Goal: Task Accomplishment & Management: Complete application form

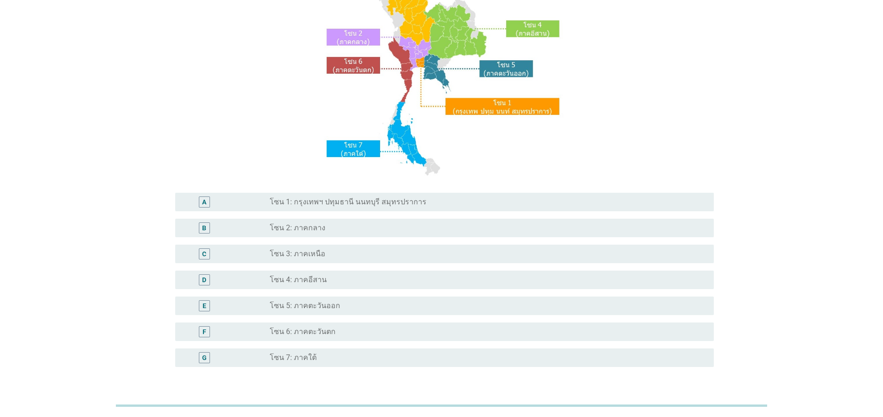
scroll to position [111, 0]
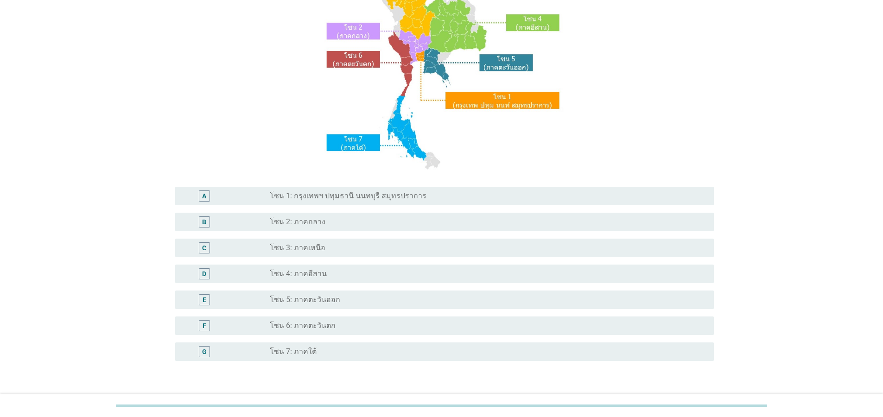
click at [346, 197] on label "โซน 1: กรุงเทพฯ ปทุมธานี นนทบุรี สมุทรปราการ" at bounding box center [348, 195] width 157 height 9
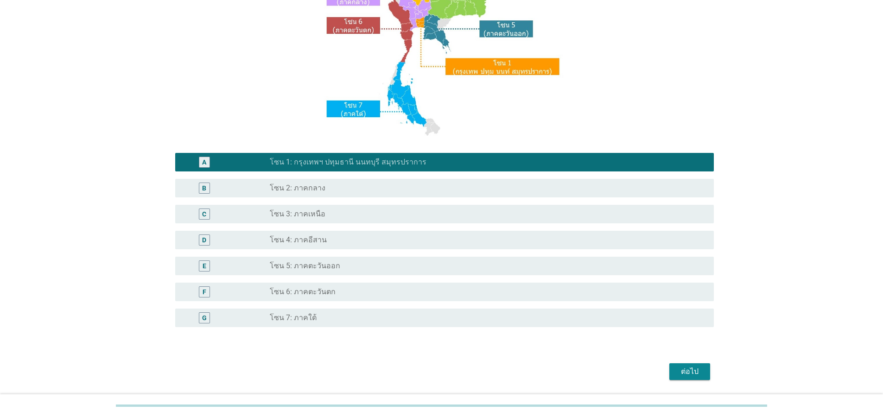
scroll to position [174, 0]
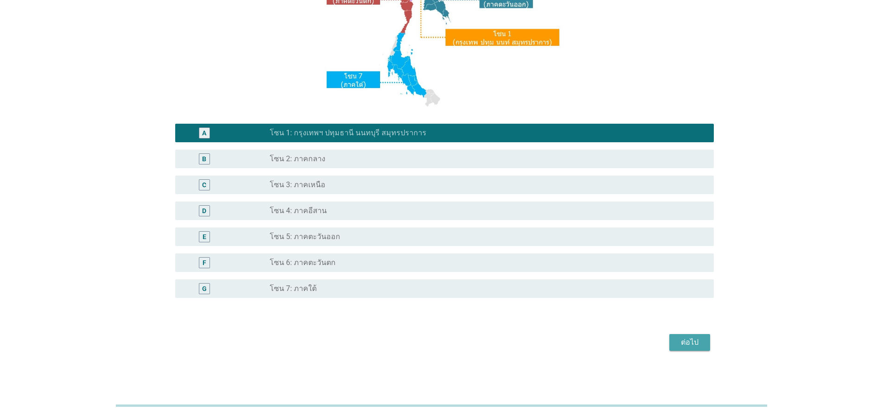
click at [701, 340] on div "ต่อไป" at bounding box center [690, 342] width 26 height 11
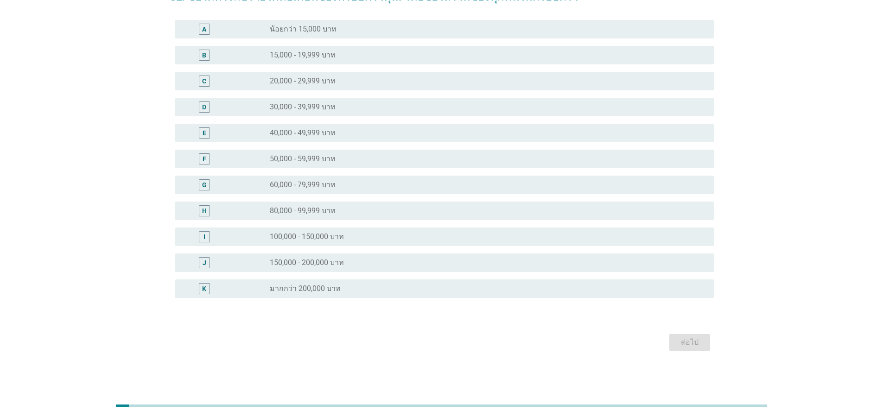
scroll to position [0, 0]
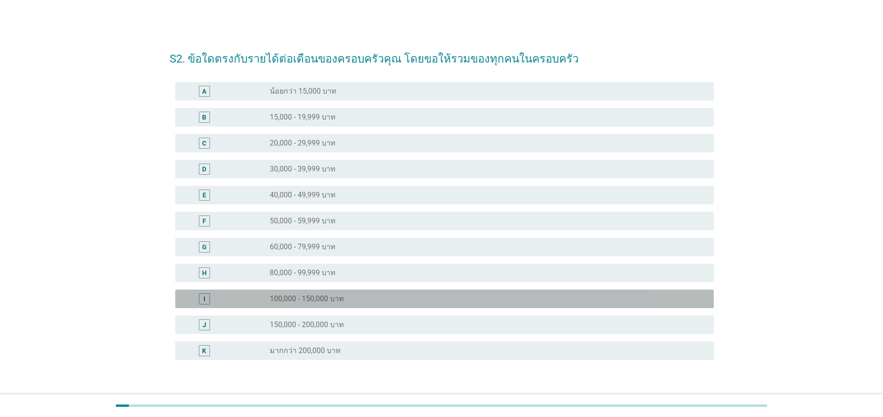
click at [360, 296] on div "radio_button_unchecked 100,000 - 150,000 บาท" at bounding box center [484, 298] width 429 height 9
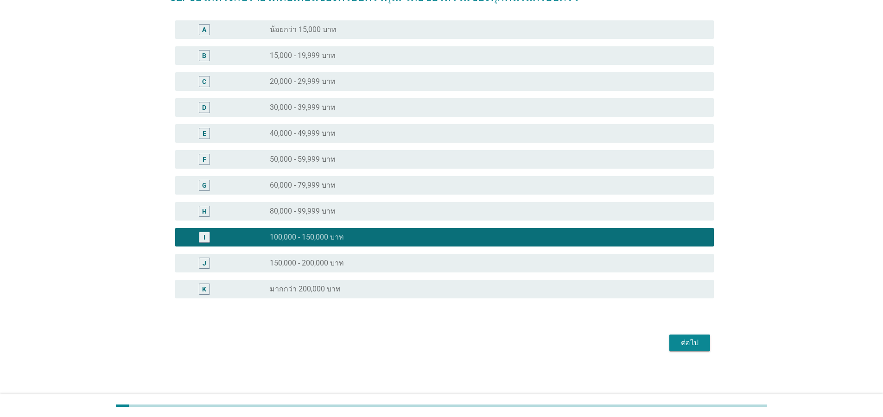
scroll to position [62, 0]
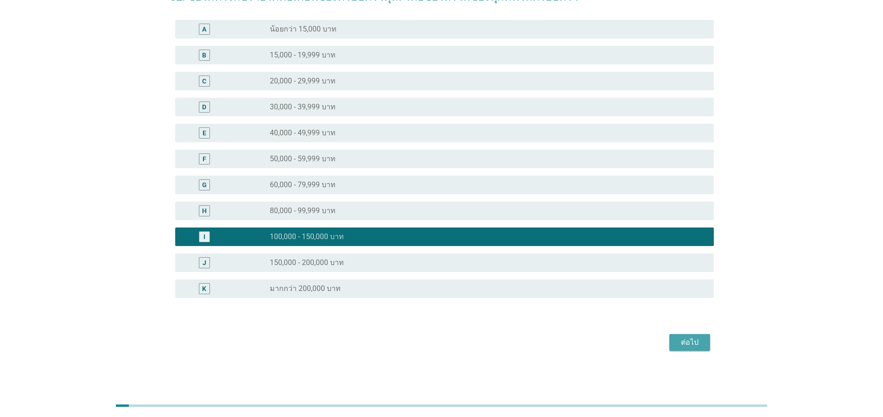
click at [688, 341] on div "ต่อไป" at bounding box center [690, 342] width 26 height 11
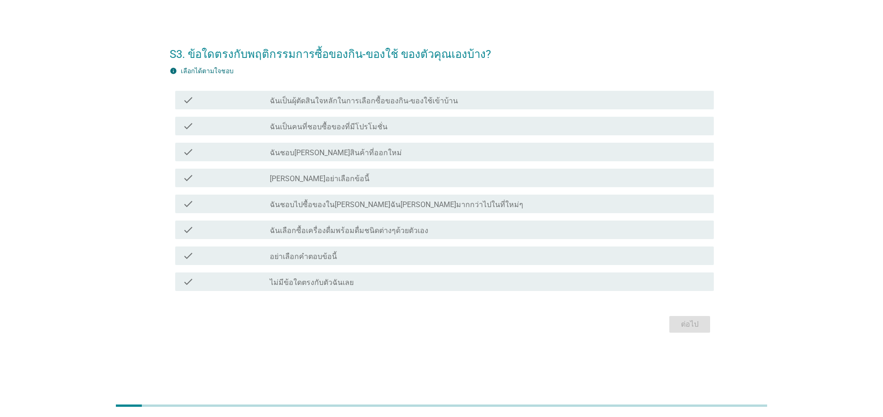
scroll to position [0, 0]
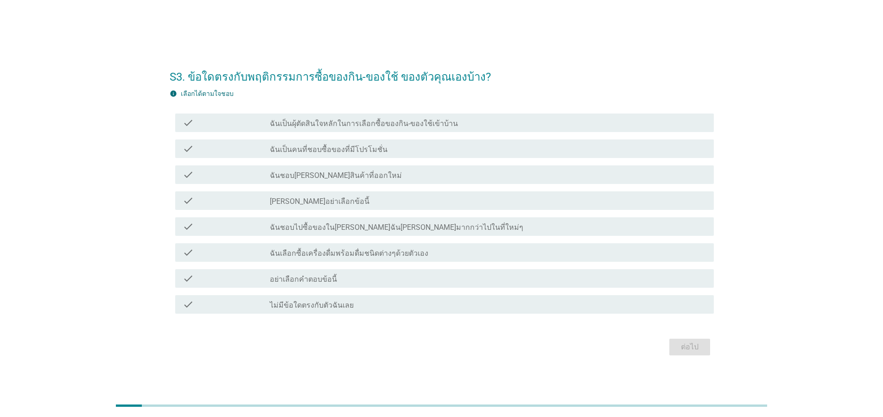
click at [313, 127] on label "ฉันเป็นผุ้ตัดสินใจหลักในการเลือกซื้อของกิน-ของใช้เข้าบ้าน" at bounding box center [364, 123] width 188 height 9
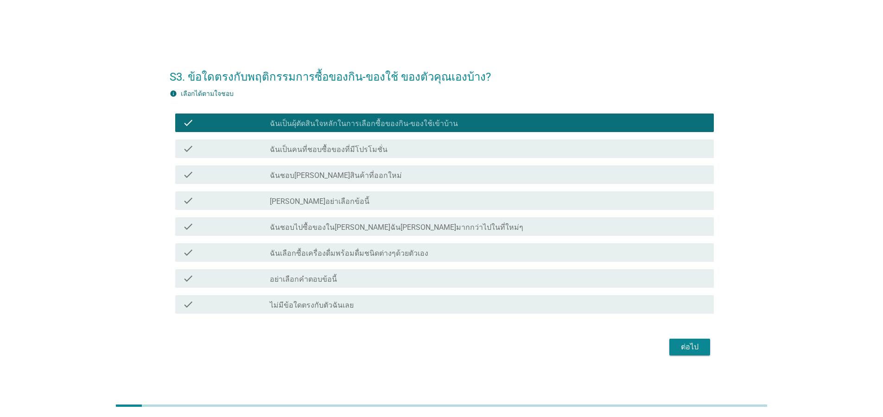
click at [313, 160] on div "check check_box_outline_blank ฉันเป็นคนที่ชอบซื้อของที่มีโปรโมชั่น" at bounding box center [442, 149] width 544 height 26
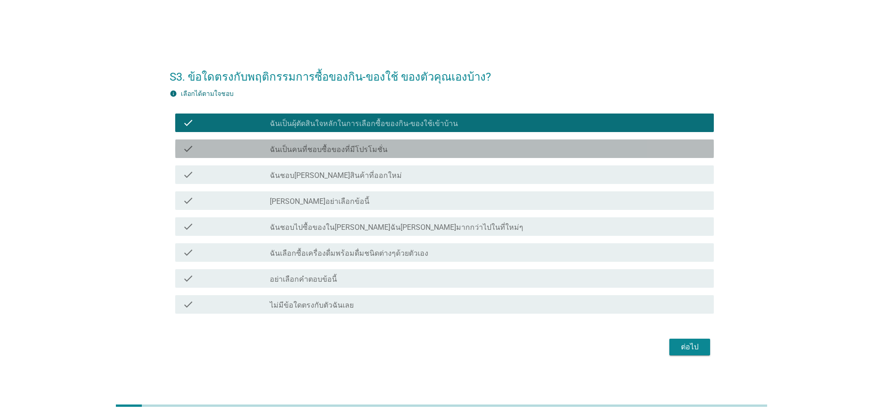
click at [314, 150] on label "ฉันเป็นคนที่ชอบซื้อของที่มีโปรโมชั่น" at bounding box center [329, 149] width 118 height 9
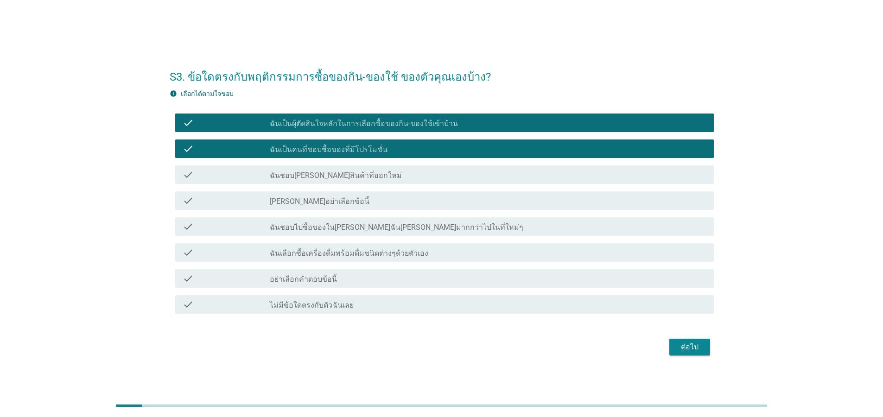
click at [309, 167] on div "check check_box_outline_blank ฉันชอบ[PERSON_NAME]สินค้าที่ออกใหม่" at bounding box center [444, 174] width 538 height 19
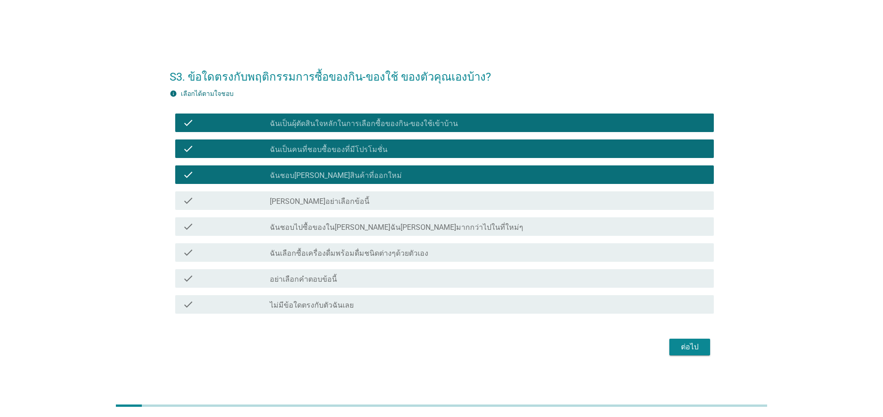
click at [297, 223] on label "ฉันชอบไปซื้อของใน[PERSON_NAME]ฉัน[PERSON_NAME]มากกว่าไปในที่ใหม่ๆ" at bounding box center [396, 227] width 253 height 9
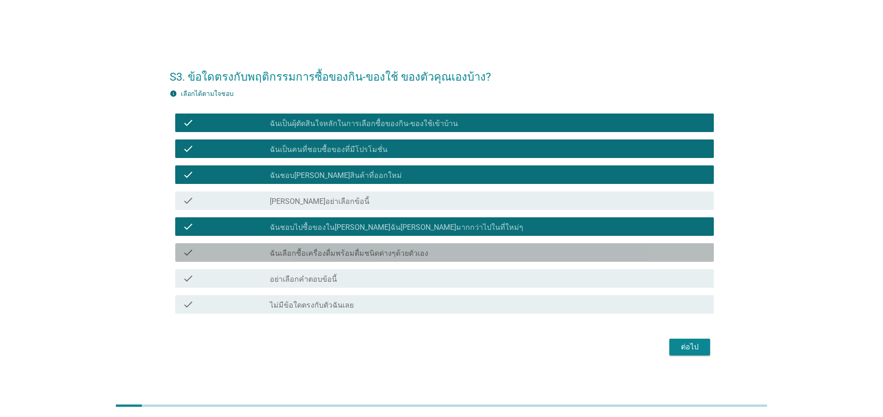
click at [293, 252] on label "ฉันเลือกซื้อเครื่องดื่มพร้อมดื่มชนิดต่างๆด้วยตัวเอง" at bounding box center [349, 253] width 158 height 9
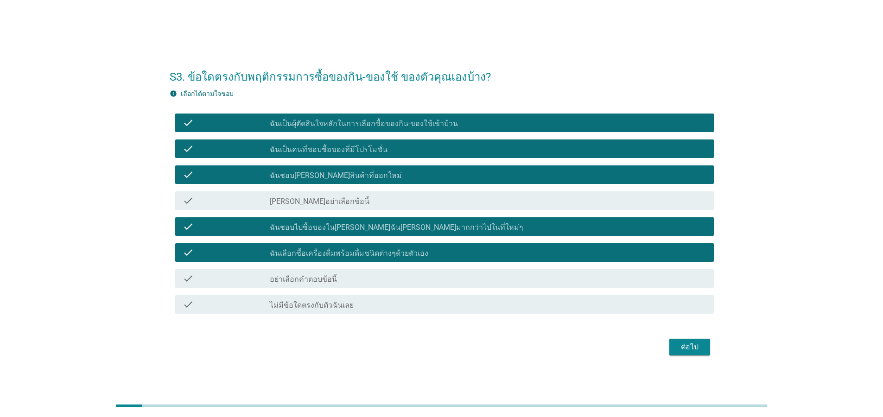
click at [687, 354] on button "ต่อไป" at bounding box center [689, 347] width 41 height 17
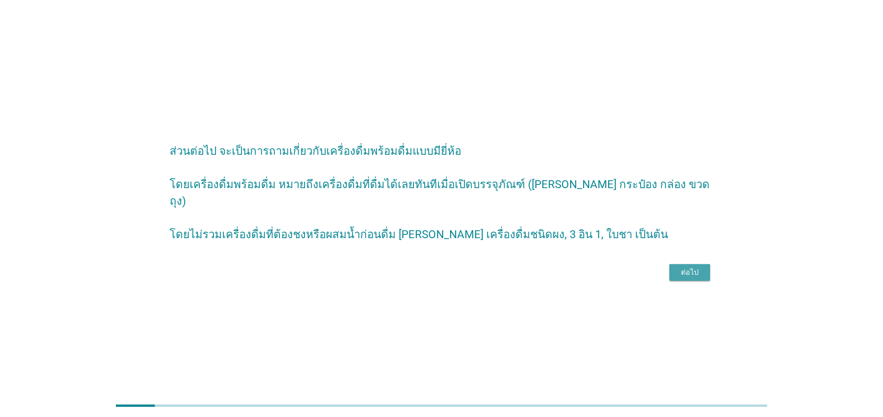
click at [694, 264] on button "ต่อไป" at bounding box center [689, 272] width 41 height 17
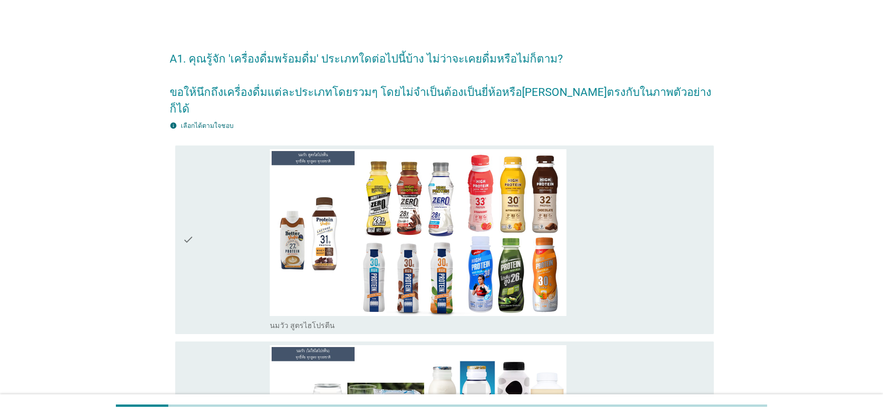
click at [222, 230] on div "check" at bounding box center [226, 239] width 87 height 181
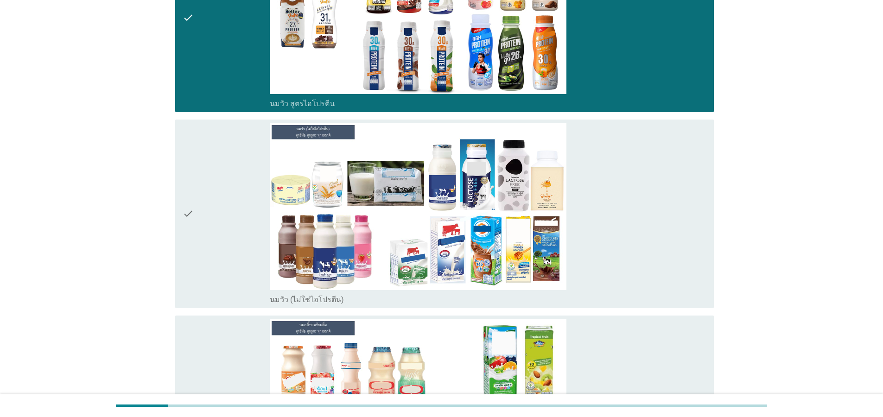
scroll to position [222, 0]
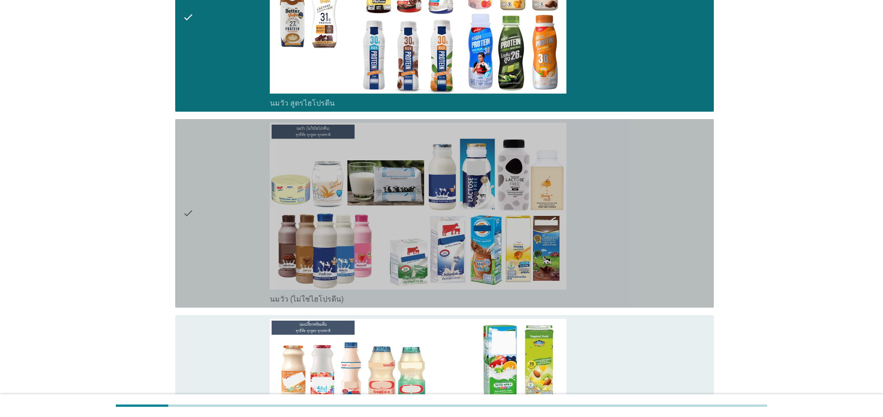
click at [233, 231] on div "check" at bounding box center [226, 213] width 87 height 181
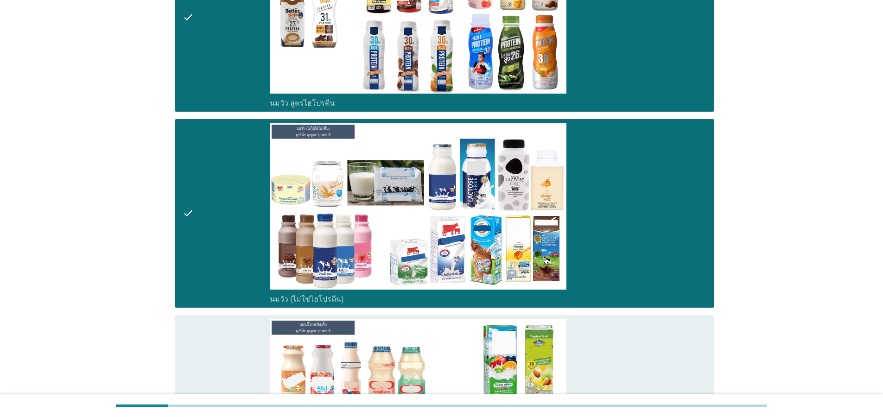
click at [242, 337] on div "check" at bounding box center [226, 409] width 87 height 181
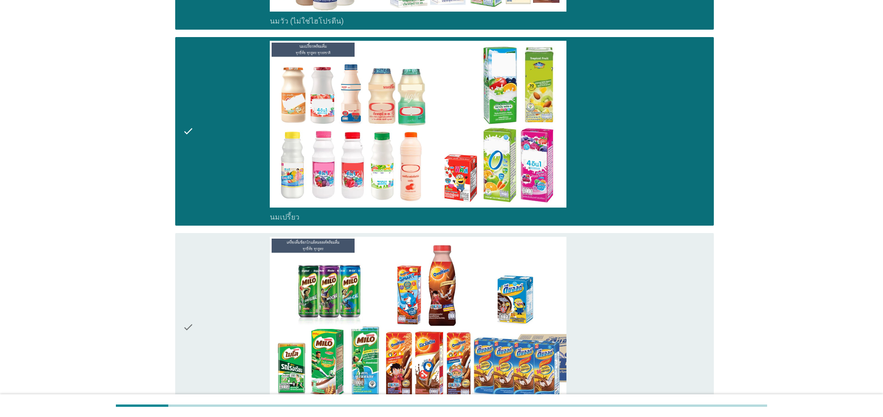
click at [225, 301] on div "check" at bounding box center [226, 327] width 87 height 181
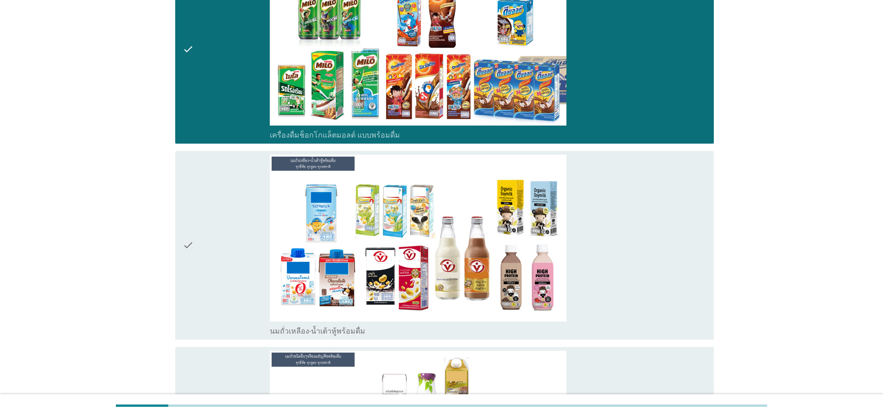
click at [210, 265] on div "check" at bounding box center [226, 245] width 87 height 181
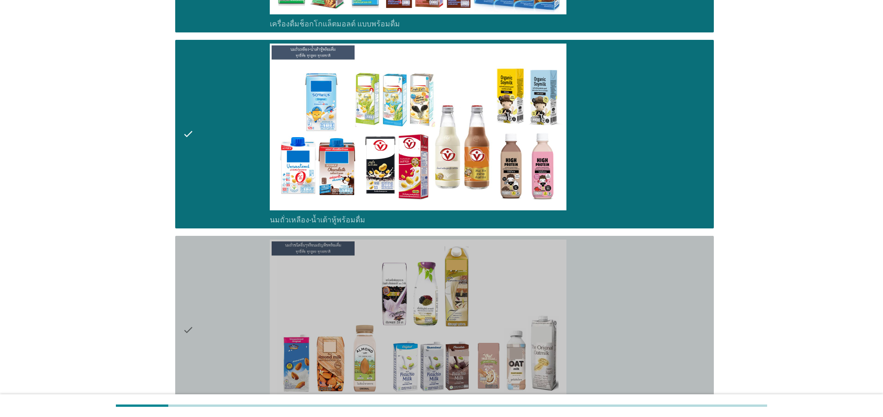
click at [213, 299] on div "check" at bounding box center [226, 330] width 87 height 181
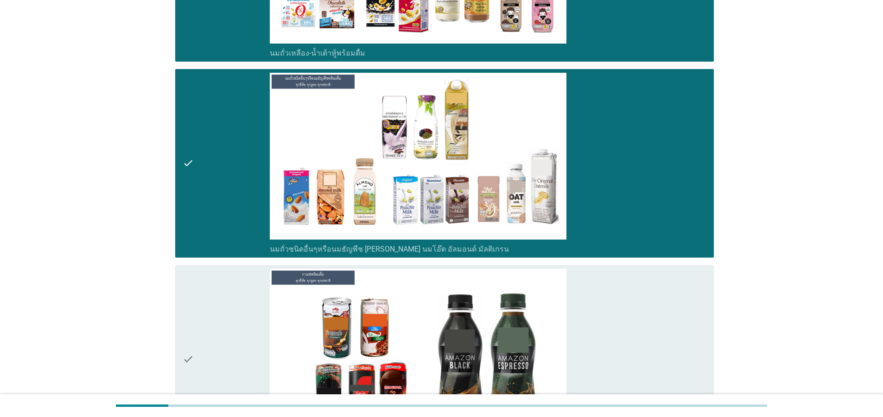
scroll to position [1335, 0]
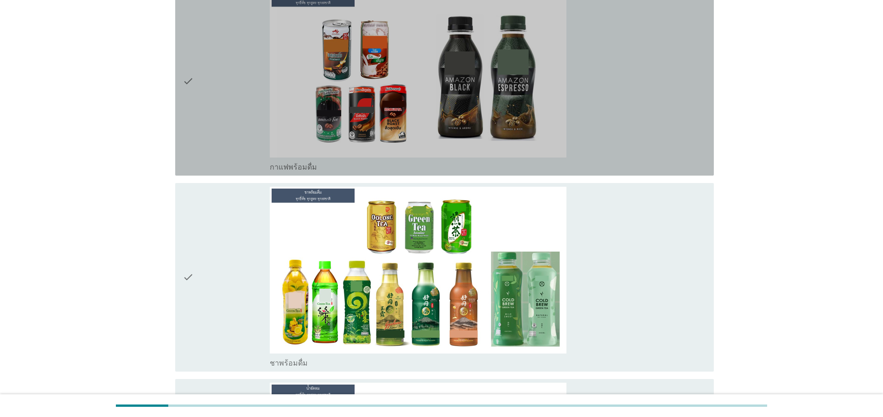
click at [218, 123] on div "check" at bounding box center [226, 81] width 87 height 181
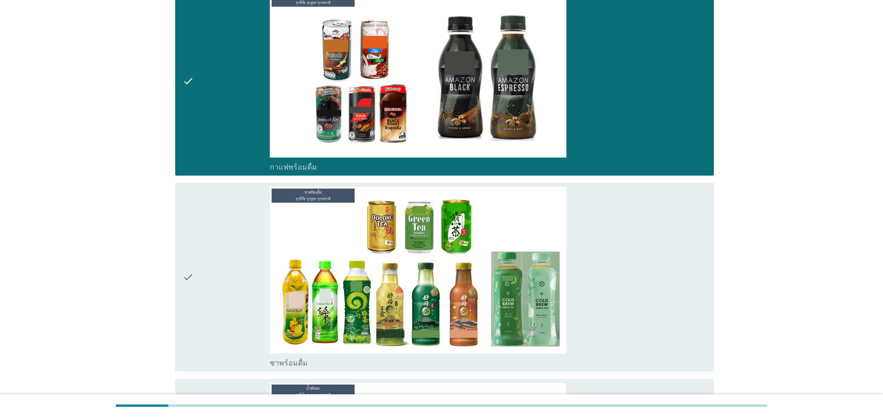
click at [215, 227] on div "check" at bounding box center [226, 277] width 87 height 181
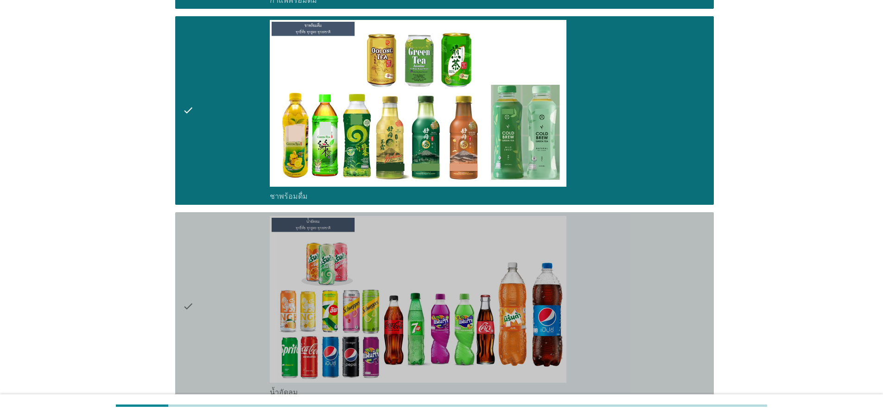
click at [223, 263] on div "check" at bounding box center [226, 306] width 87 height 181
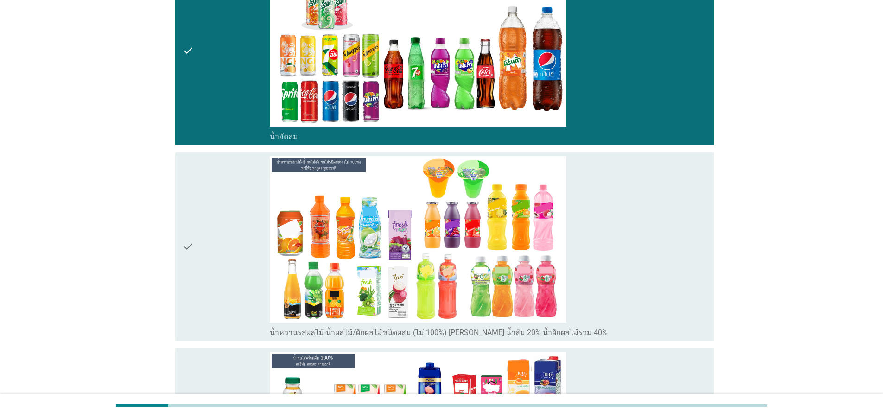
scroll to position [1779, 0]
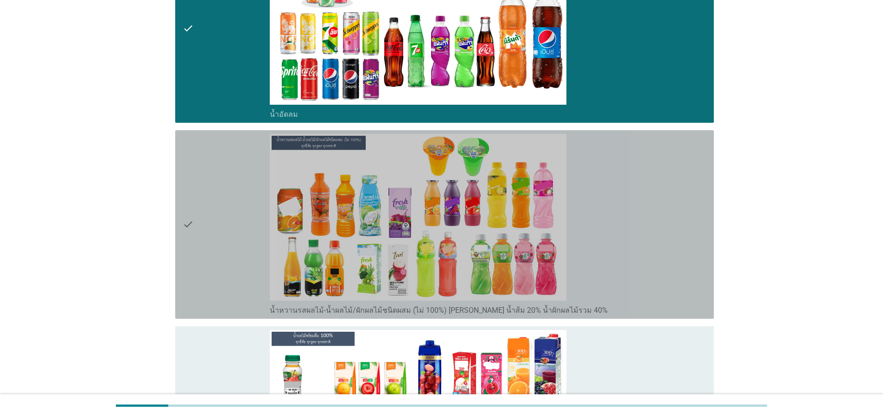
click at [218, 250] on div "check" at bounding box center [226, 224] width 87 height 181
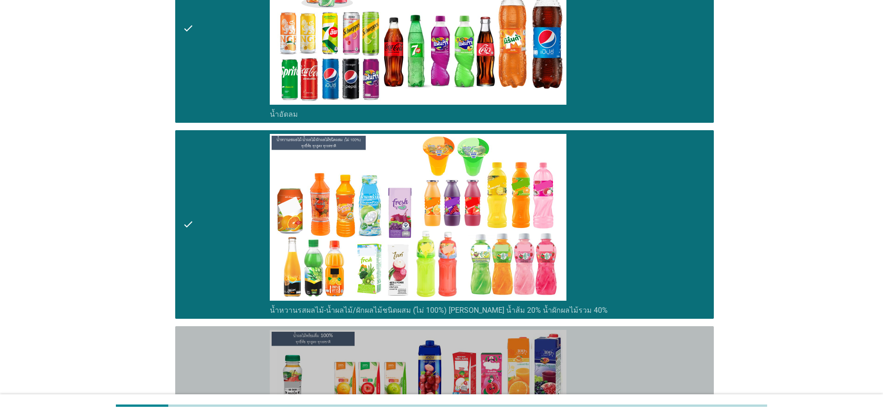
click at [227, 356] on div "check" at bounding box center [226, 420] width 87 height 181
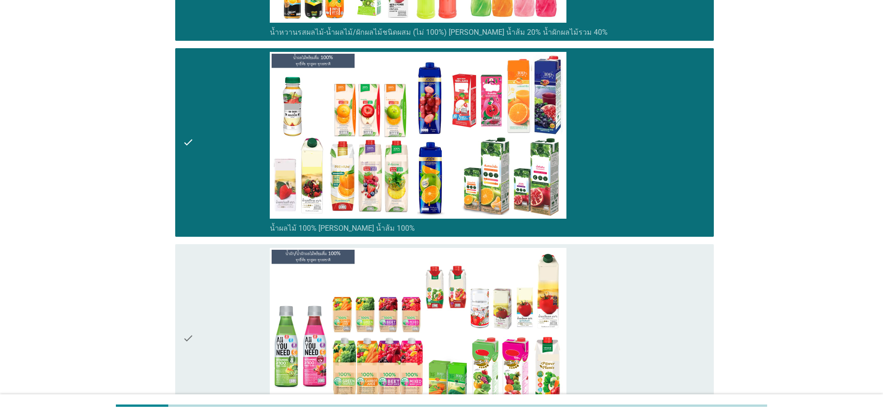
scroll to position [2224, 0]
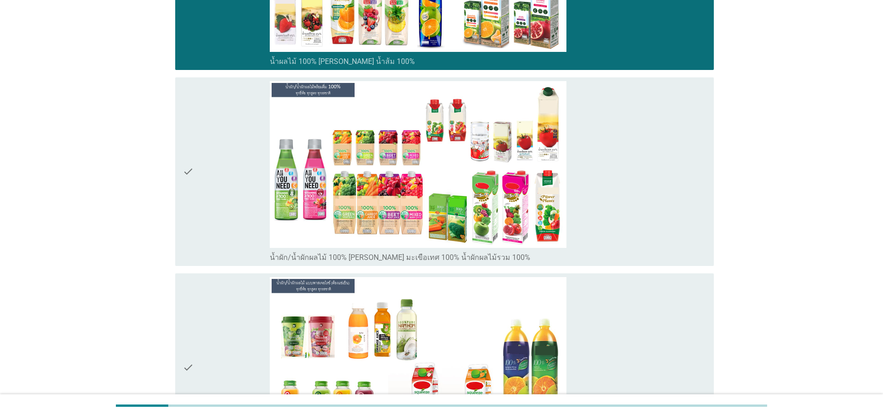
click at [228, 211] on div "check" at bounding box center [226, 171] width 87 height 181
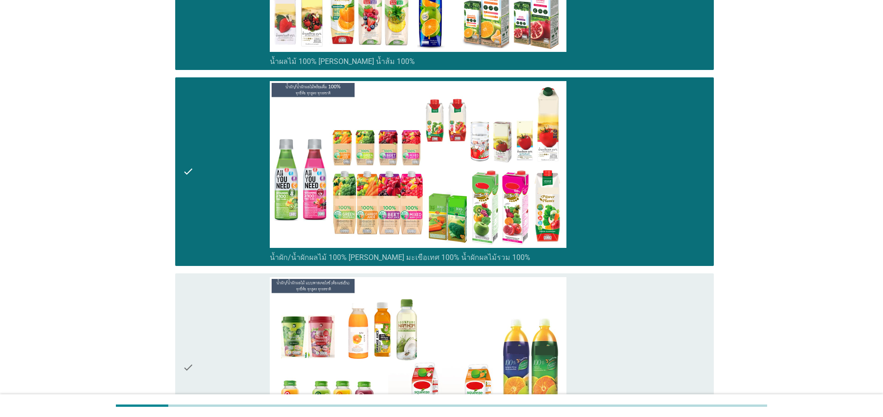
click at [203, 302] on div "check" at bounding box center [226, 367] width 87 height 181
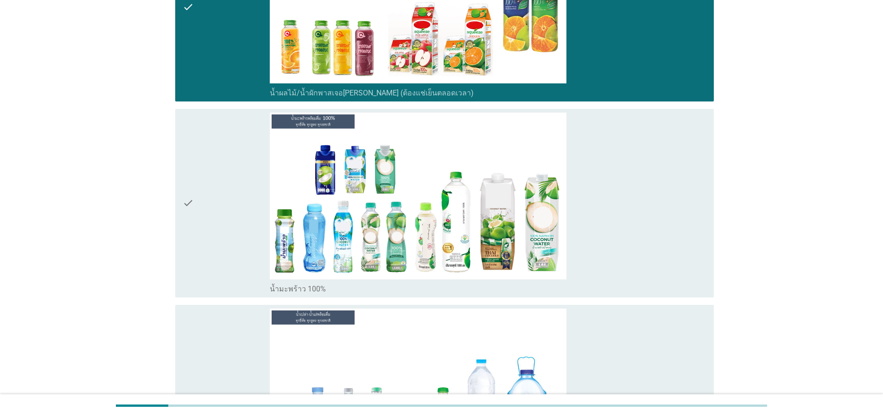
scroll to position [2725, 0]
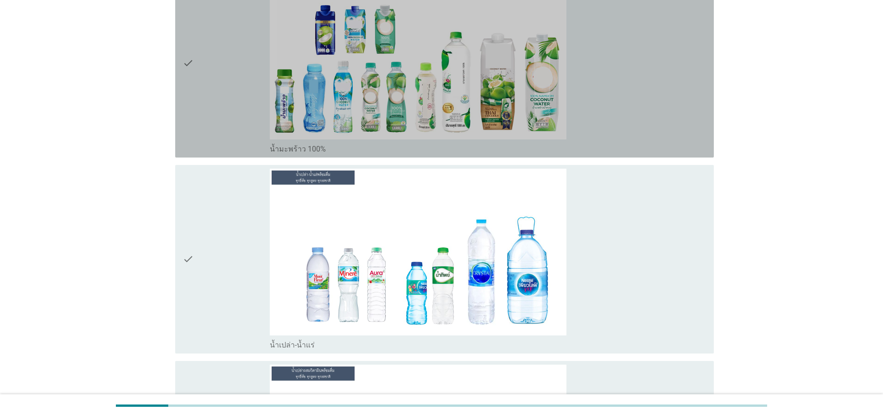
click at [229, 82] on div "check" at bounding box center [226, 63] width 87 height 181
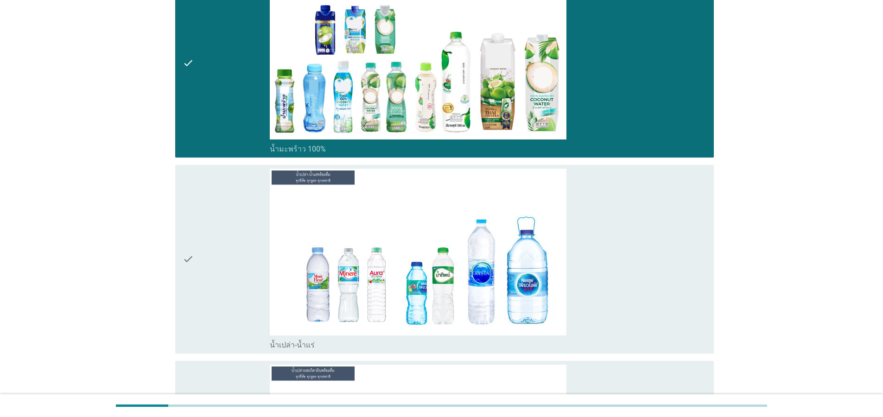
click at [185, 215] on icon "check" at bounding box center [188, 259] width 11 height 181
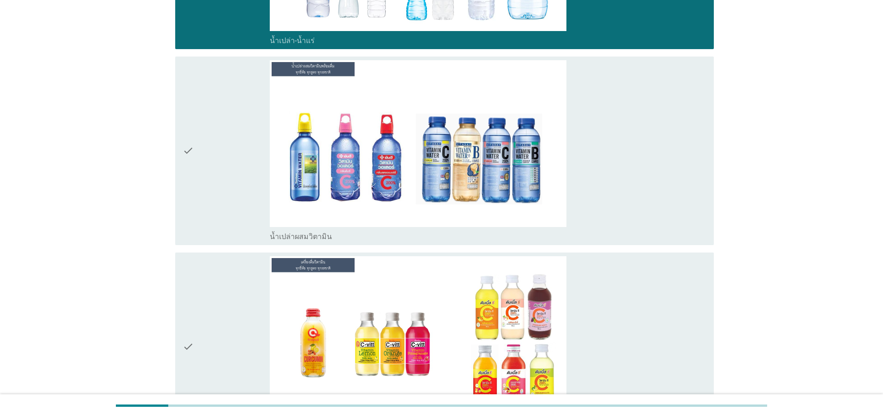
scroll to position [3114, 0]
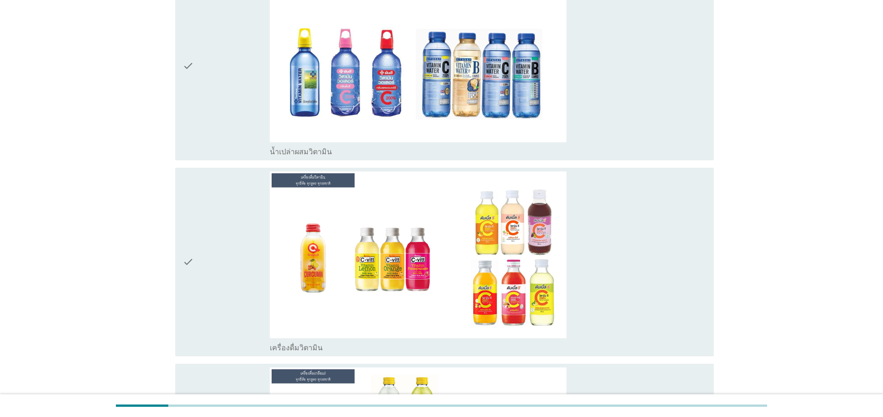
click at [221, 104] on div "check" at bounding box center [226, 65] width 87 height 181
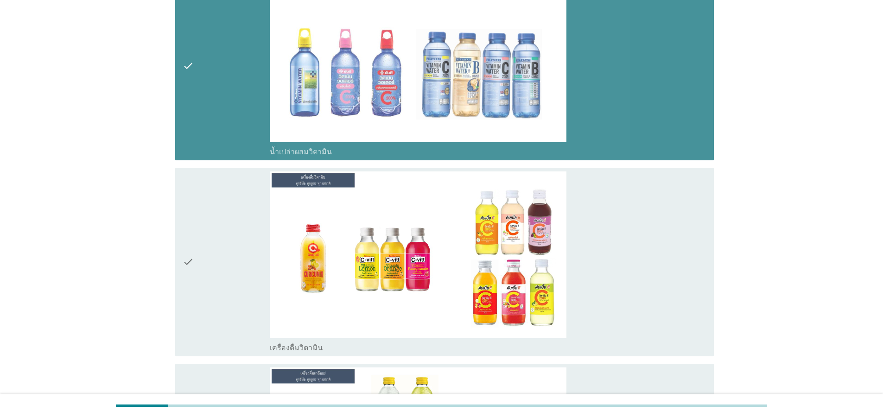
click at [211, 222] on div "check" at bounding box center [226, 261] width 87 height 181
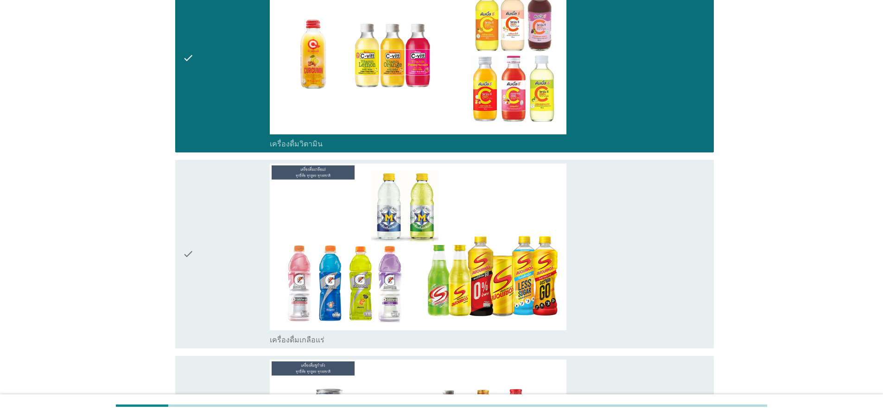
scroll to position [3336, 0]
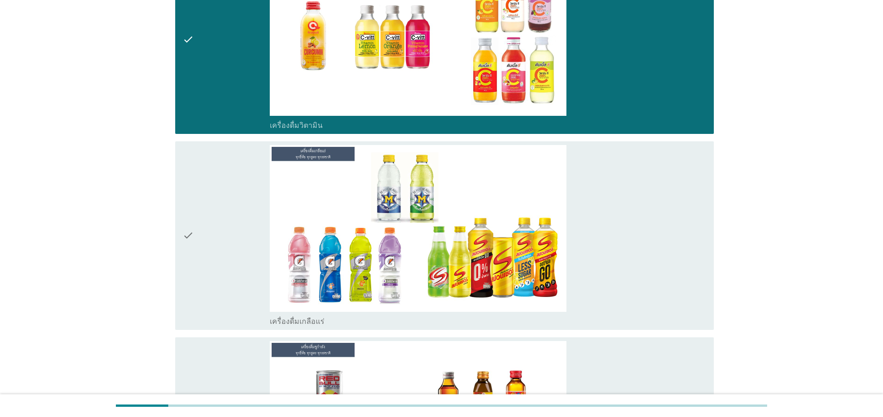
click at [219, 250] on div "check" at bounding box center [226, 235] width 87 height 181
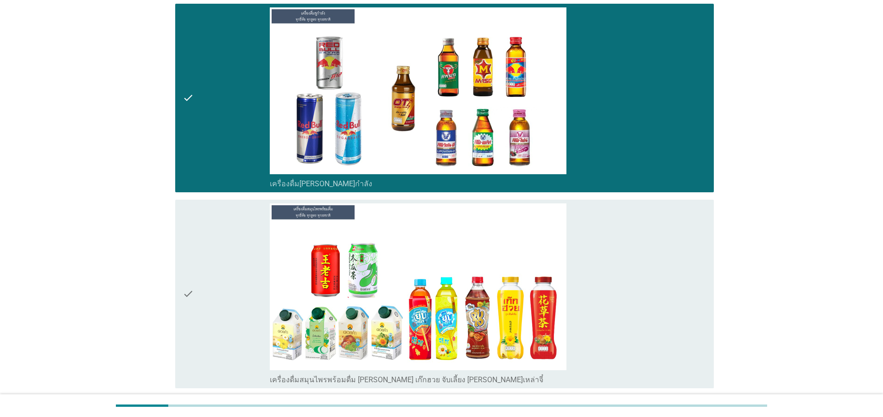
click at [232, 294] on div "check" at bounding box center [226, 293] width 87 height 181
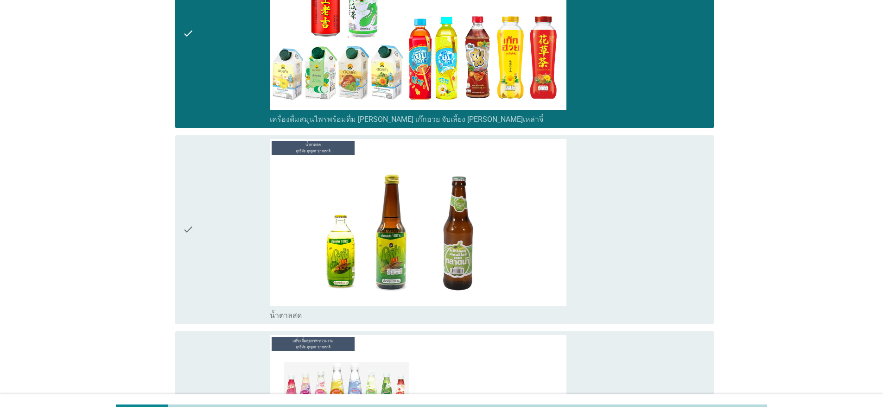
scroll to position [4115, 0]
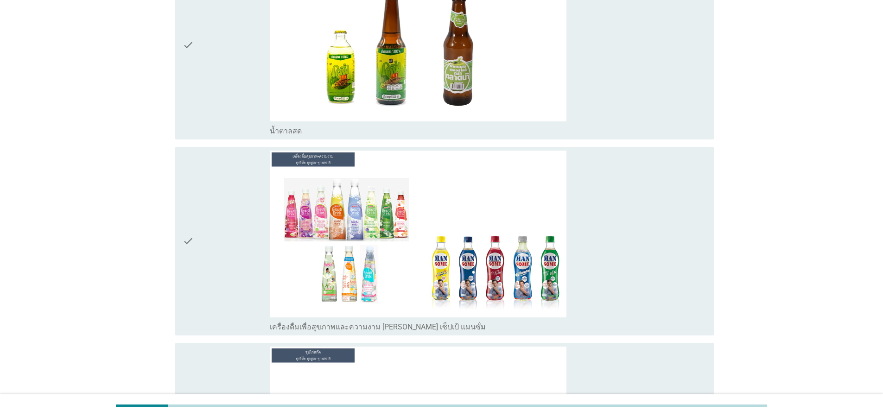
click at [215, 62] on div "check" at bounding box center [226, 45] width 87 height 181
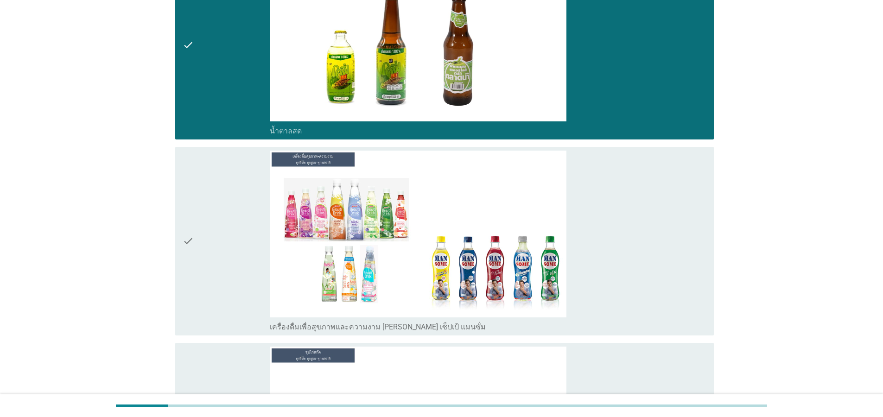
click at [186, 215] on icon "check" at bounding box center [188, 241] width 11 height 181
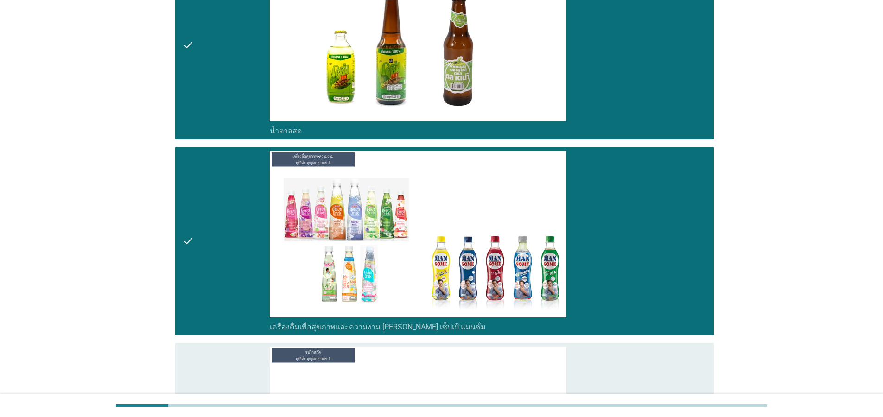
scroll to position [4337, 0]
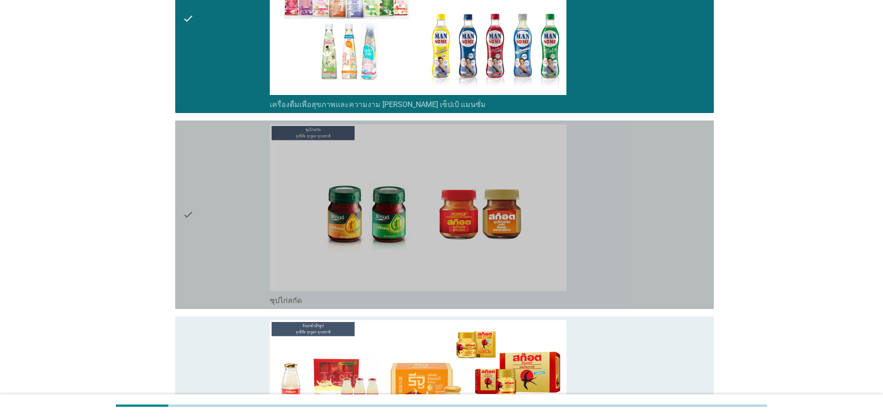
click at [191, 216] on icon "check" at bounding box center [188, 214] width 11 height 181
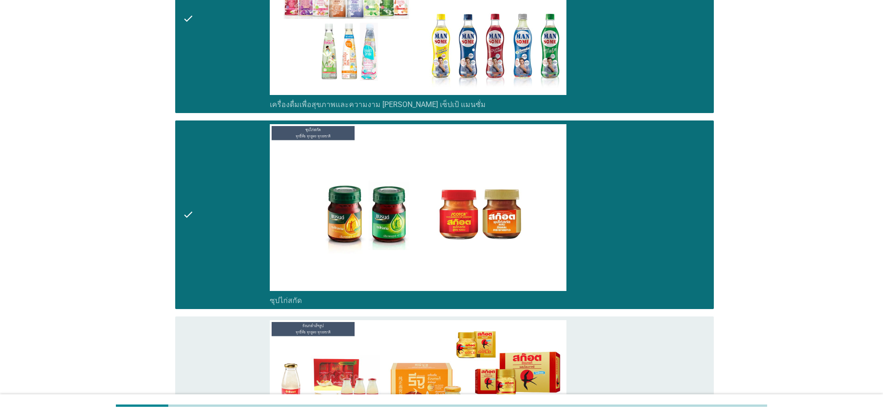
click at [202, 374] on div "check" at bounding box center [226, 410] width 87 height 181
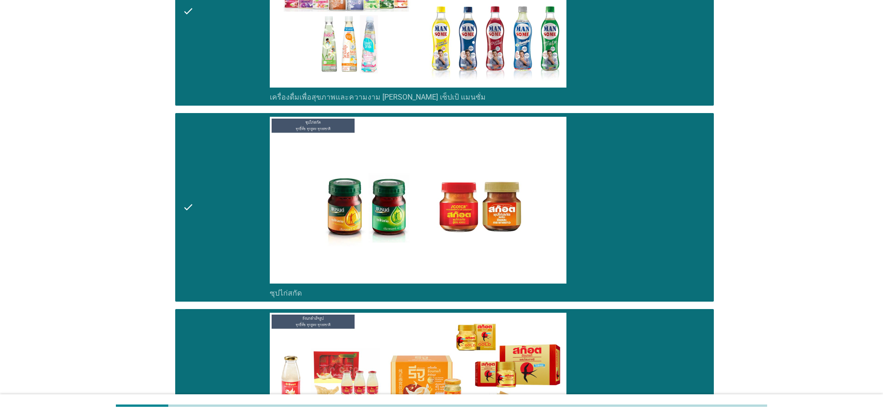
scroll to position [4516, 0]
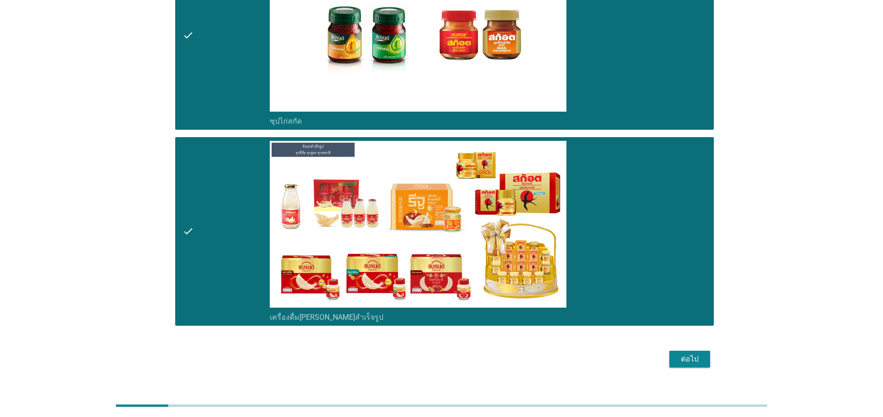
click at [695, 351] on button "ต่อไป" at bounding box center [689, 359] width 41 height 17
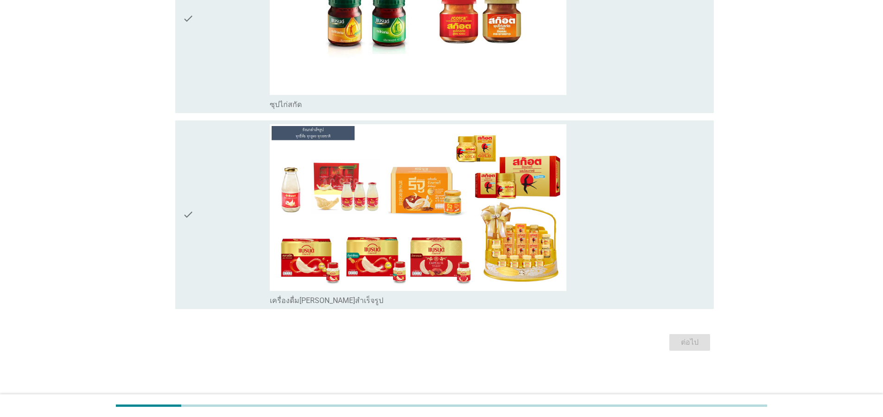
scroll to position [0, 0]
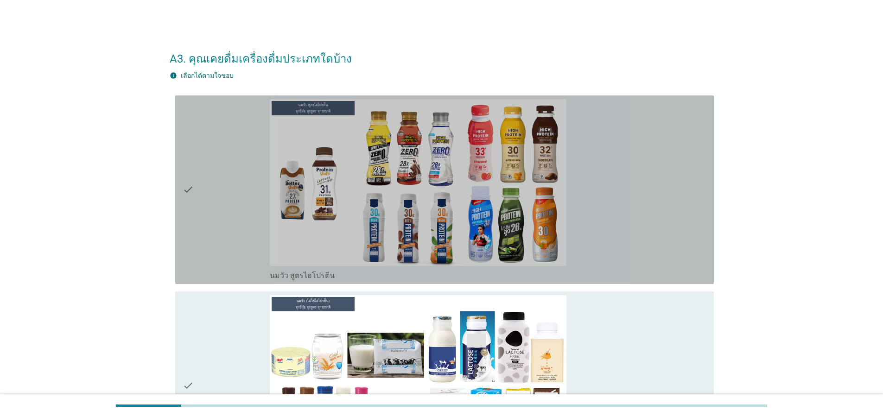
click at [232, 212] on div "check" at bounding box center [226, 189] width 87 height 181
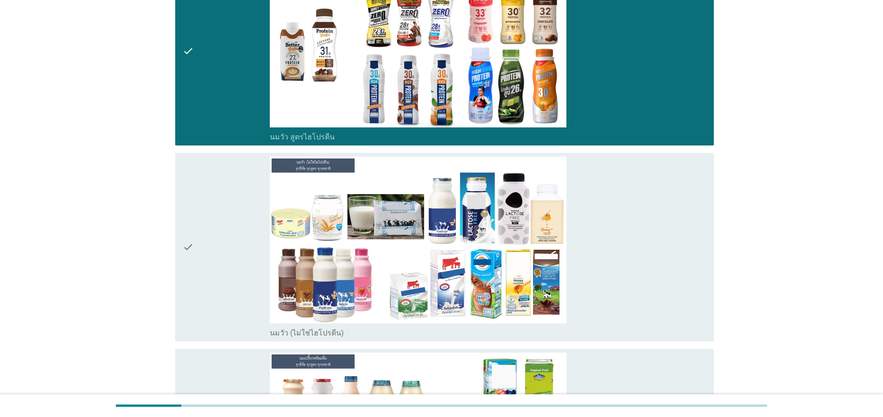
scroll to position [222, 0]
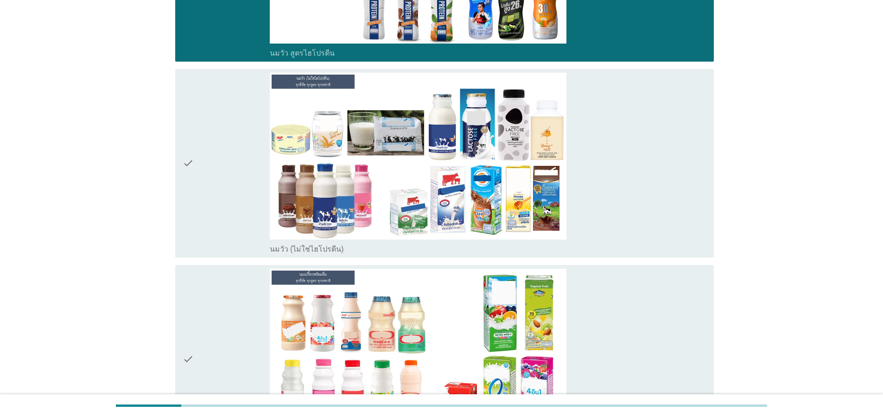
click at [215, 314] on div "check" at bounding box center [226, 359] width 87 height 181
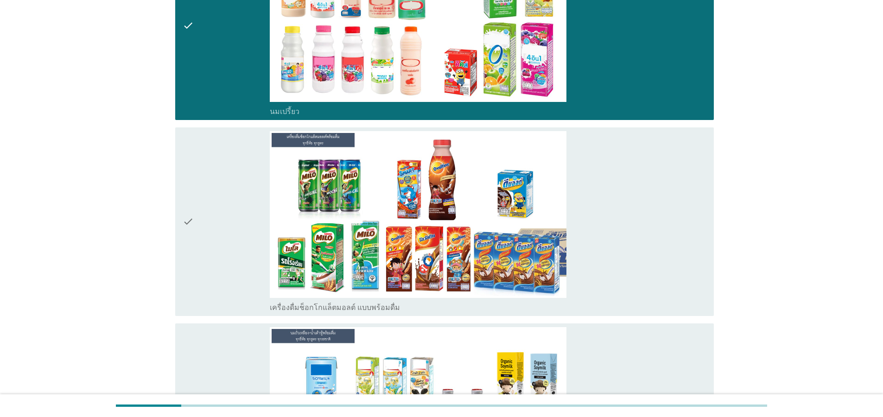
click at [221, 249] on div "check" at bounding box center [226, 221] width 87 height 181
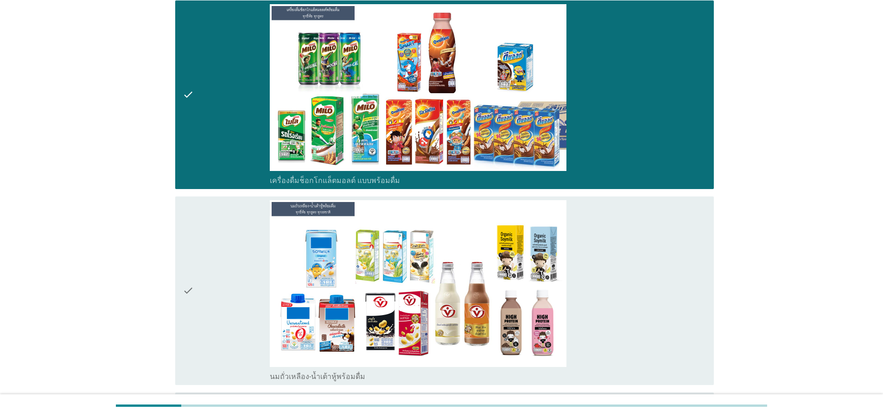
scroll to position [778, 0]
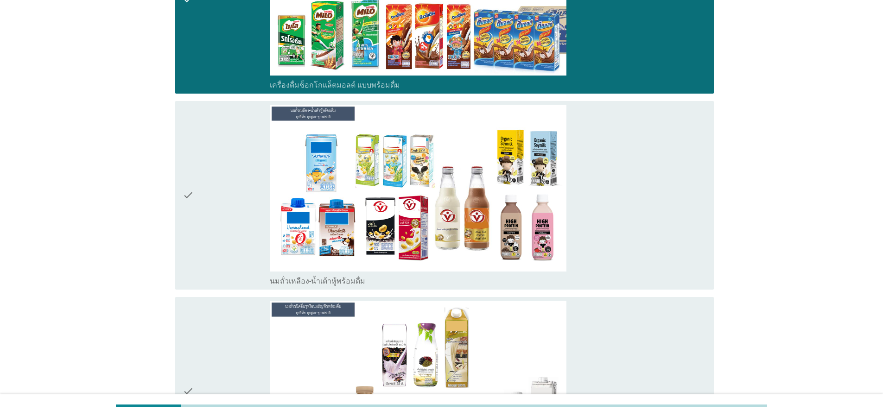
click at [216, 238] on div "check" at bounding box center [226, 195] width 87 height 181
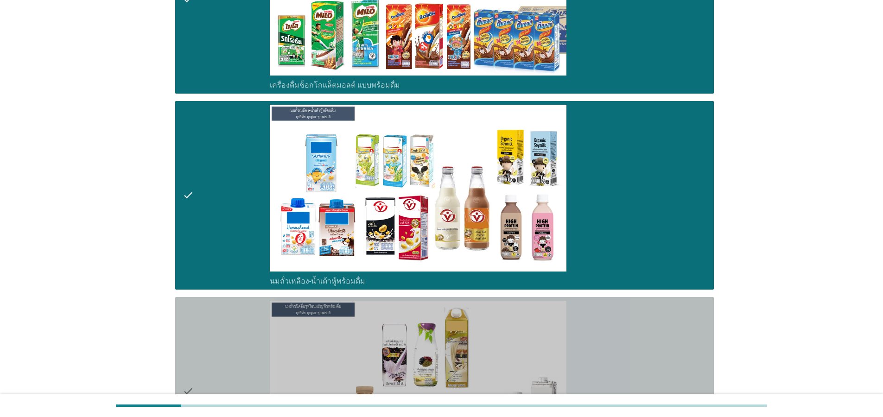
click at [218, 339] on div "check" at bounding box center [226, 391] width 87 height 181
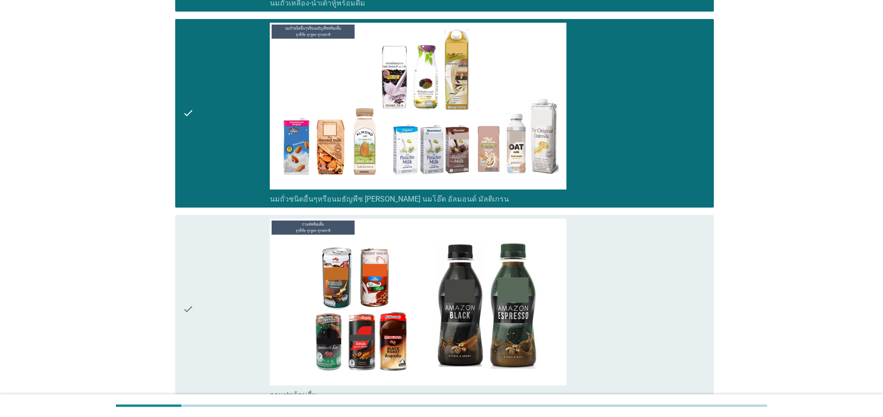
scroll to position [1279, 0]
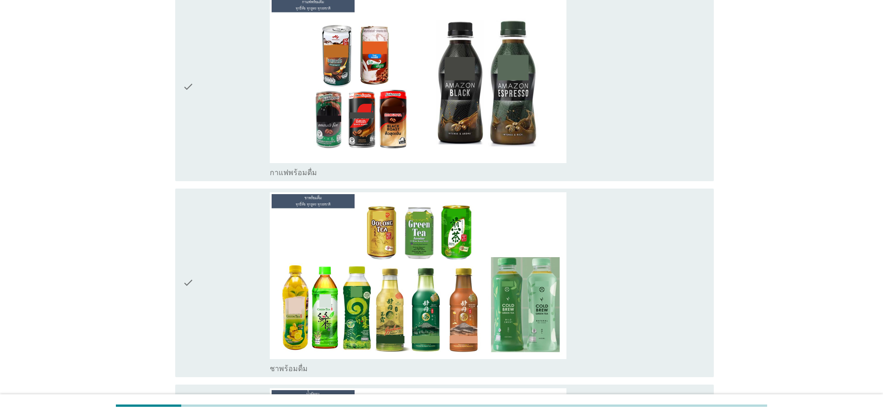
click at [228, 325] on div "check" at bounding box center [226, 282] width 87 height 181
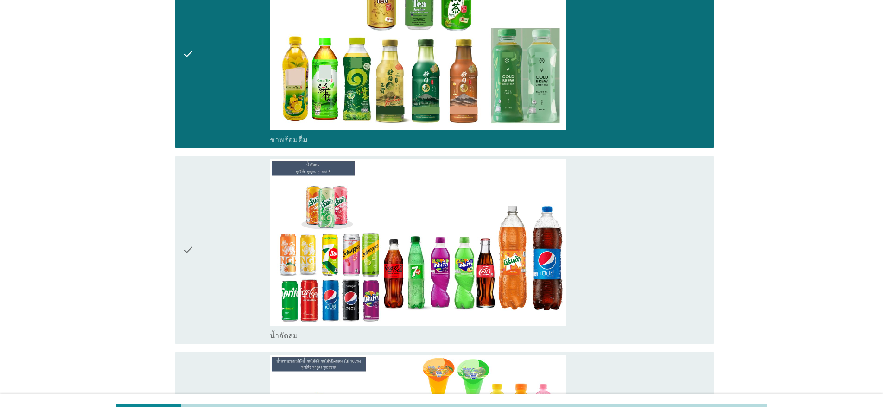
scroll to position [1613, 0]
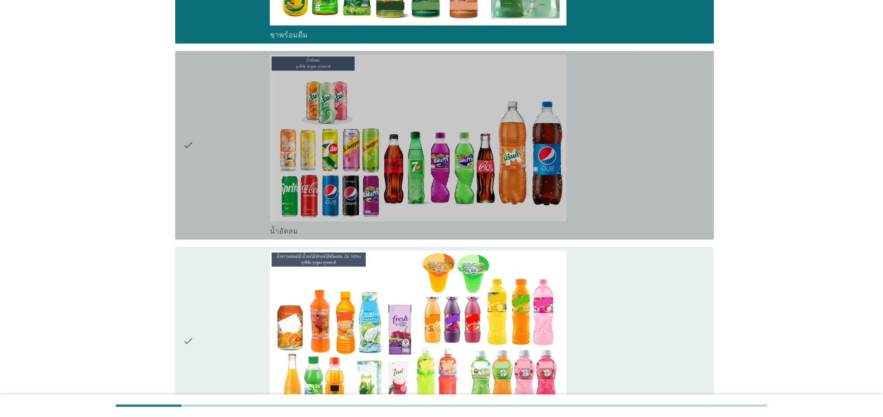
click at [209, 211] on div "check" at bounding box center [226, 145] width 87 height 181
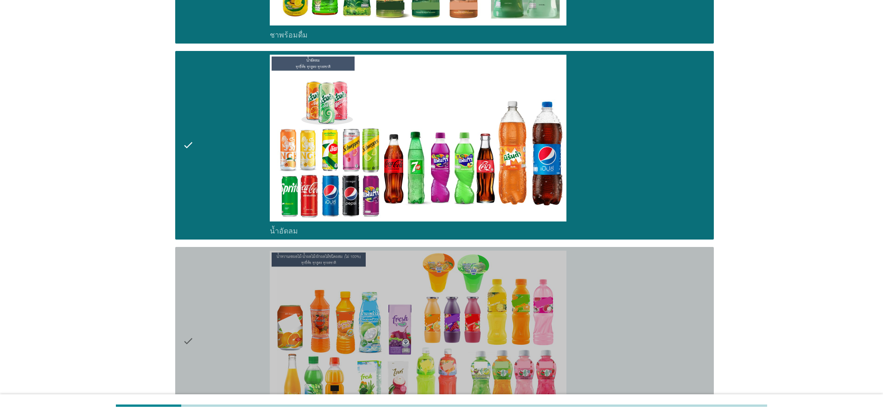
click at [207, 332] on div "check" at bounding box center [226, 341] width 87 height 181
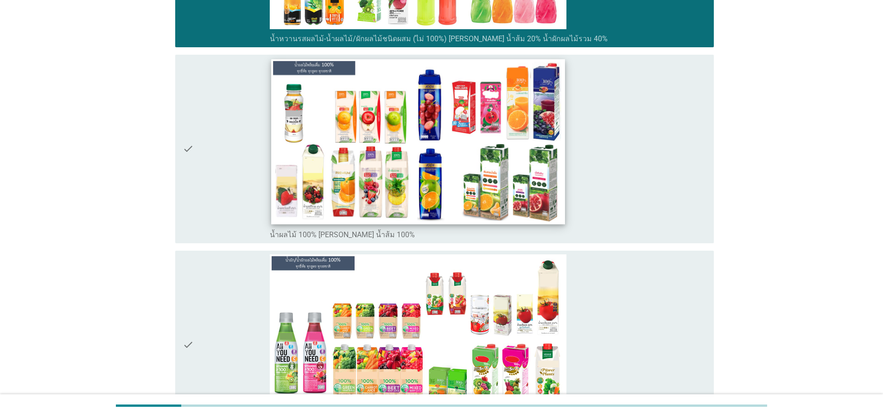
scroll to position [2057, 0]
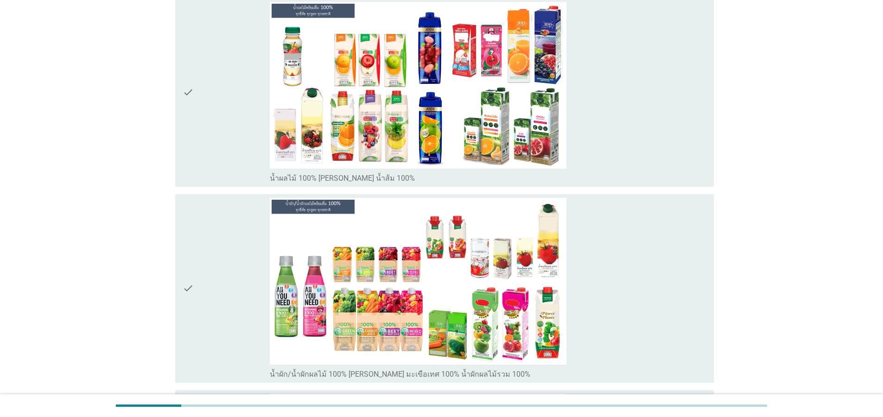
click at [209, 159] on div "check" at bounding box center [226, 92] width 87 height 181
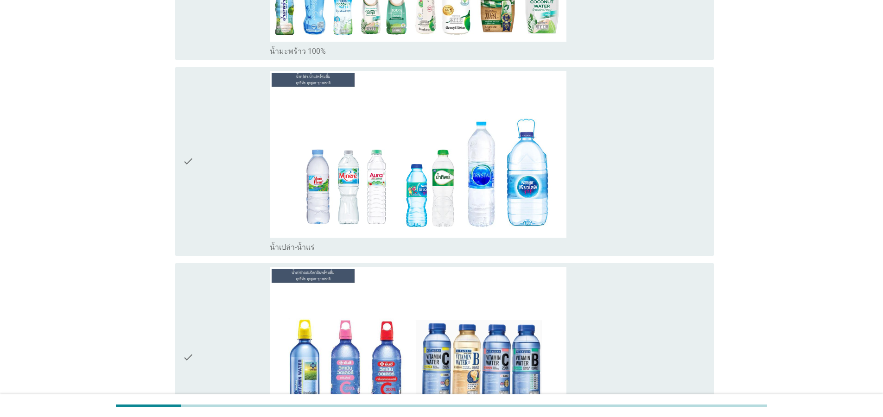
scroll to position [2836, 0]
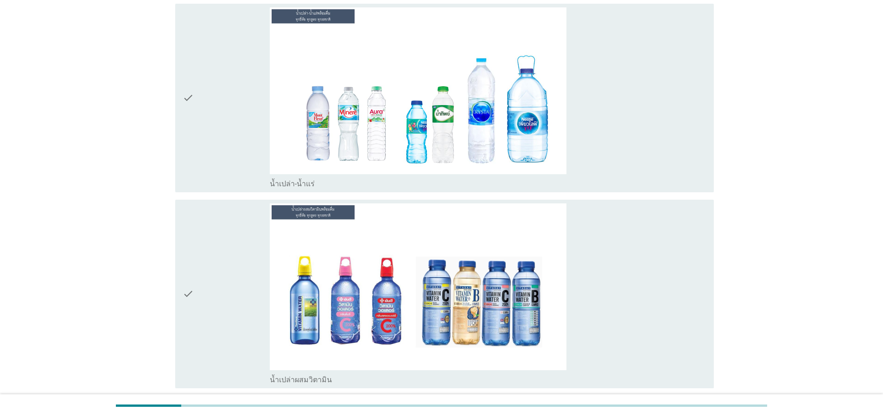
click at [215, 123] on div "check" at bounding box center [226, 97] width 87 height 181
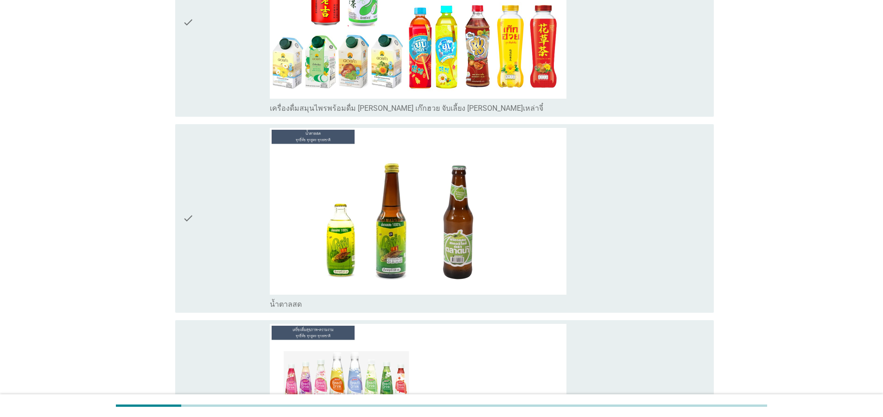
scroll to position [3892, 0]
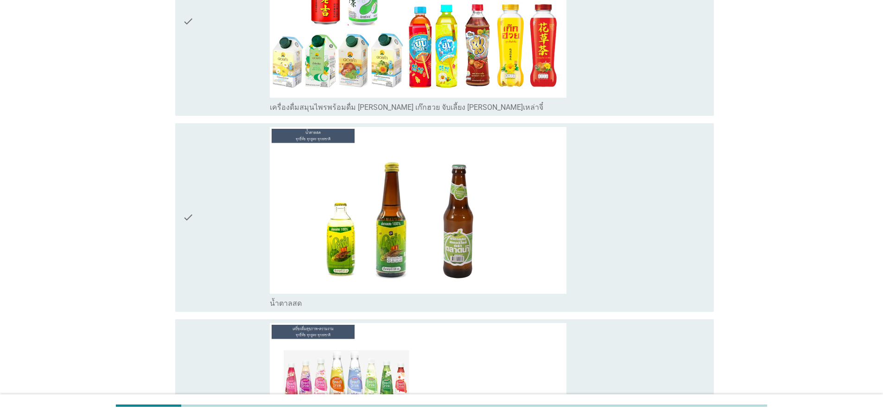
click at [189, 56] on icon "check" at bounding box center [188, 21] width 11 height 181
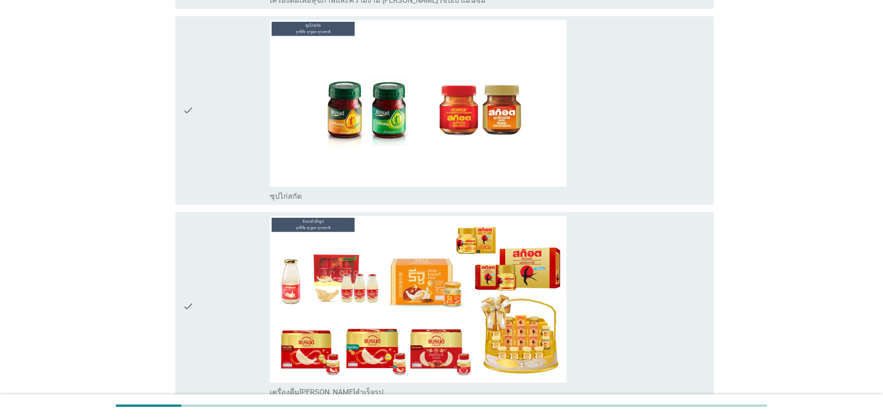
scroll to position [4393, 0]
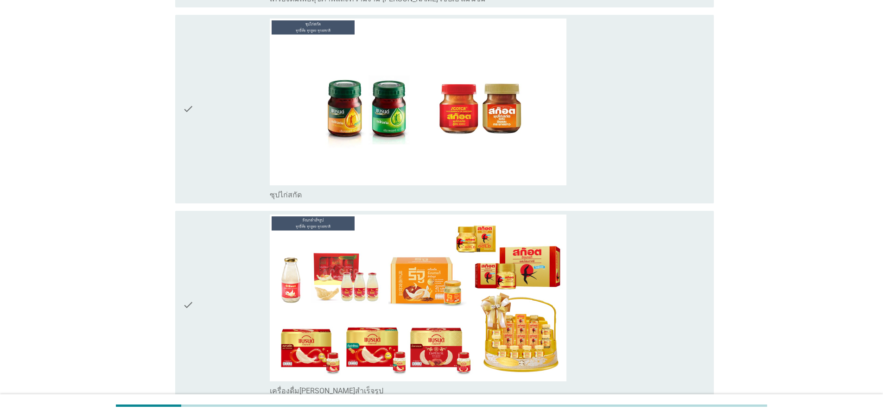
click at [221, 296] on div "check" at bounding box center [226, 305] width 87 height 181
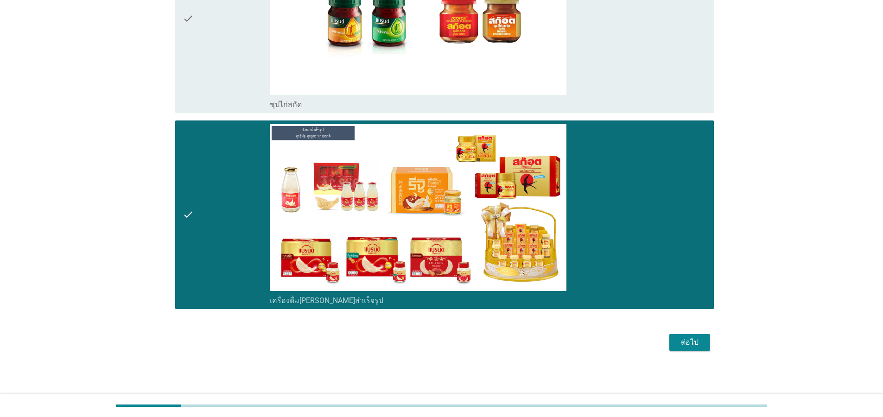
scroll to position [4483, 0]
click at [678, 340] on div "ต่อไป" at bounding box center [690, 342] width 26 height 11
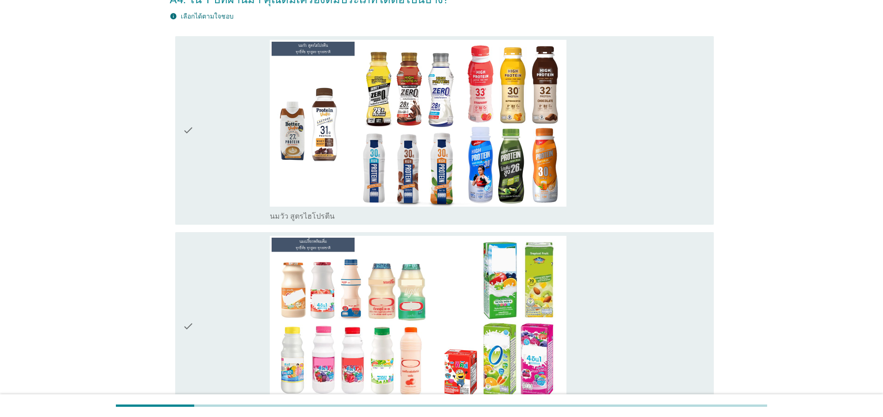
scroll to position [56, 0]
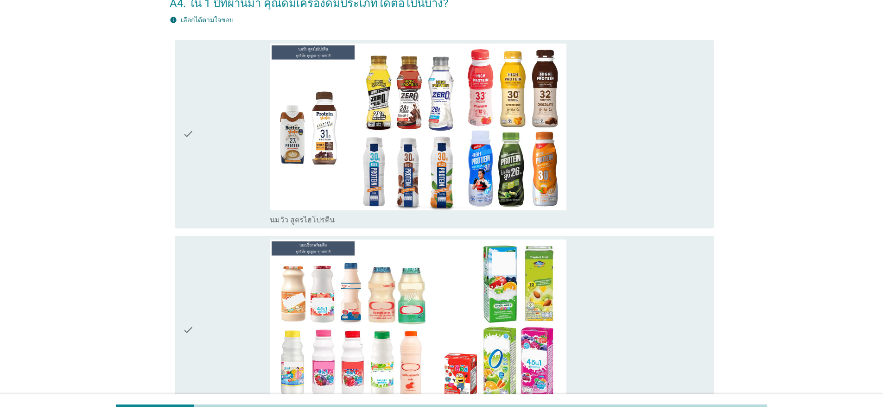
click at [226, 197] on div "check" at bounding box center [226, 134] width 87 height 181
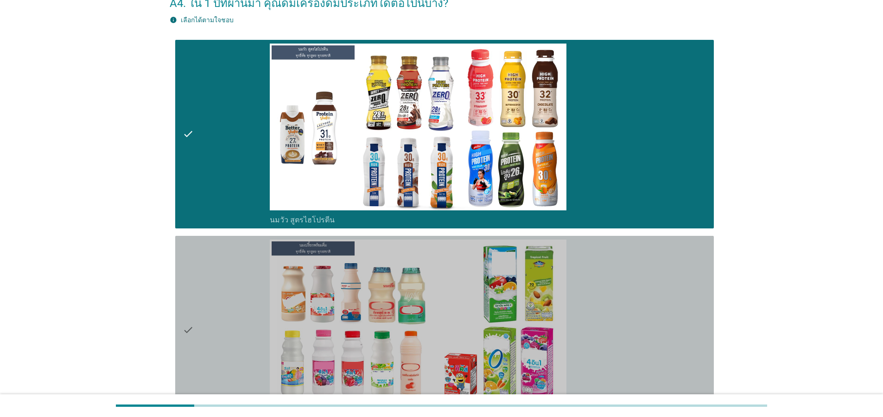
click at [221, 346] on div "check" at bounding box center [226, 330] width 87 height 181
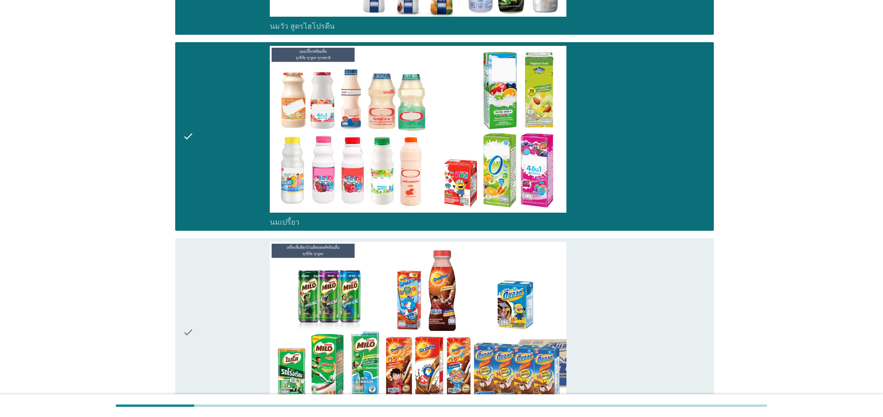
scroll to position [389, 0]
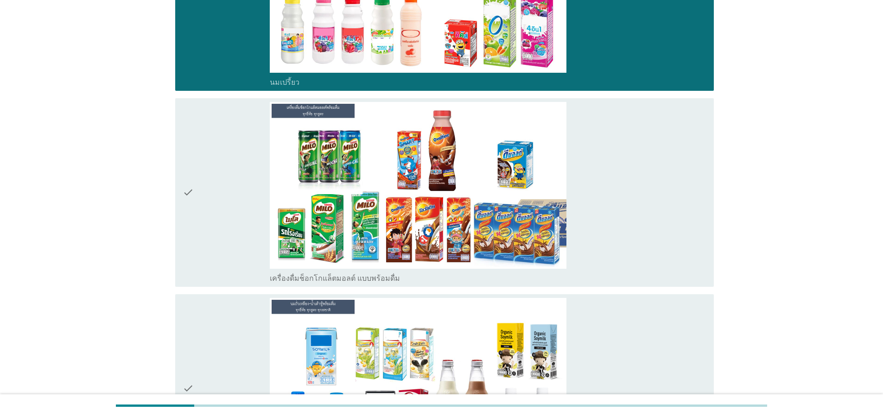
click at [209, 222] on div "check" at bounding box center [226, 192] width 87 height 181
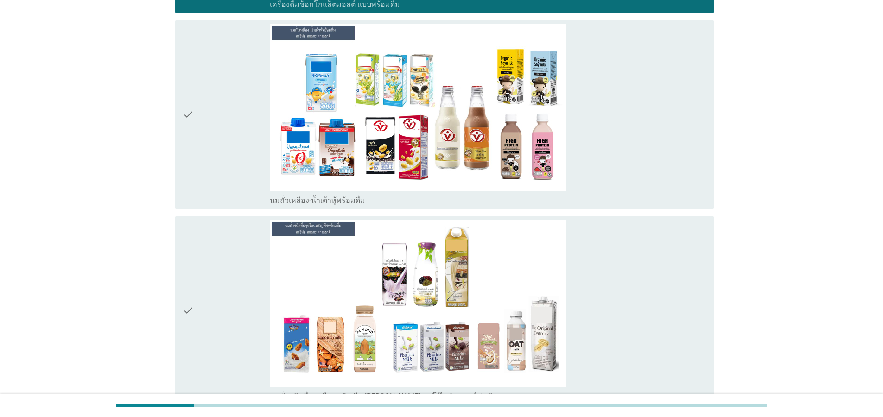
scroll to position [667, 0]
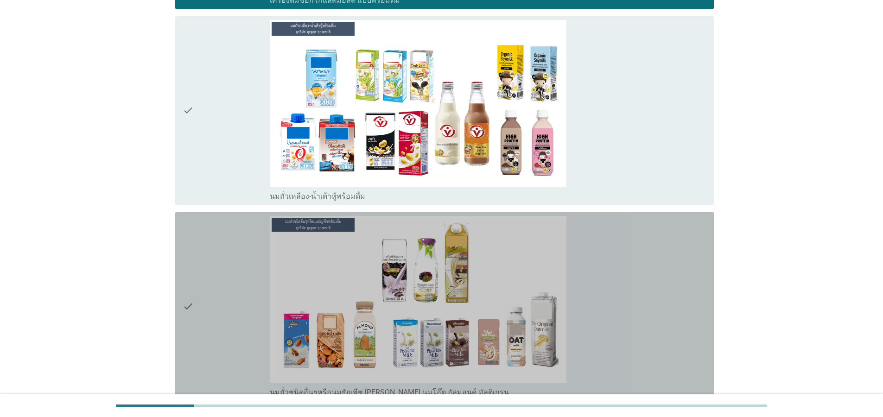
click at [222, 330] on div "check" at bounding box center [226, 306] width 87 height 181
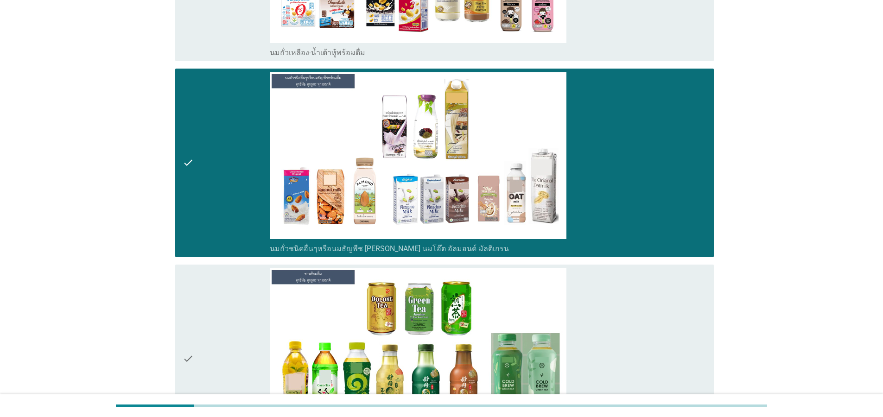
scroll to position [890, 0]
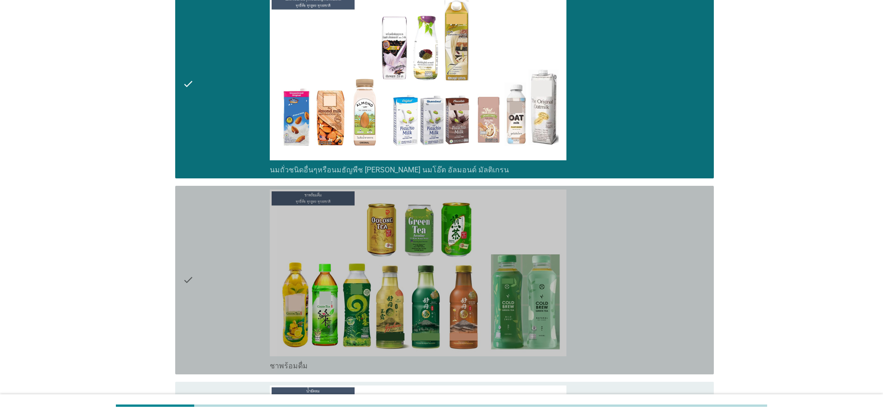
click at [222, 330] on div "check" at bounding box center [226, 280] width 87 height 181
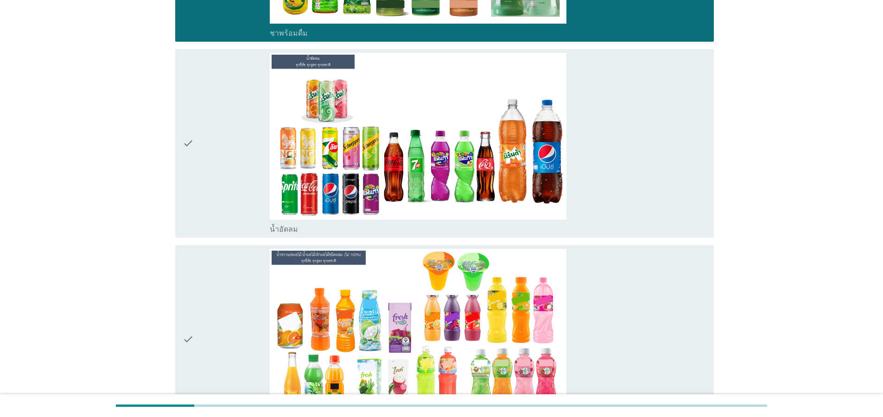
scroll to position [1223, 0]
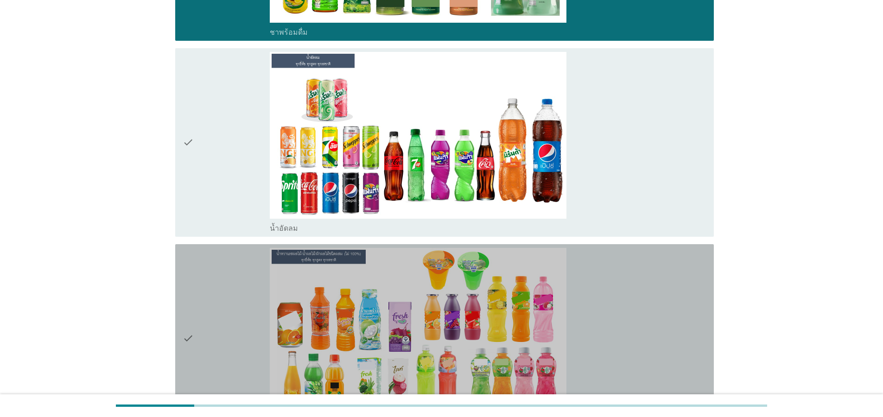
click at [222, 330] on div "check" at bounding box center [226, 338] width 87 height 181
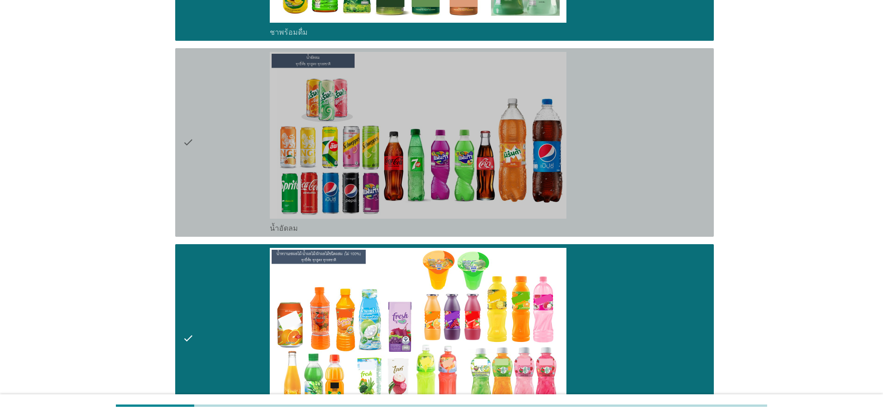
click at [219, 191] on div "check" at bounding box center [226, 142] width 87 height 181
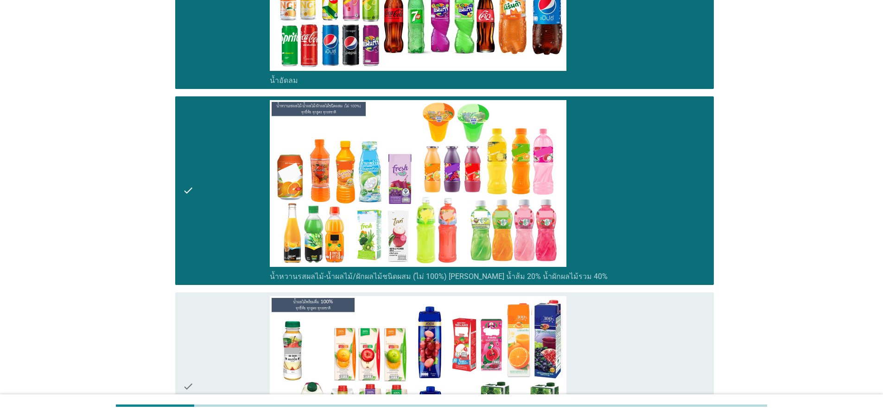
scroll to position [1446, 0]
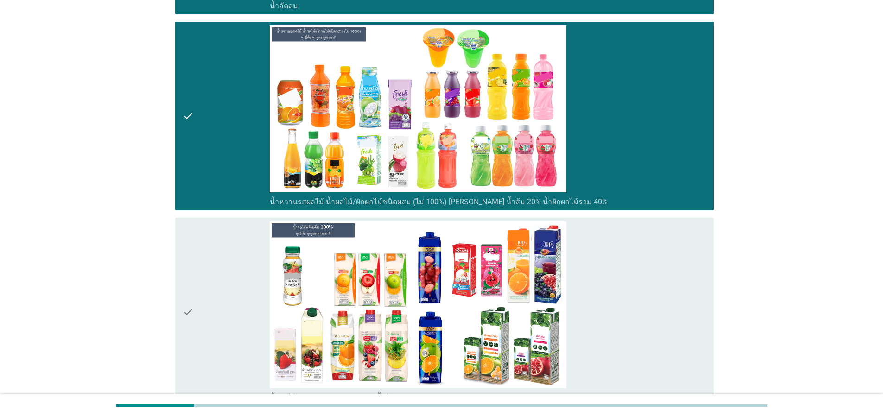
click at [221, 309] on div "check" at bounding box center [226, 311] width 87 height 181
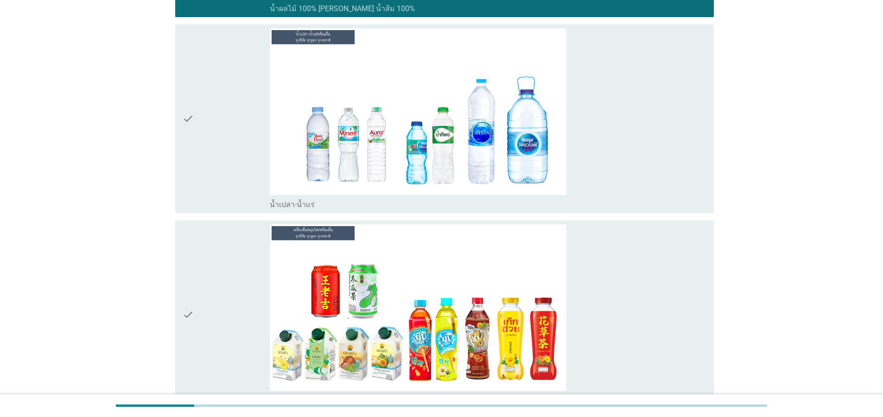
scroll to position [1891, 0]
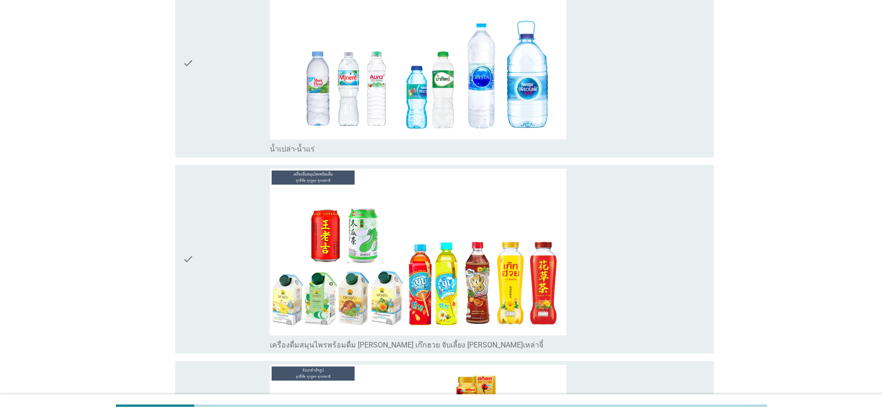
click at [228, 99] on div "check" at bounding box center [226, 63] width 87 height 181
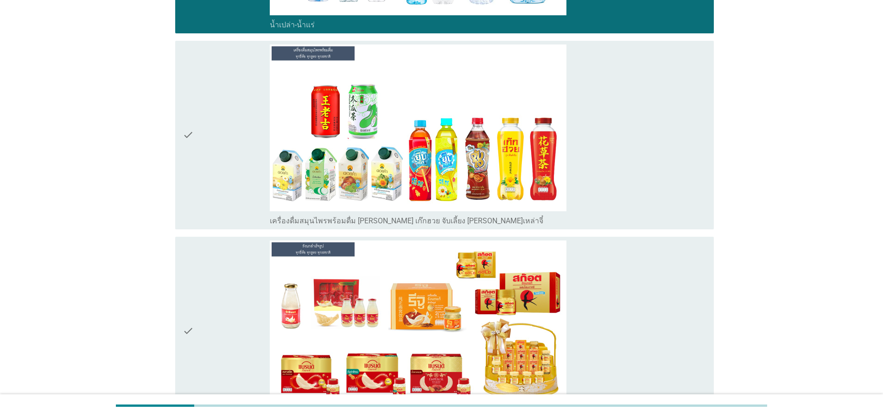
scroll to position [2057, 0]
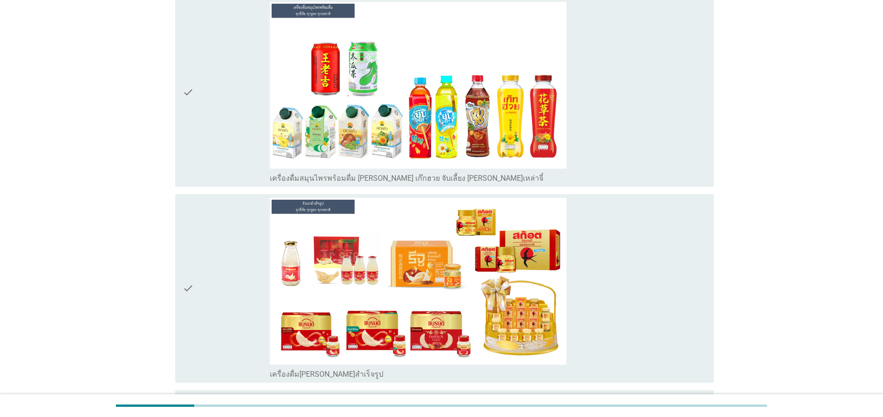
click at [219, 139] on div "check" at bounding box center [226, 92] width 87 height 181
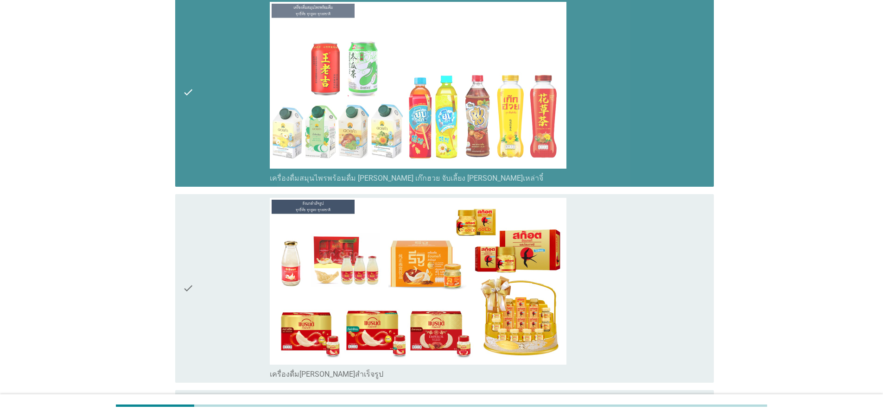
click at [197, 303] on div "check" at bounding box center [226, 288] width 87 height 181
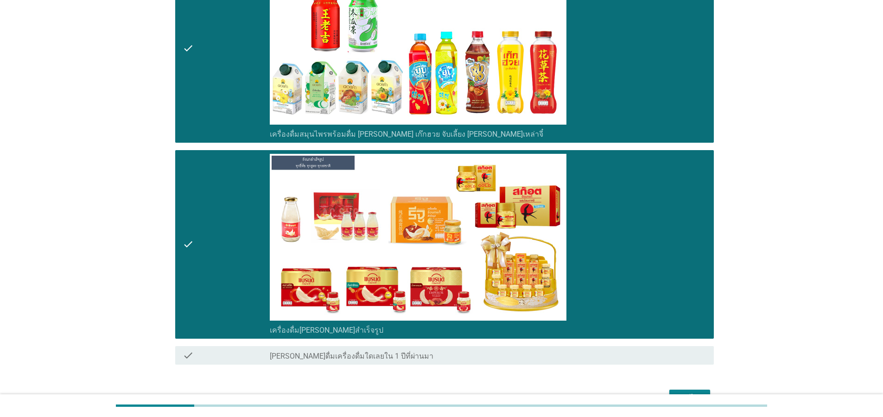
scroll to position [2157, 0]
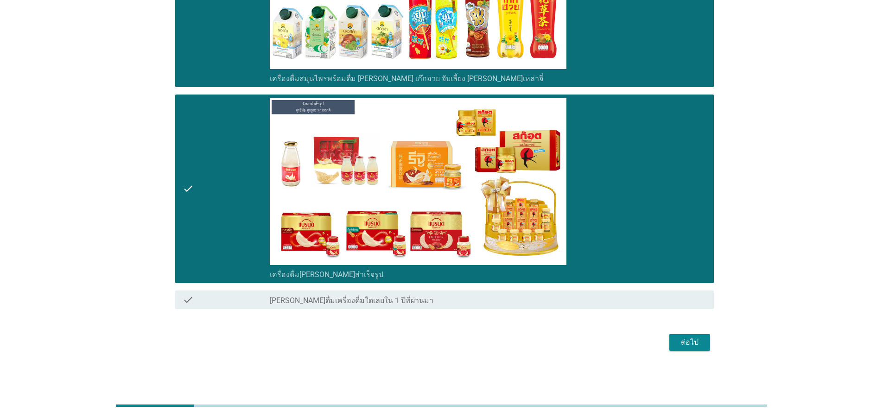
click at [689, 340] on div "ต่อไป" at bounding box center [690, 342] width 26 height 11
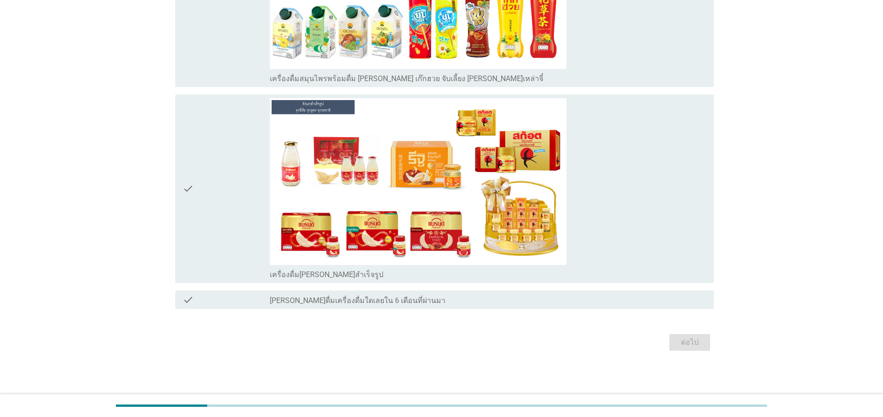
scroll to position [0, 0]
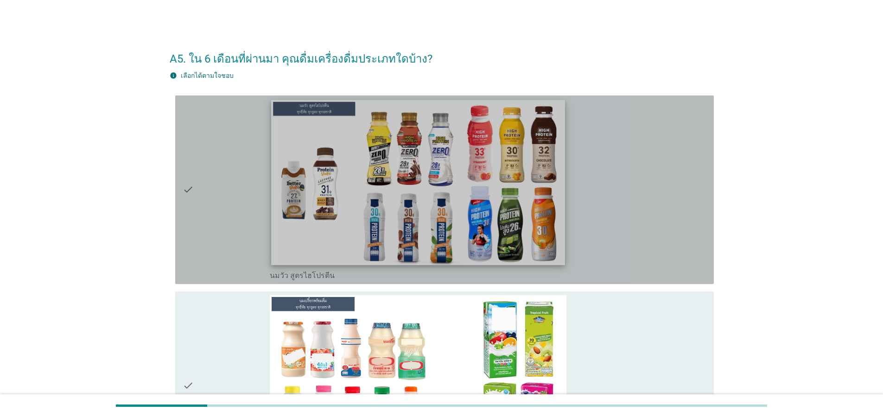
click at [443, 210] on img at bounding box center [418, 182] width 294 height 165
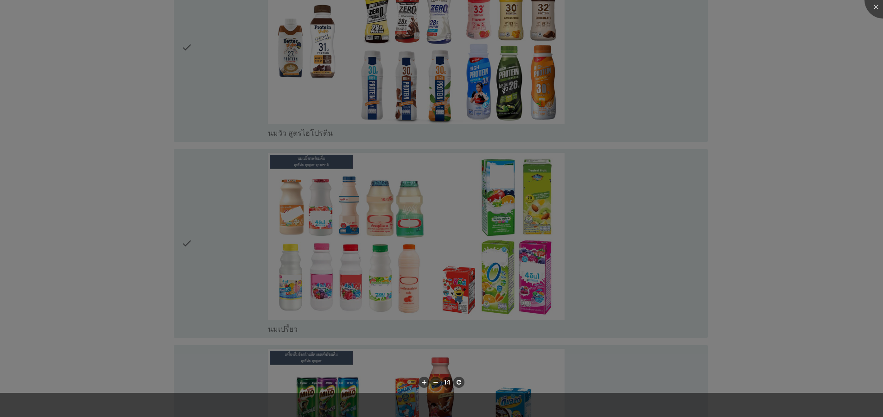
scroll to position [222, 0]
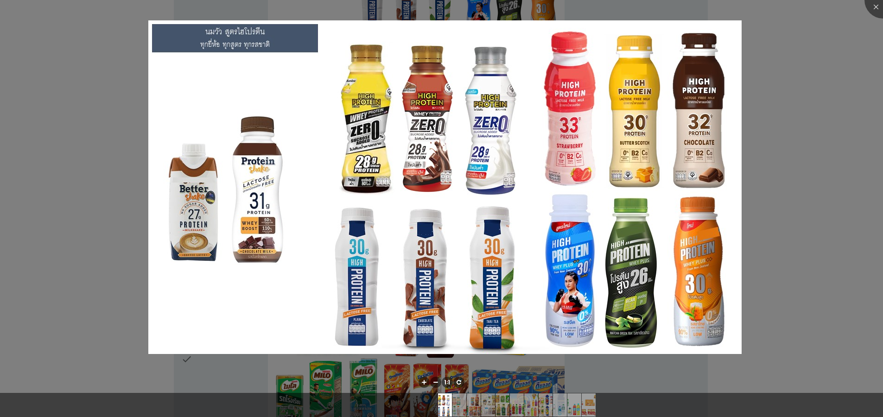
click at [814, 58] on div at bounding box center [441, 208] width 883 height 417
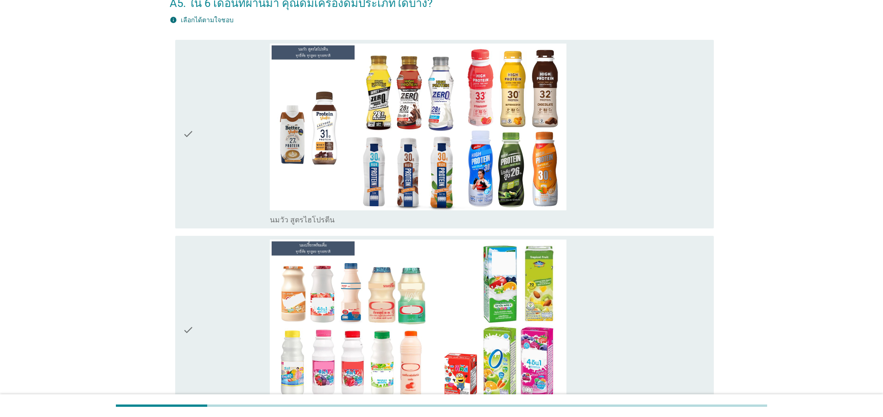
click at [212, 129] on div "check" at bounding box center [226, 134] width 87 height 181
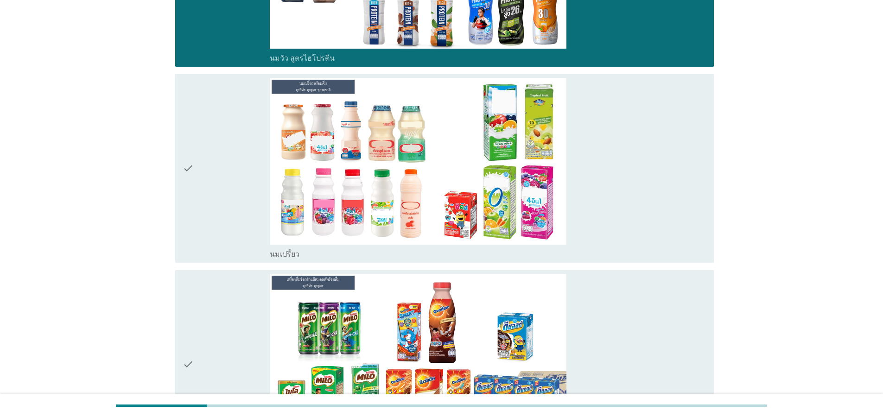
scroll to position [334, 0]
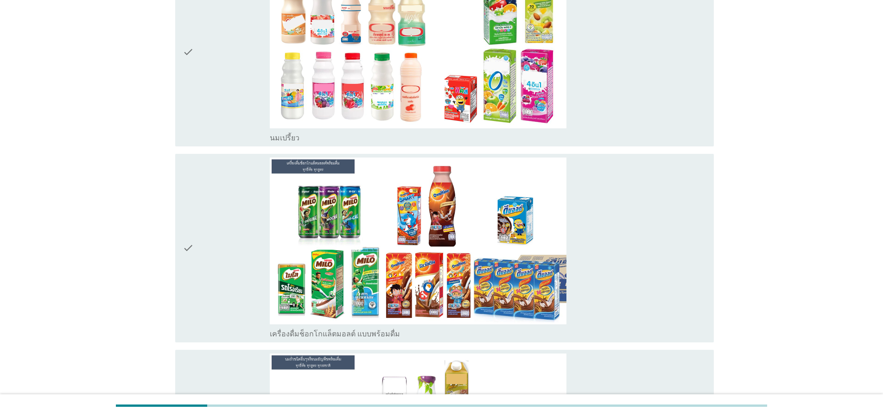
click at [213, 238] on div "check" at bounding box center [226, 248] width 87 height 181
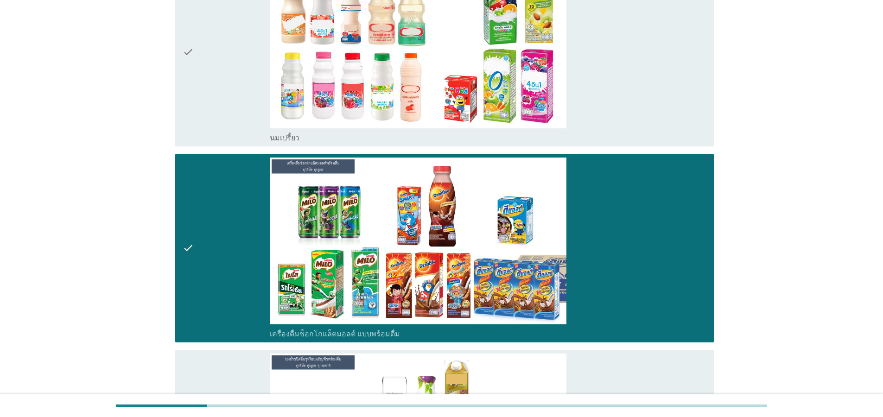
scroll to position [612, 0]
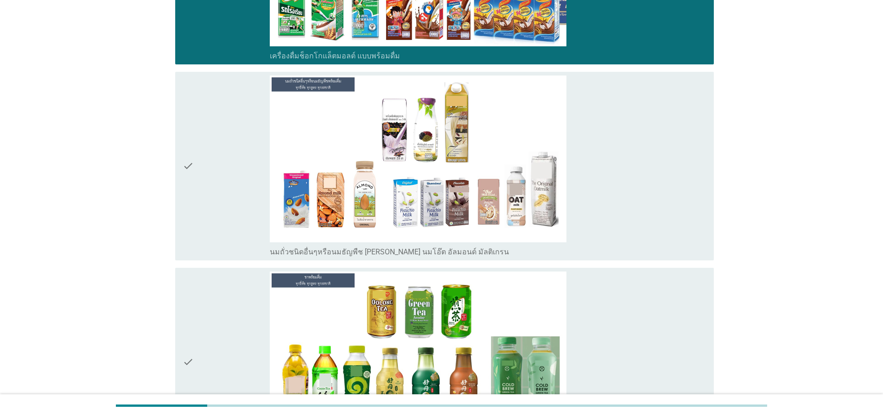
click at [218, 298] on div "check" at bounding box center [226, 362] width 87 height 181
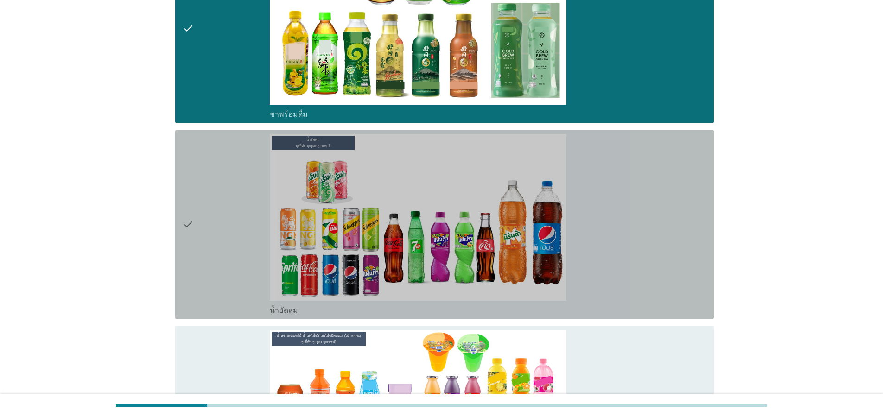
click at [221, 265] on div "check" at bounding box center [226, 224] width 87 height 181
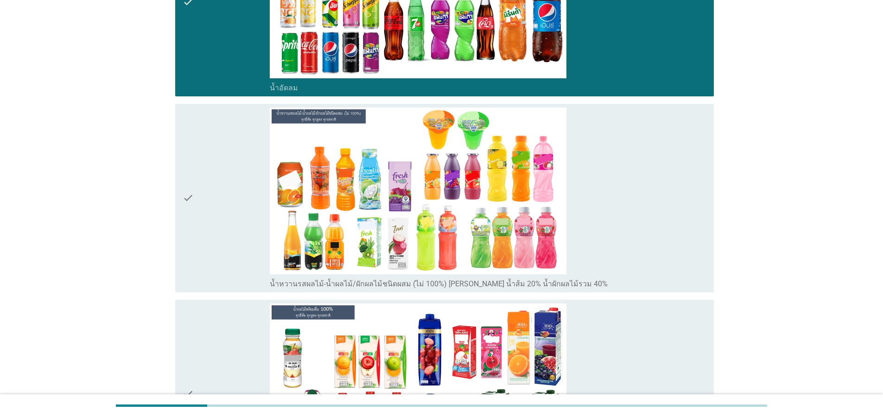
scroll to position [1390, 0]
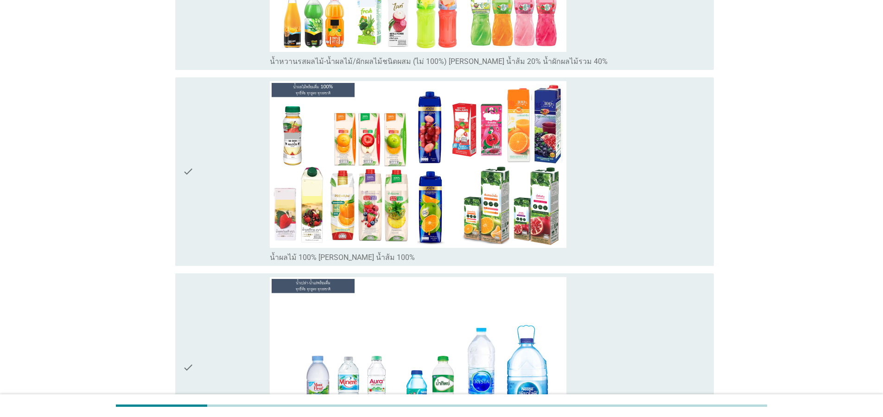
click at [202, 175] on div "check" at bounding box center [226, 171] width 87 height 181
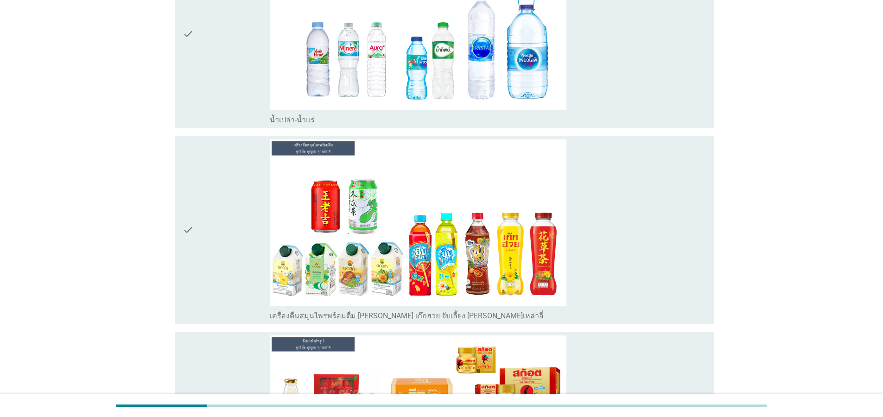
click at [213, 264] on div "check" at bounding box center [226, 229] width 87 height 181
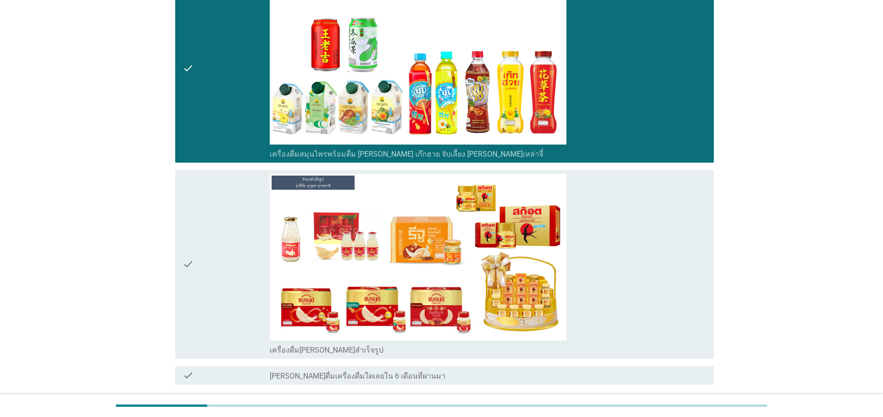
scroll to position [1891, 0]
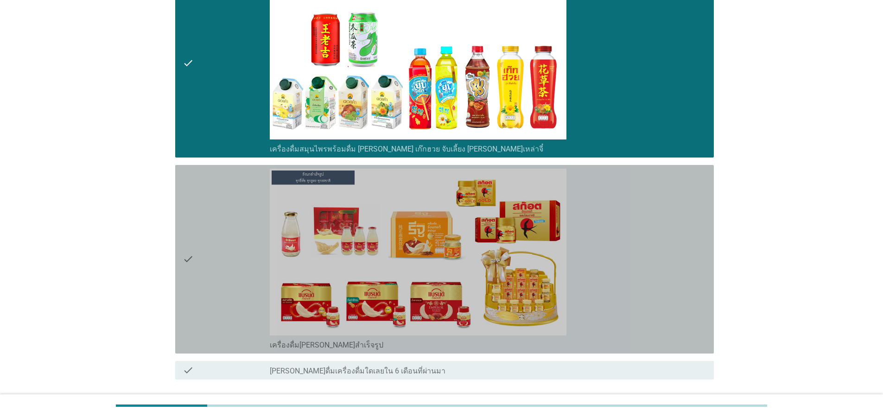
click at [210, 269] on div "check" at bounding box center [226, 259] width 87 height 181
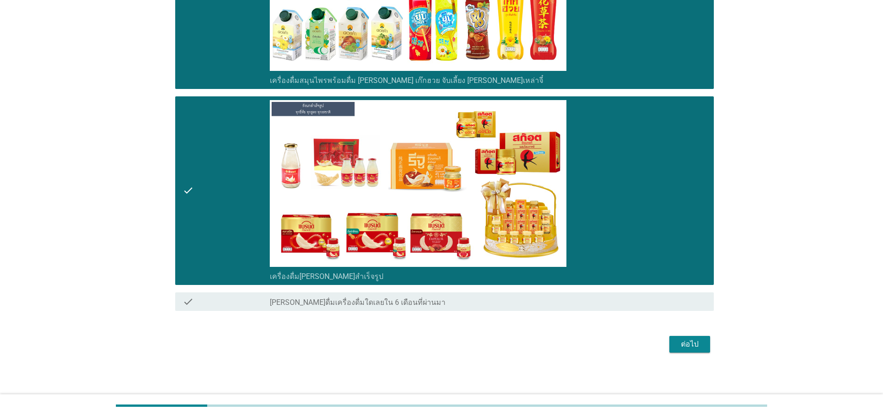
scroll to position [1961, 0]
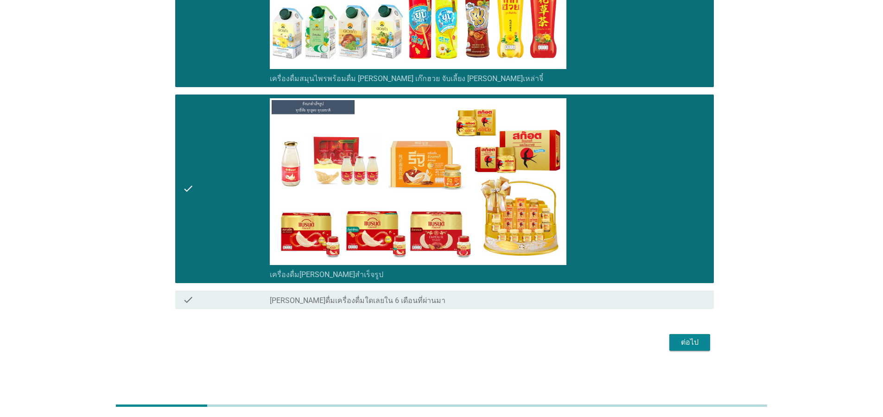
click at [680, 344] on div "ต่อไป" at bounding box center [690, 342] width 26 height 11
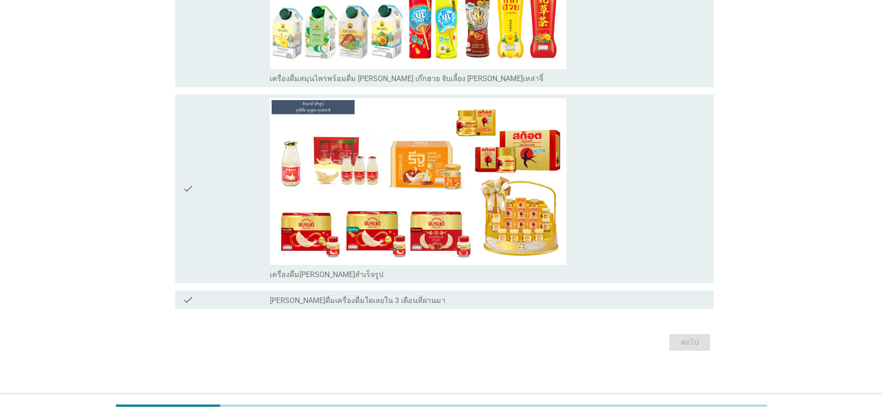
scroll to position [0, 0]
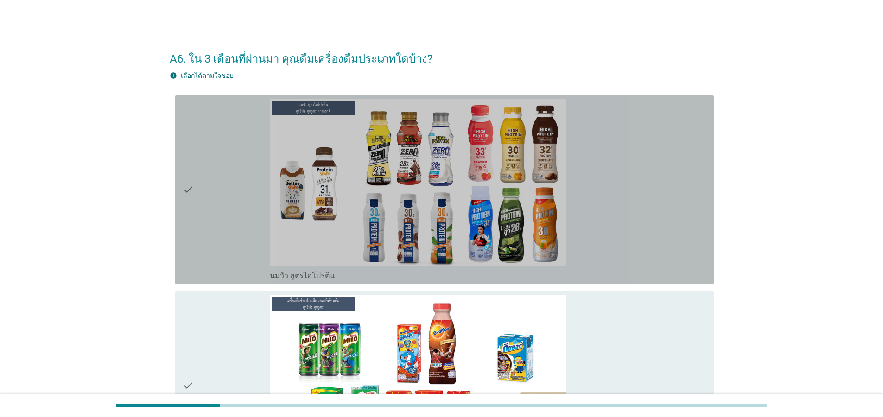
click at [202, 208] on div "check" at bounding box center [226, 189] width 87 height 181
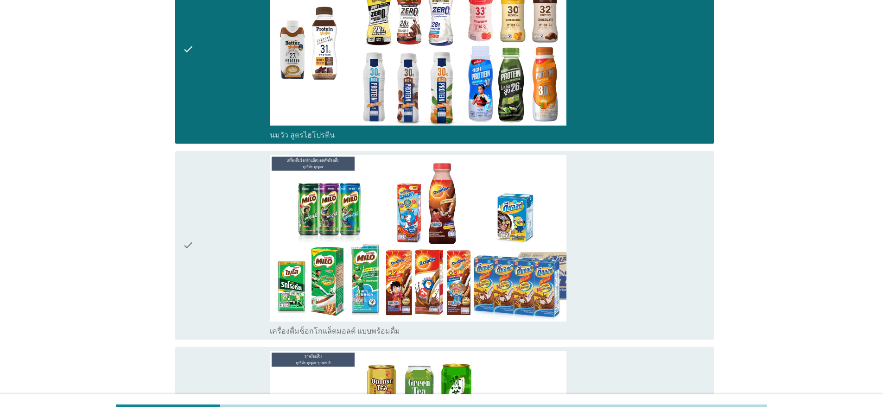
scroll to position [278, 0]
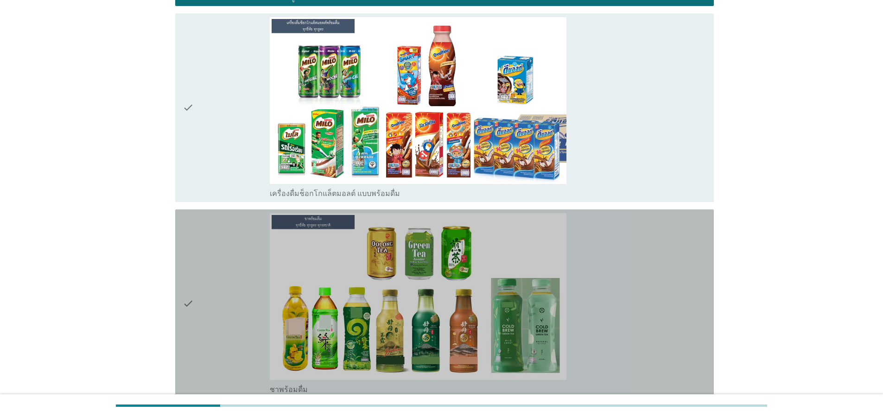
click at [187, 250] on icon "check" at bounding box center [188, 303] width 11 height 181
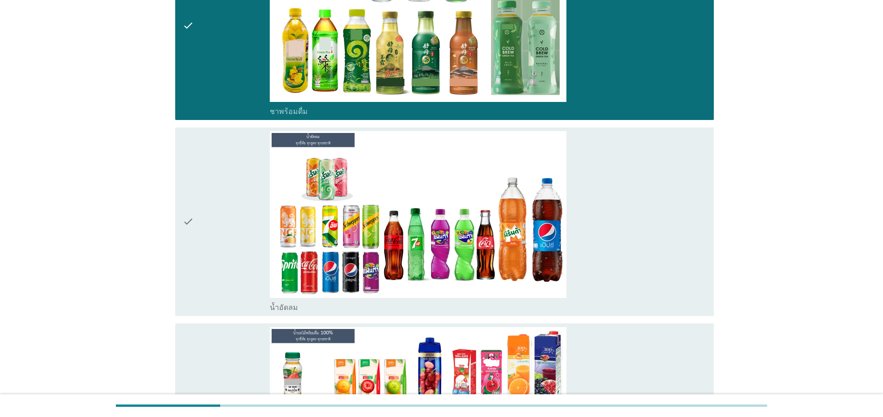
scroll to position [667, 0]
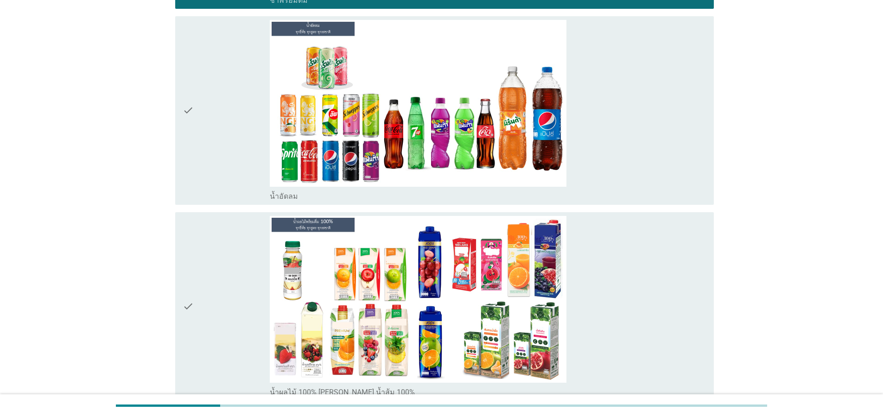
click at [187, 249] on icon "check" at bounding box center [188, 306] width 11 height 181
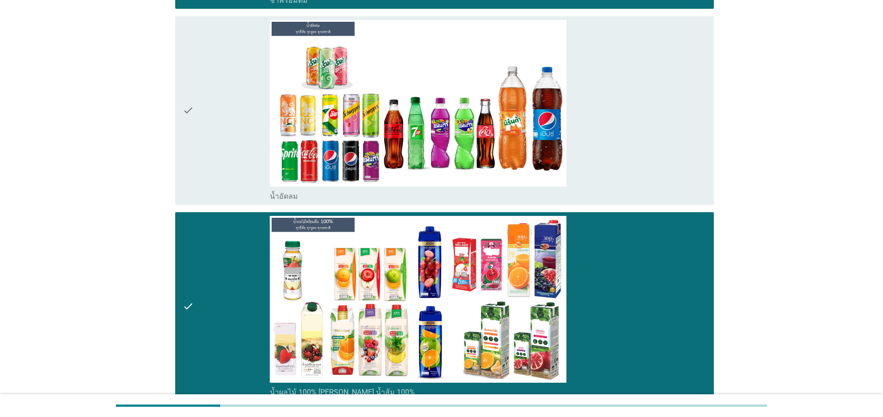
click at [192, 136] on icon "check" at bounding box center [188, 110] width 11 height 181
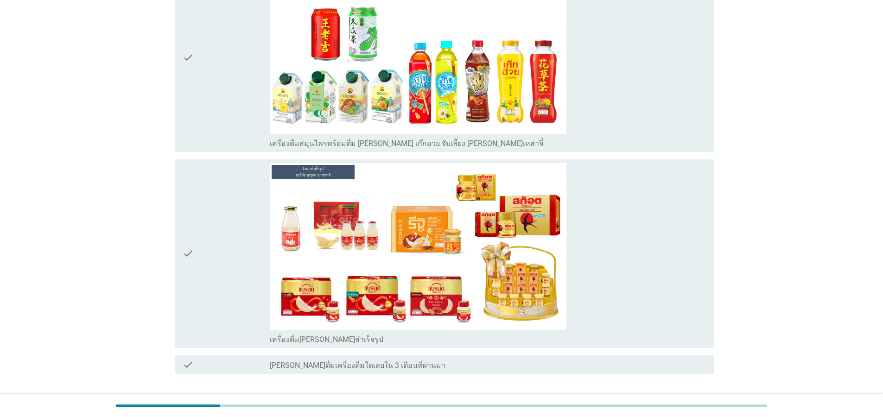
click at [195, 252] on div "check" at bounding box center [226, 253] width 87 height 181
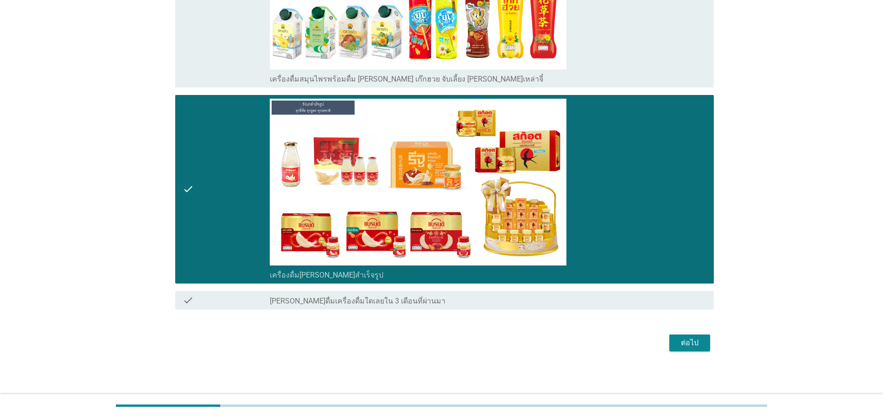
scroll to position [1177, 0]
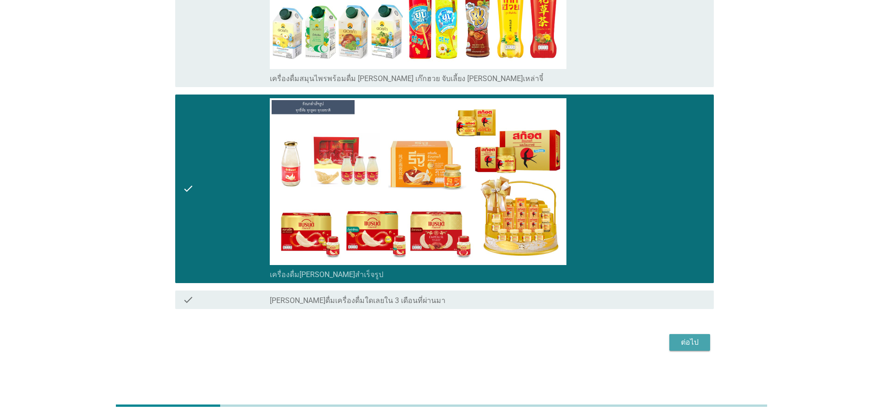
click at [687, 340] on div "ต่อไป" at bounding box center [690, 342] width 26 height 11
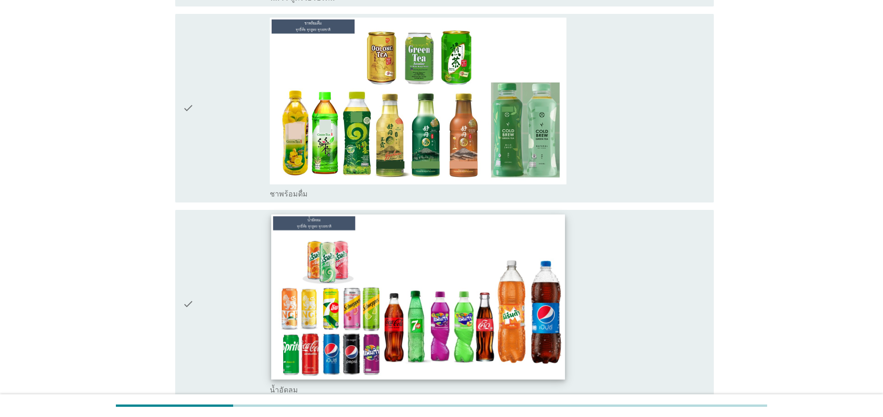
scroll to position [278, 0]
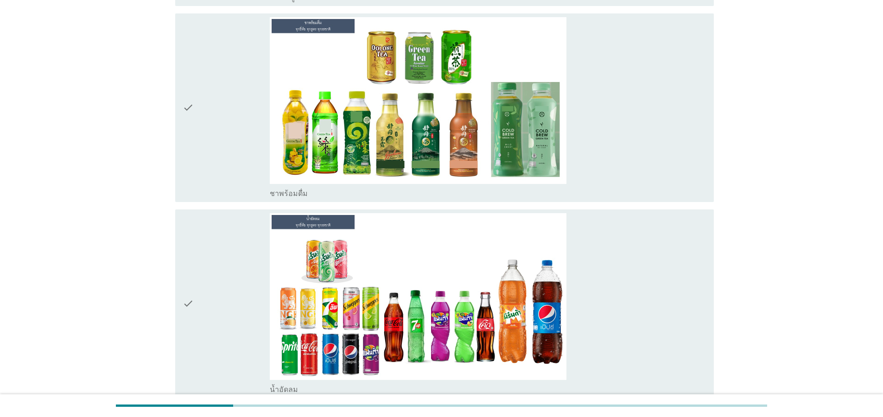
click at [229, 172] on div "check" at bounding box center [226, 107] width 87 height 181
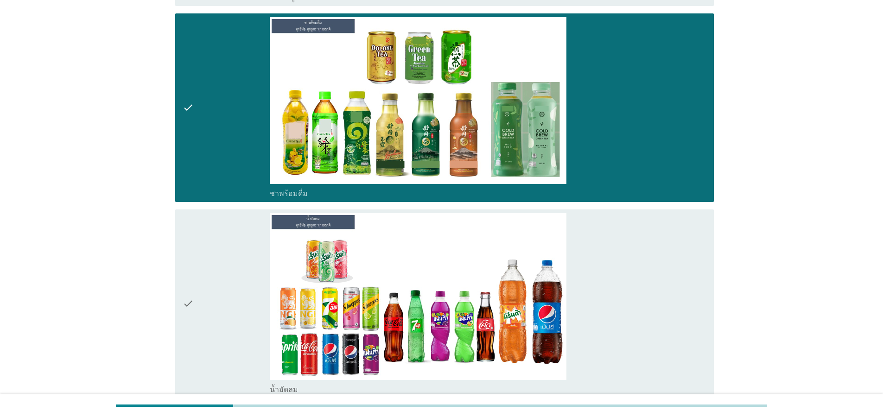
click at [195, 287] on div "check" at bounding box center [226, 303] width 87 height 181
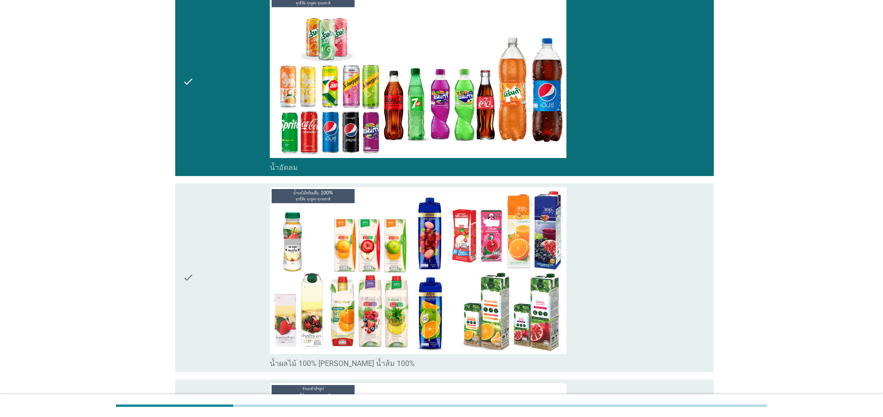
scroll to position [500, 0]
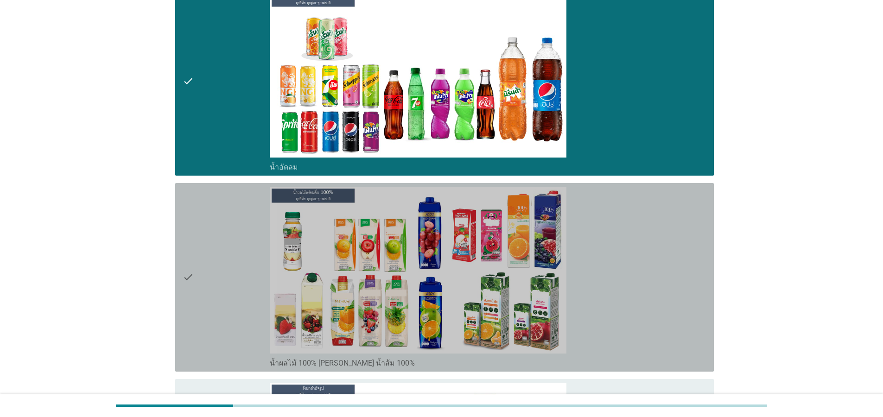
click at [224, 298] on div "check" at bounding box center [226, 277] width 87 height 181
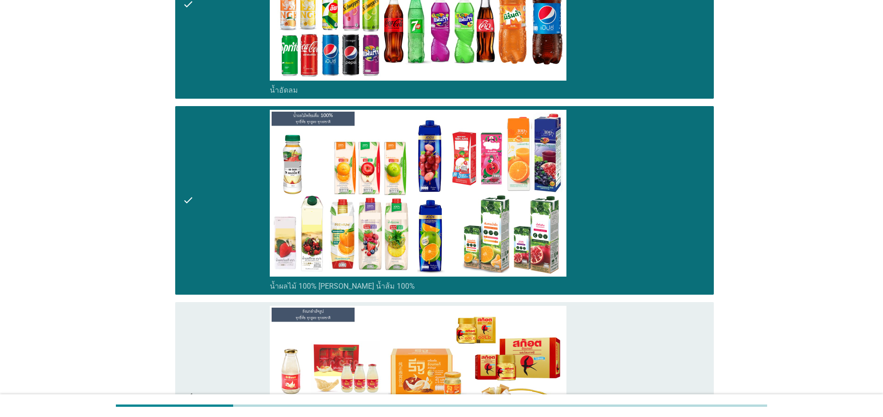
scroll to position [667, 0]
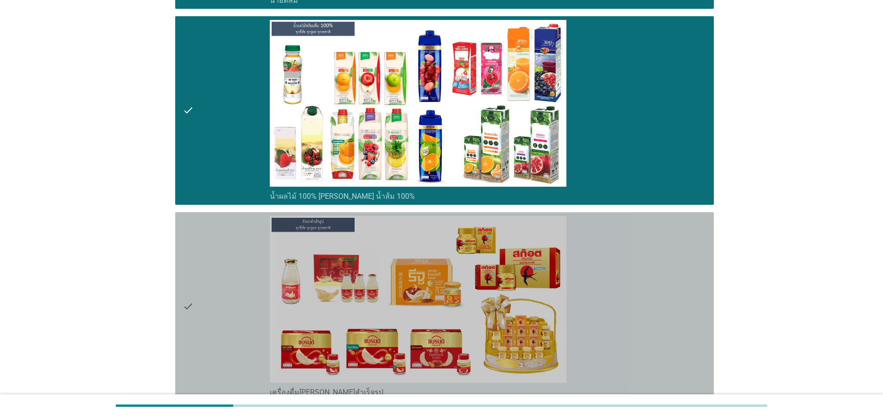
click at [224, 298] on div "check" at bounding box center [226, 306] width 87 height 181
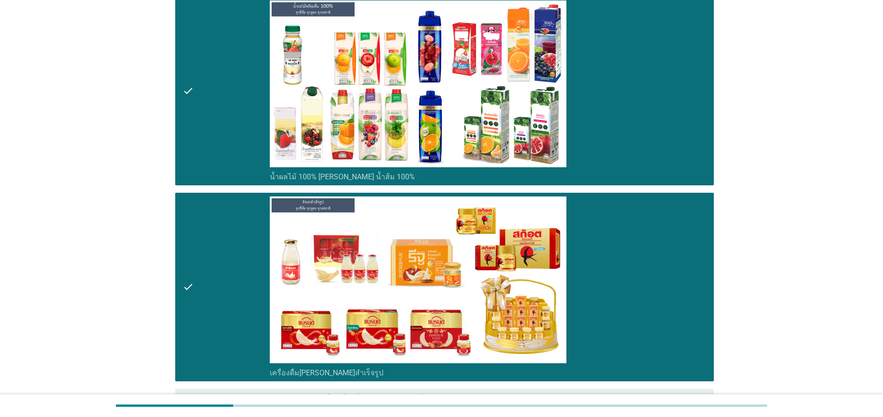
scroll to position [785, 0]
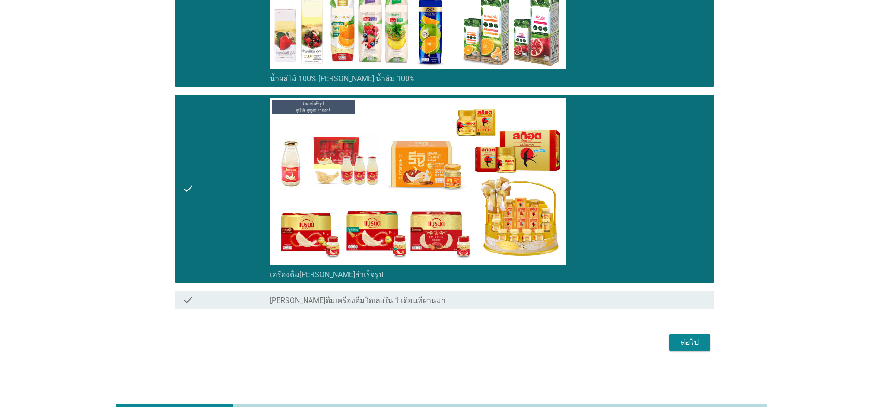
click at [703, 348] on button "ต่อไป" at bounding box center [689, 342] width 41 height 17
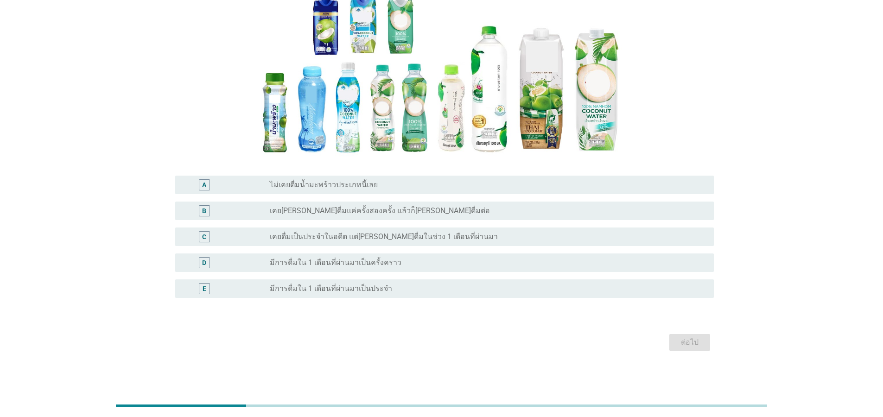
scroll to position [0, 0]
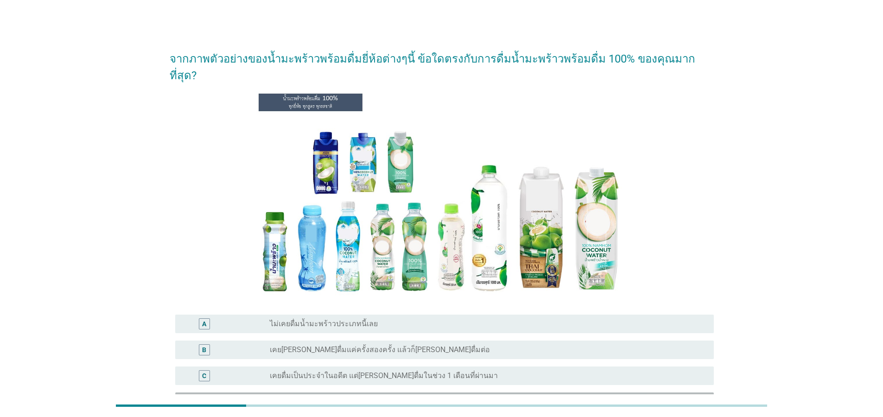
click at [370, 397] on label "มีการดื่มใน 1 เดือนที่ผ่านมาเป็นครั้งคราว" at bounding box center [336, 401] width 132 height 9
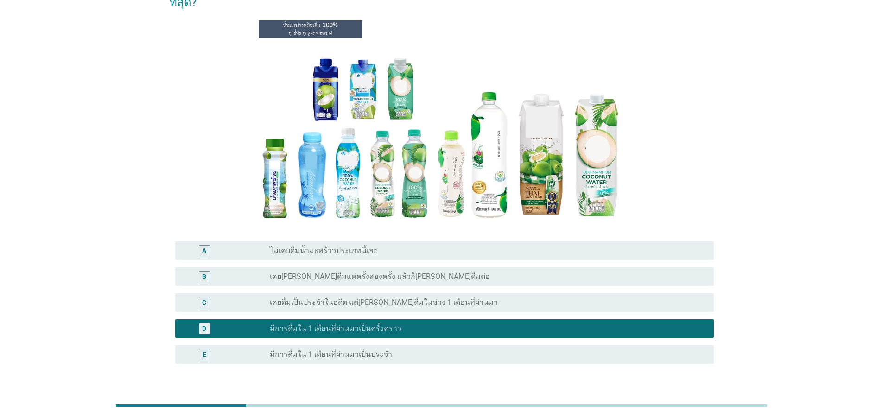
scroll to position [122, 0]
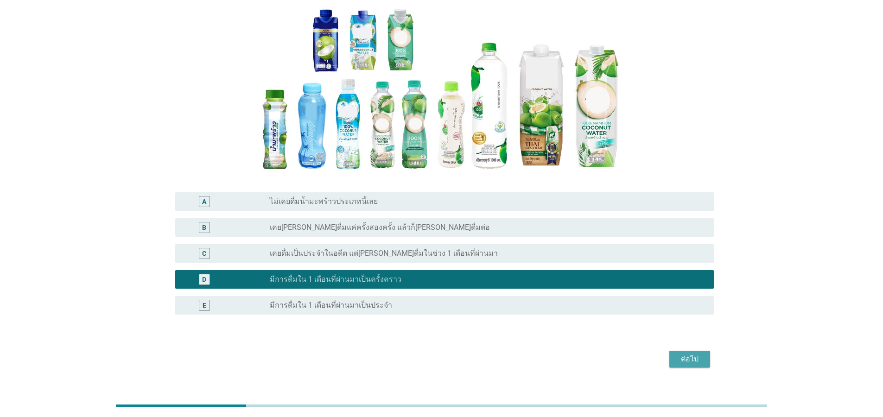
click at [689, 354] on div "ต่อไป" at bounding box center [690, 359] width 26 height 11
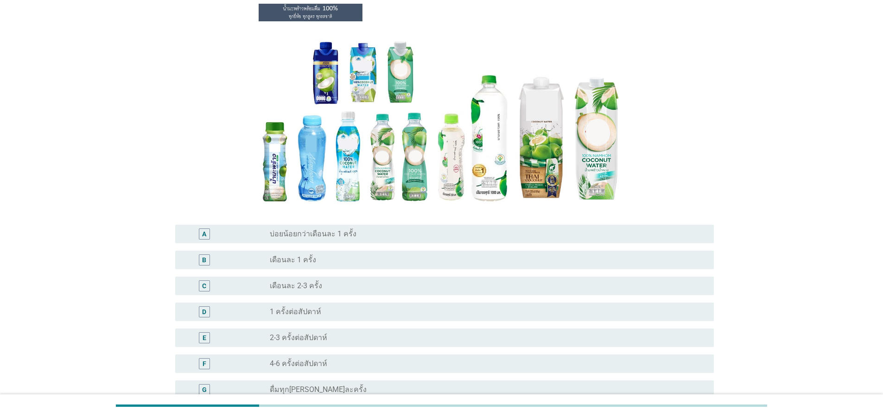
scroll to position [200, 0]
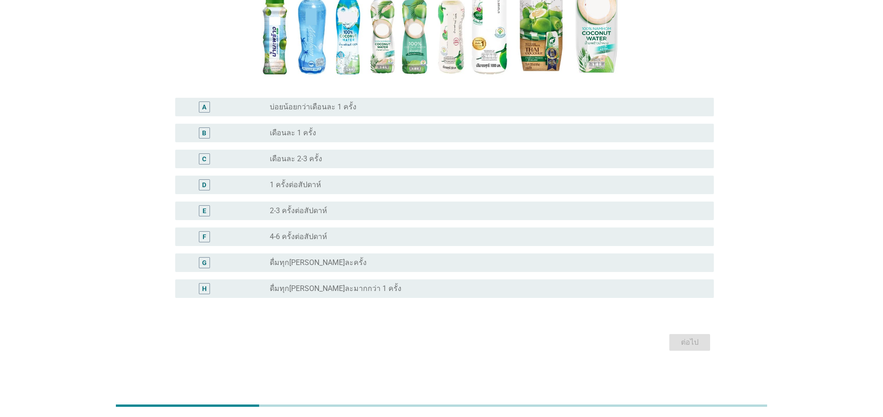
click at [310, 189] on label "1 ครั้งต่อสัปดาห์" at bounding box center [295, 184] width 51 height 9
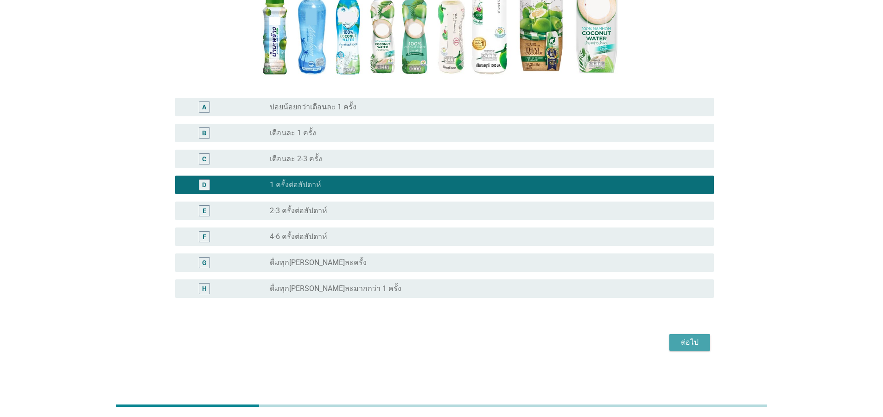
click at [683, 338] on div "ต่อไป" at bounding box center [690, 342] width 26 height 11
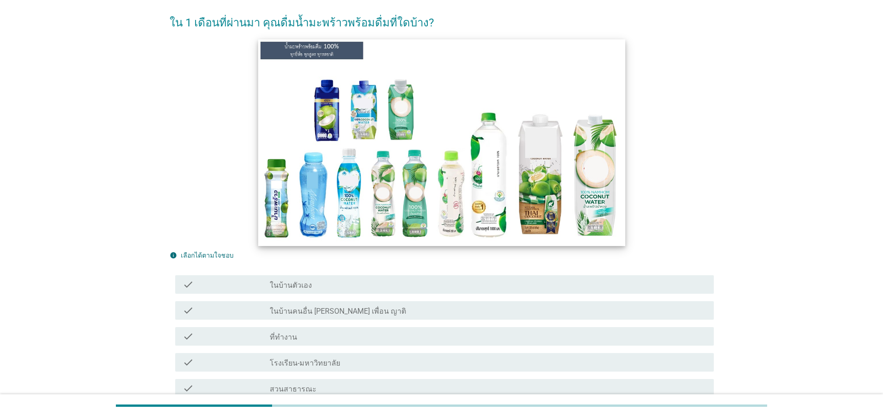
scroll to position [56, 0]
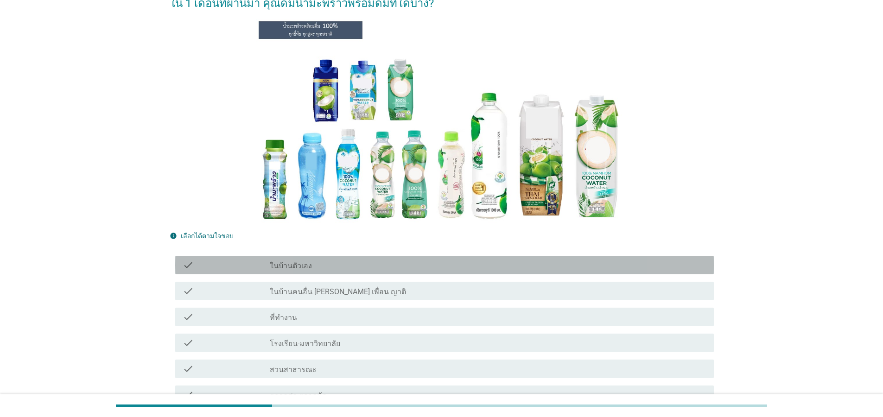
click at [391, 266] on div "check_box_outline_blank ในบ้านตัวเอง" at bounding box center [488, 264] width 436 height 11
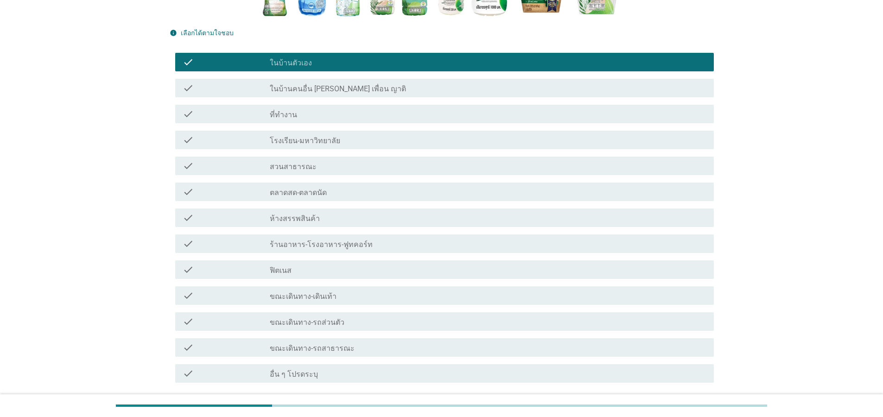
scroll to position [278, 0]
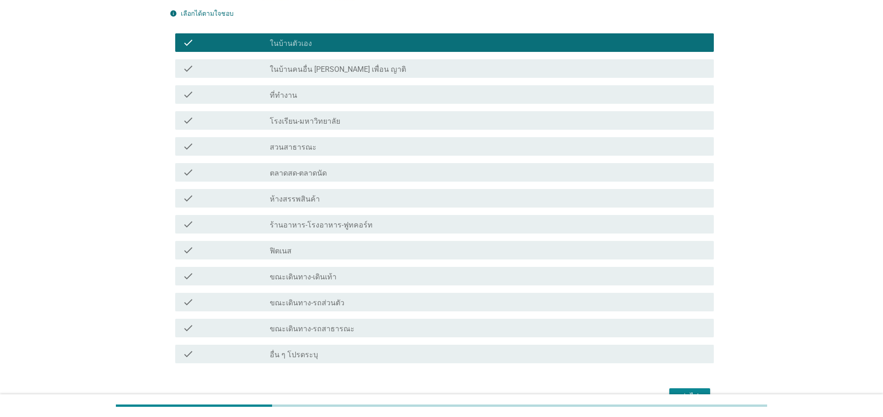
click at [357, 223] on div "check_box_outline_blank ร้านอาหาร-โรงอาหาร-ฟูทคอร์ท" at bounding box center [488, 224] width 436 height 11
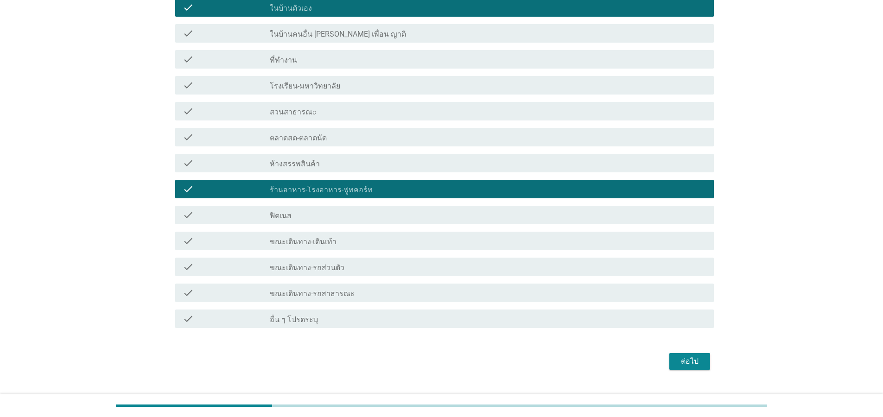
scroll to position [332, 0]
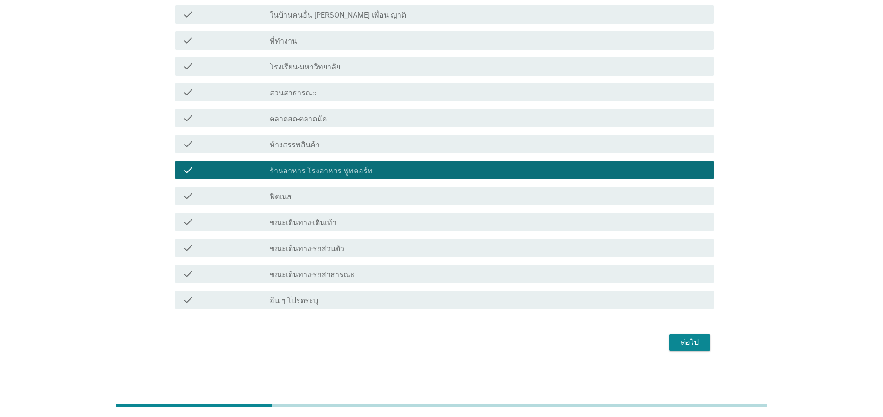
click at [694, 343] on div "ต่อไป" at bounding box center [690, 342] width 26 height 11
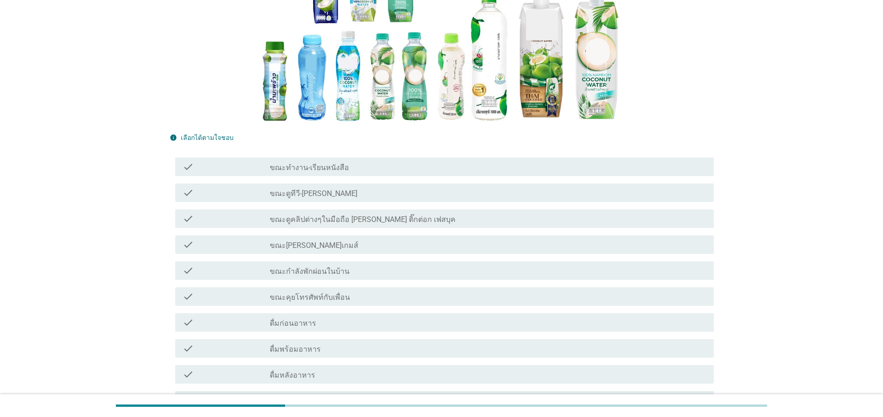
scroll to position [167, 0]
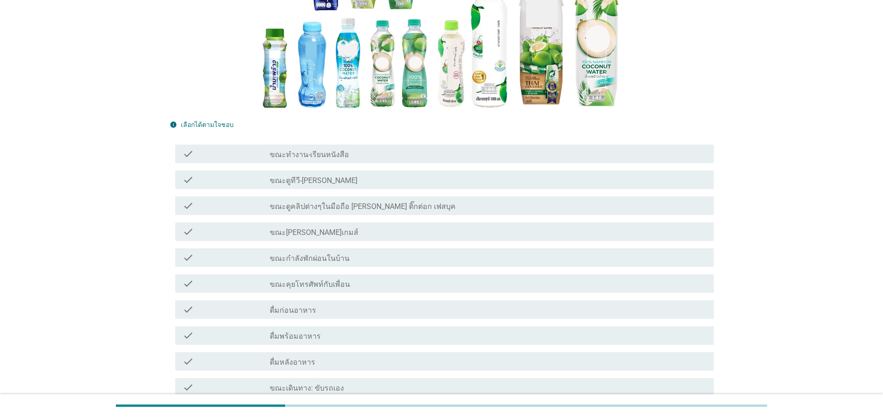
click at [302, 361] on label "ดื่มหลังอาหาร" at bounding box center [292, 362] width 45 height 9
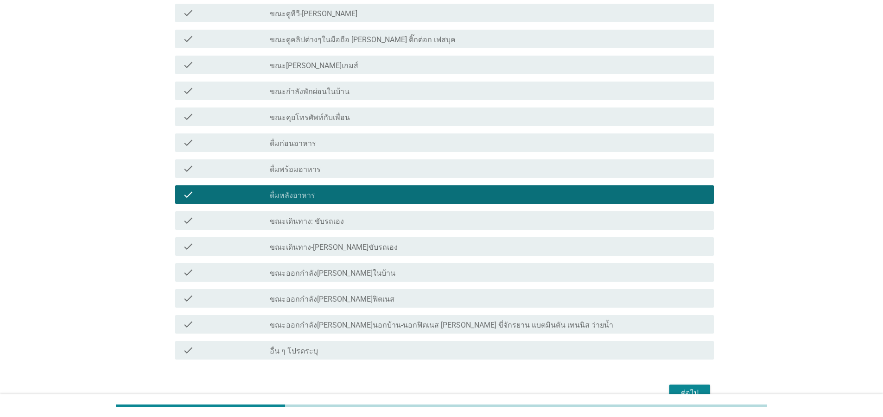
scroll to position [384, 0]
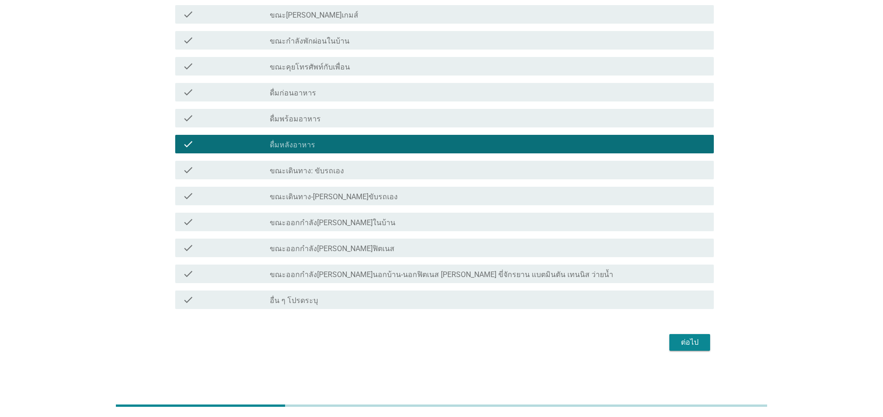
click at [697, 345] on div "ต่อไป" at bounding box center [690, 342] width 26 height 11
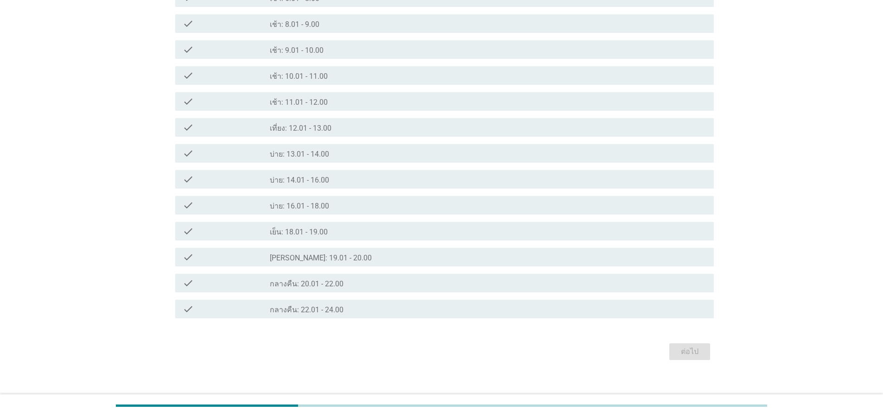
scroll to position [358, 0]
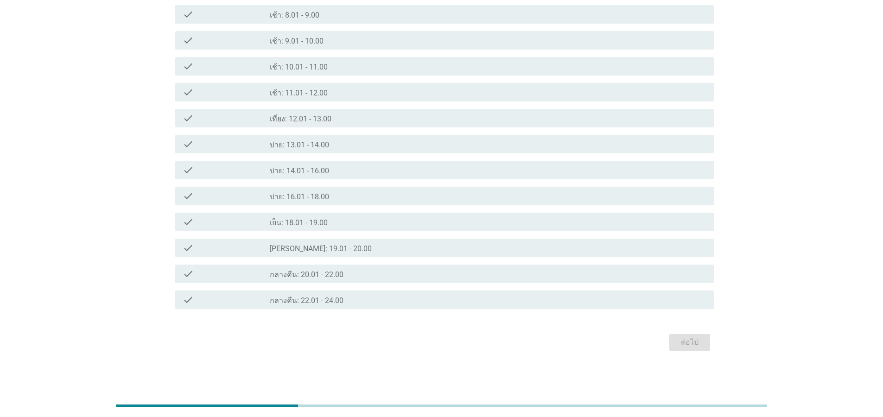
click at [340, 123] on div "check_box_outline_blank เที่ยง: 12.01 - 13.00" at bounding box center [488, 118] width 436 height 11
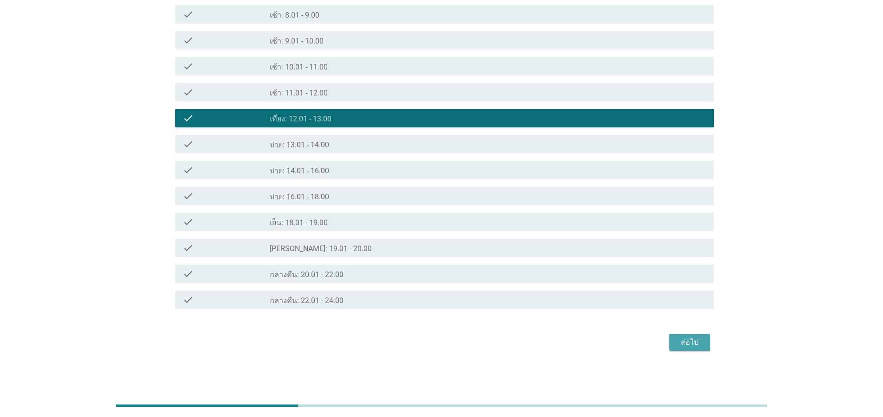
click at [685, 341] on div "ต่อไป" at bounding box center [690, 342] width 26 height 11
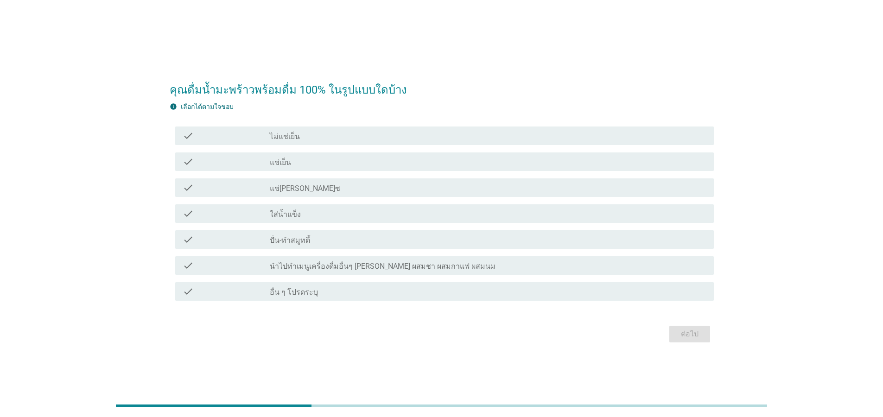
click at [293, 167] on div "check_box_outline_blank แช่เย็น" at bounding box center [488, 161] width 436 height 11
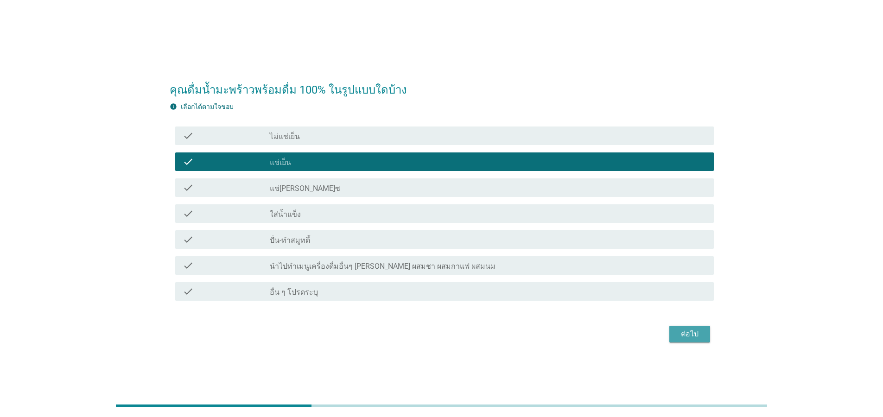
click at [696, 329] on div "ต่อไป" at bounding box center [690, 334] width 26 height 11
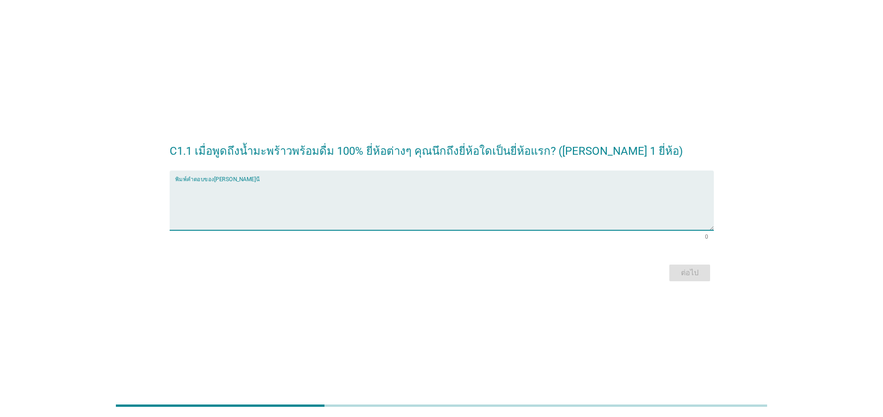
click at [360, 206] on textarea "พิมพ์คำตอบของคุณ ที่นี่" at bounding box center [444, 206] width 538 height 49
type textarea "[PERSON_NAME]"
click at [690, 268] on div "ต่อไป" at bounding box center [690, 272] width 26 height 11
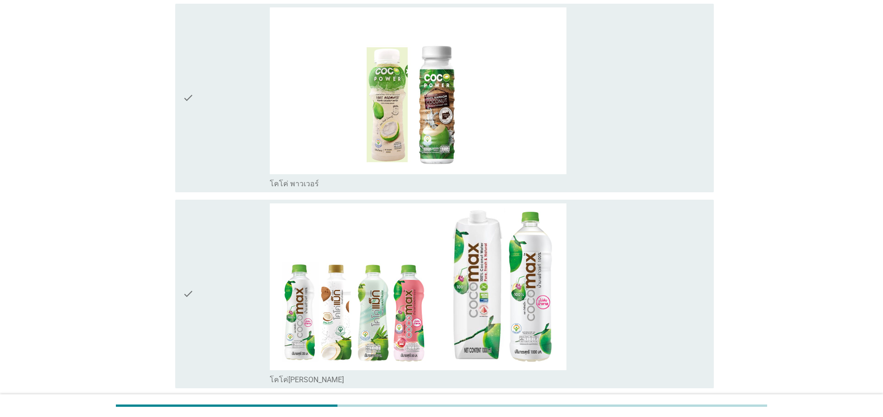
scroll to position [111, 0]
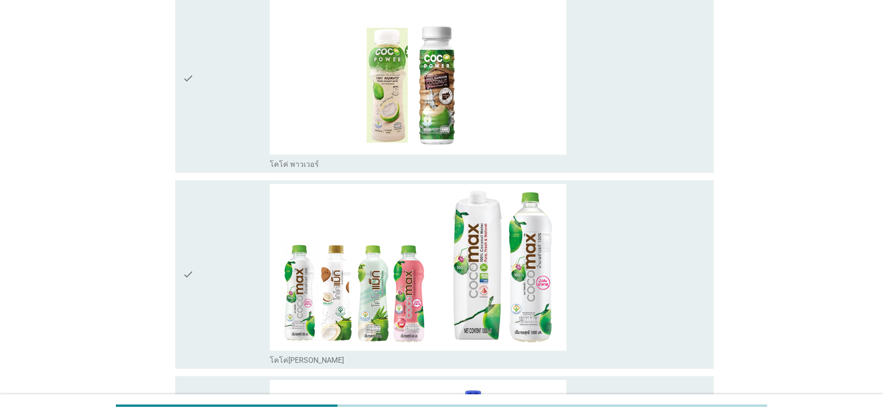
click at [215, 260] on div "check" at bounding box center [226, 274] width 87 height 181
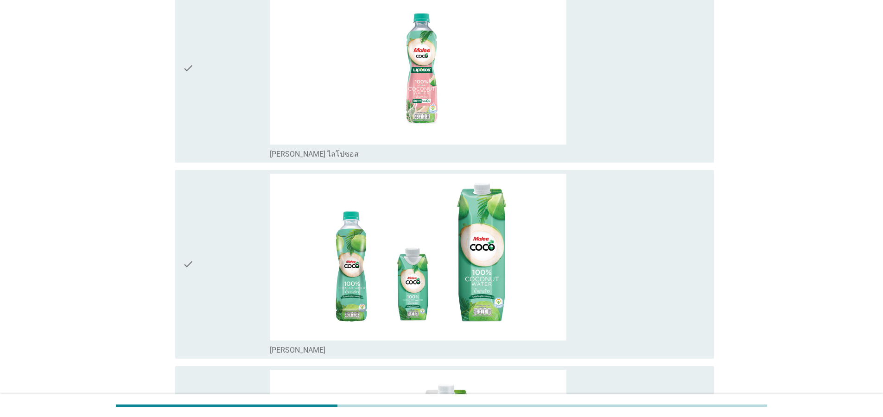
scroll to position [1112, 0]
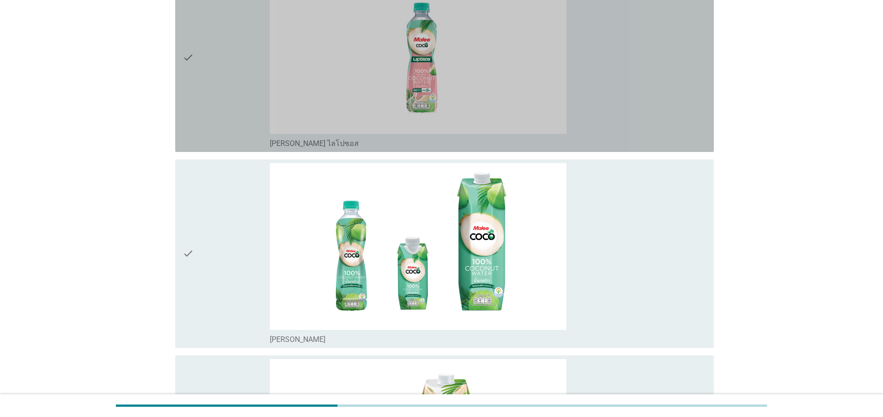
click at [205, 103] on div "check" at bounding box center [226, 57] width 87 height 181
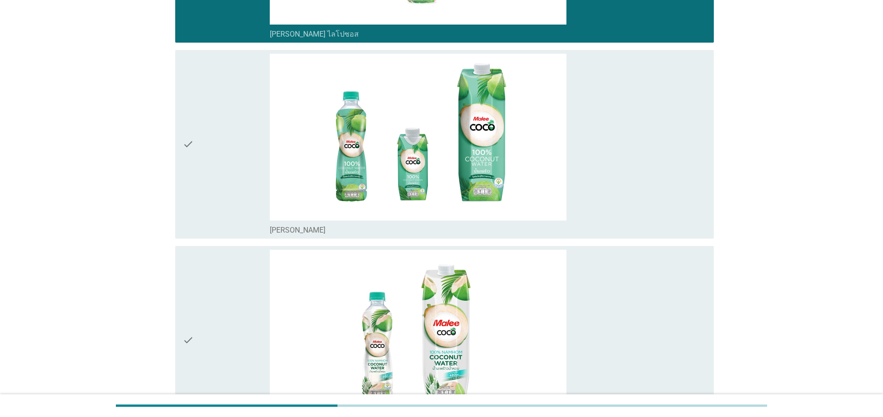
scroll to position [1223, 0]
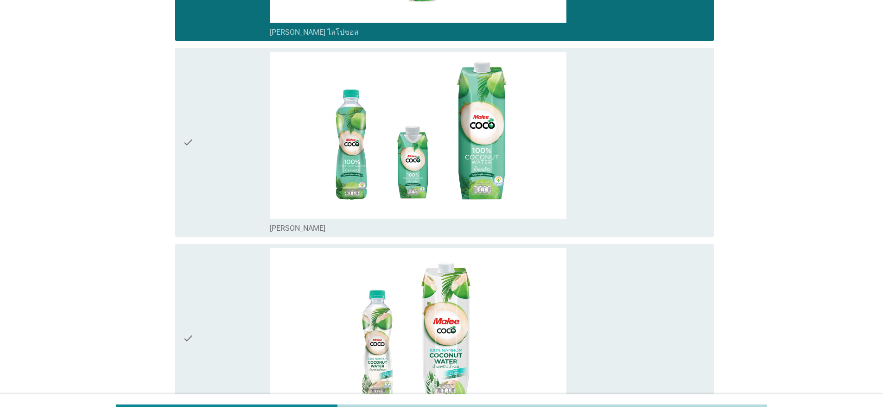
click at [205, 175] on div "check" at bounding box center [226, 142] width 87 height 181
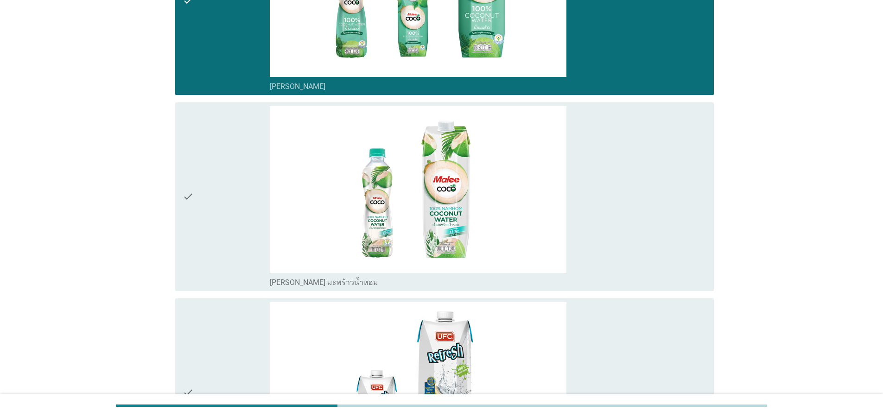
scroll to position [1390, 0]
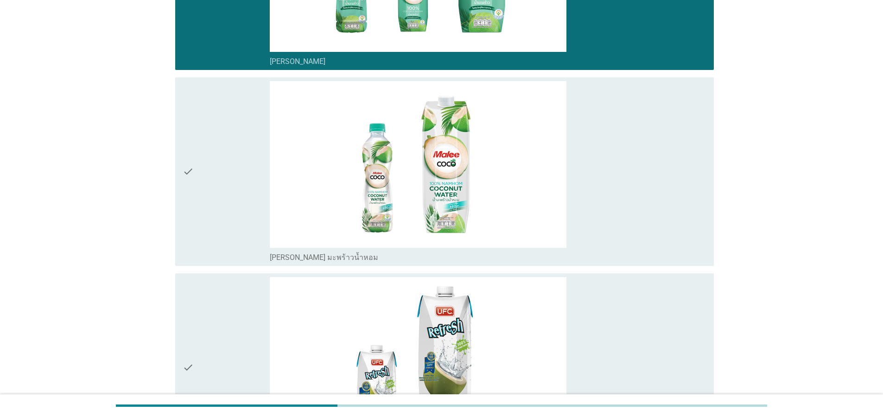
click at [192, 212] on icon "check" at bounding box center [188, 171] width 11 height 181
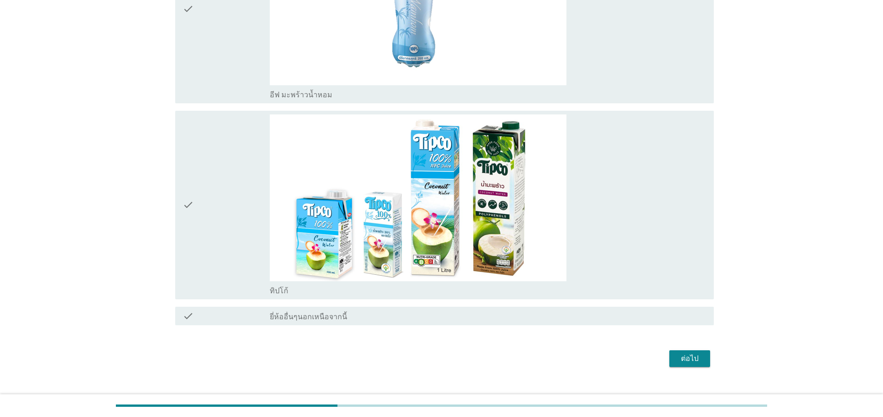
scroll to position [2745, 0]
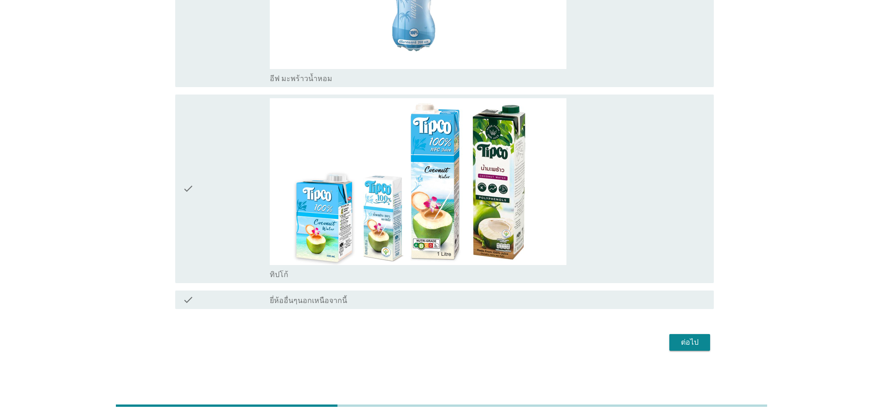
click at [191, 225] on icon "check" at bounding box center [188, 188] width 11 height 181
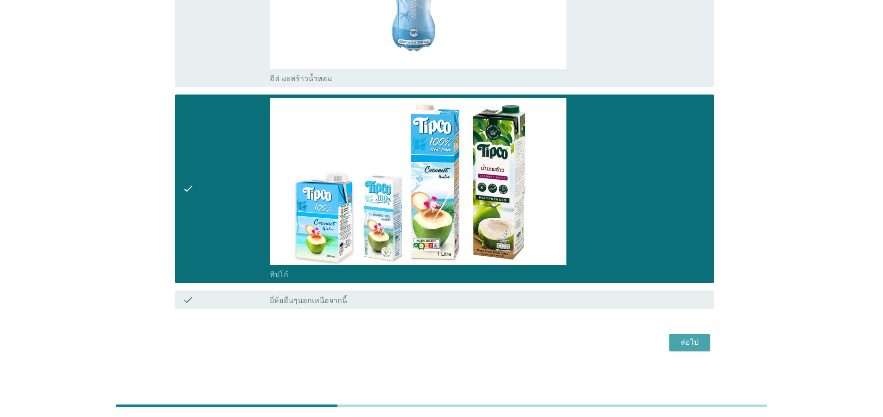
click at [688, 345] on div "ต่อไป" at bounding box center [690, 342] width 26 height 11
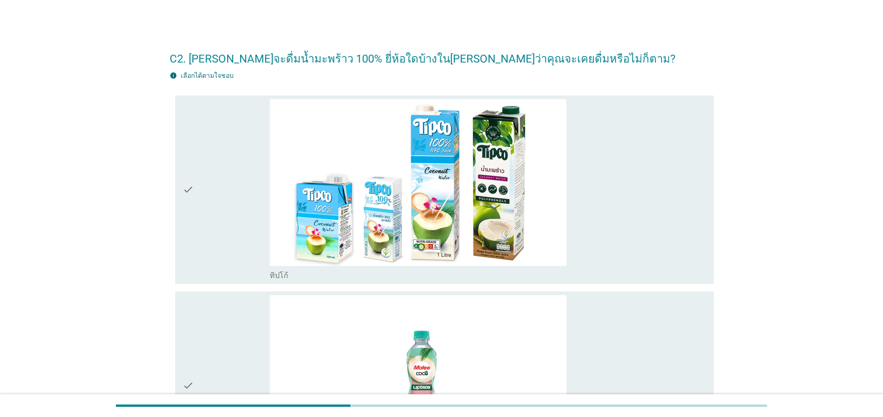
click at [185, 240] on icon "check" at bounding box center [188, 189] width 11 height 181
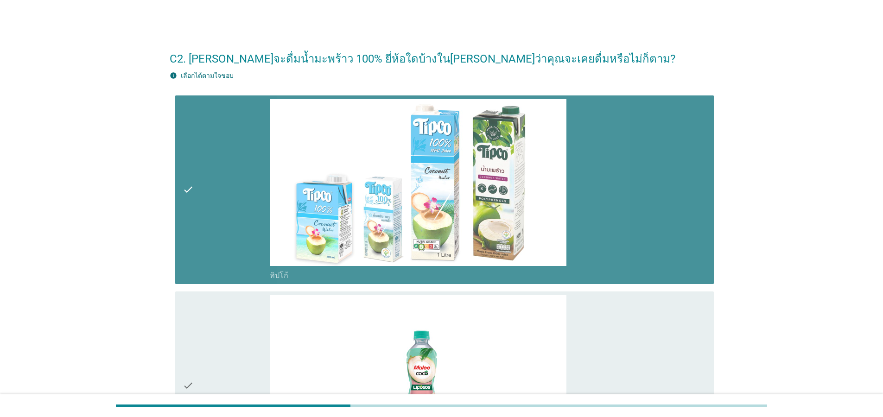
click at [177, 198] on div "check check_box_outline_blank ทิปโก้" at bounding box center [444, 189] width 538 height 189
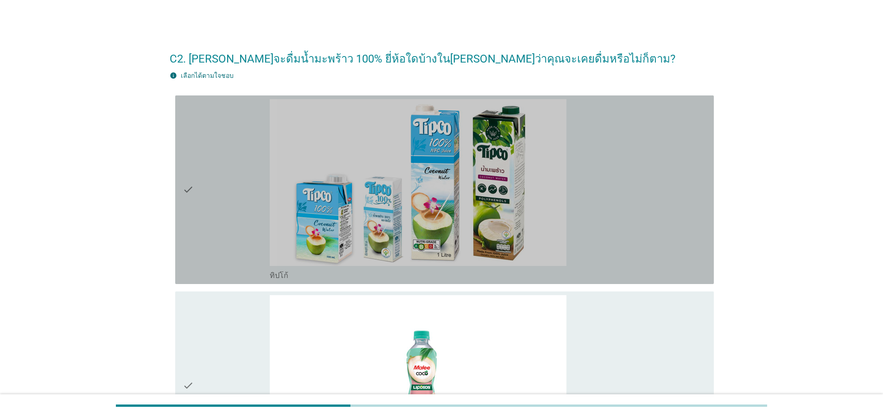
click at [213, 236] on div "check" at bounding box center [226, 189] width 87 height 181
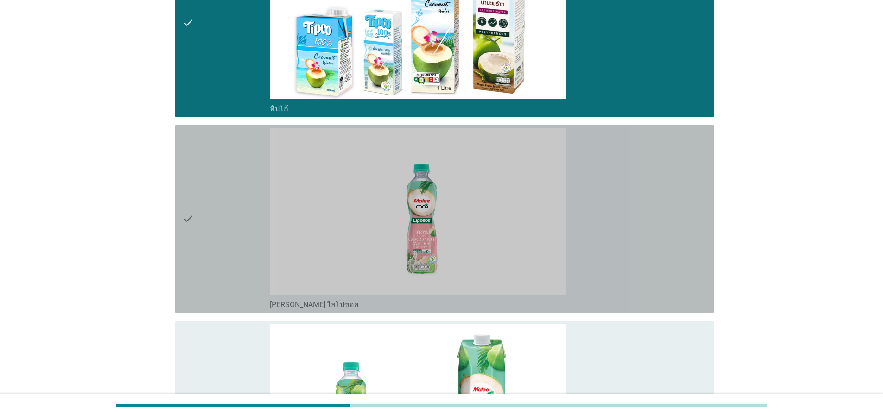
click at [215, 225] on div "check" at bounding box center [226, 218] width 87 height 181
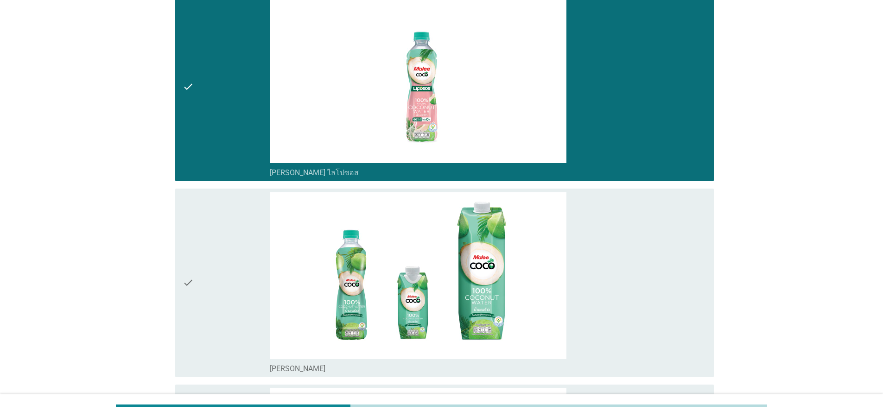
scroll to position [389, 0]
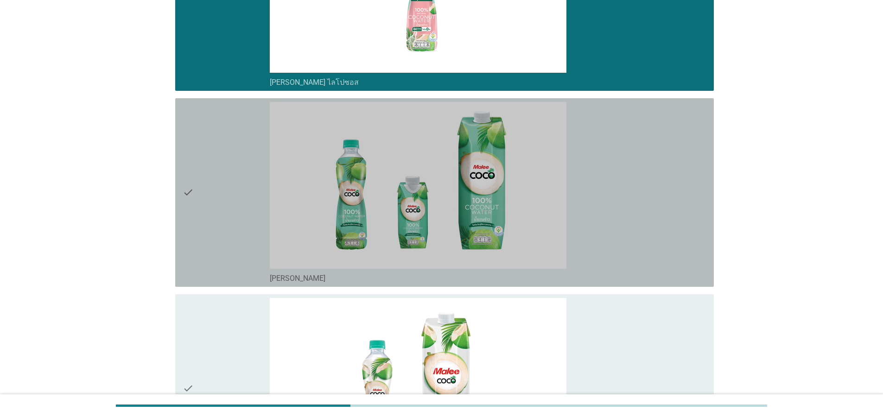
click at [202, 211] on div "check" at bounding box center [226, 192] width 87 height 181
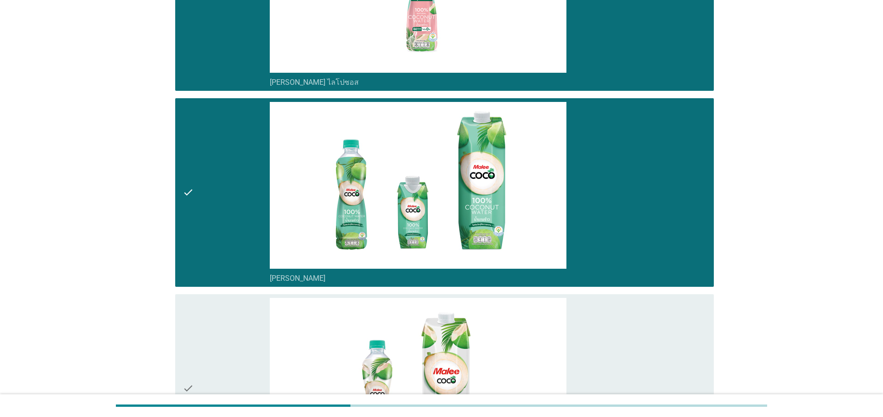
click at [188, 329] on icon "check" at bounding box center [188, 388] width 11 height 181
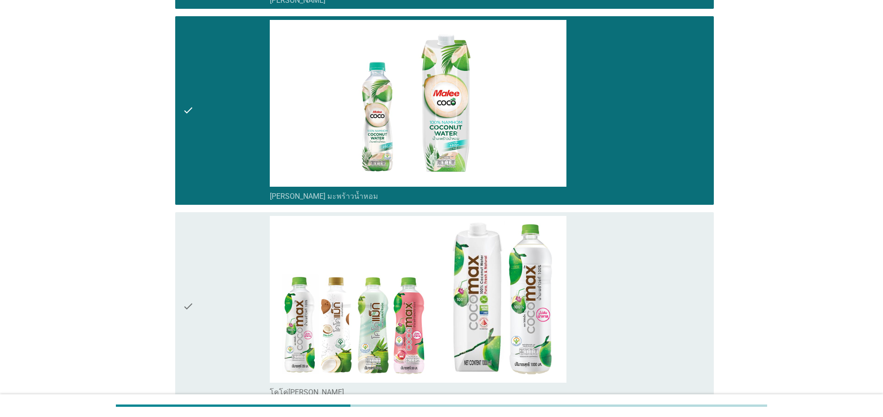
click at [192, 310] on icon "check" at bounding box center [188, 306] width 11 height 181
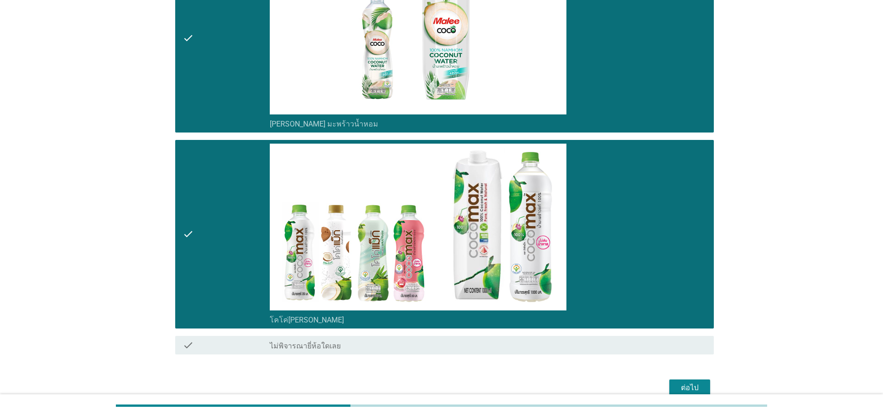
scroll to position [785, 0]
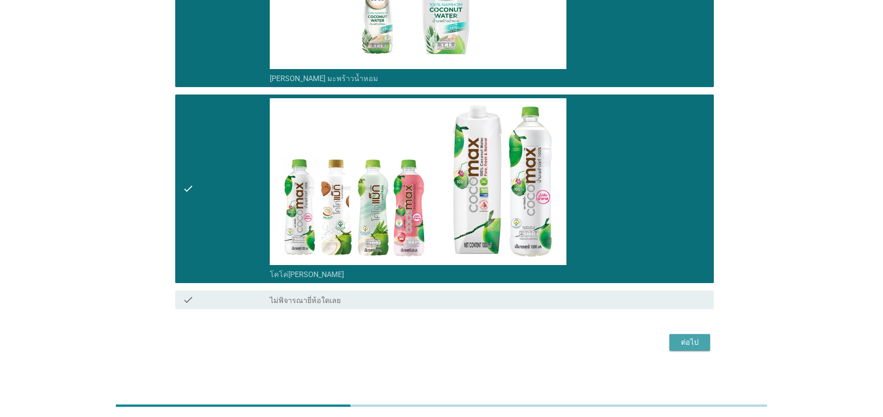
click at [691, 342] on div "ต่อไป" at bounding box center [690, 342] width 26 height 11
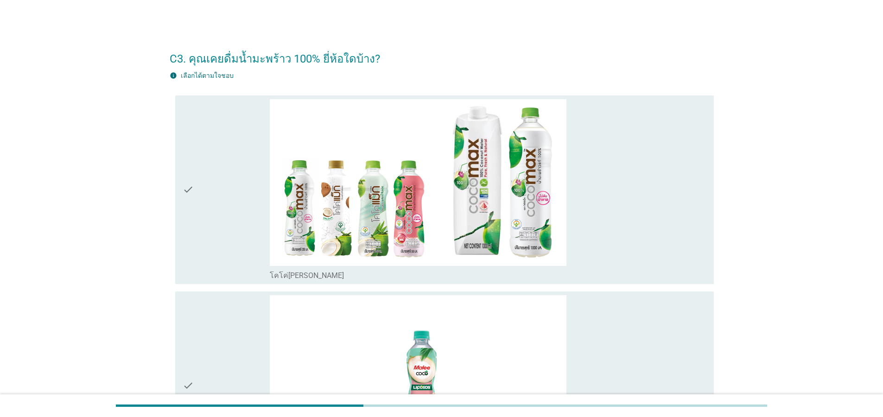
click at [198, 234] on div "check" at bounding box center [226, 189] width 87 height 181
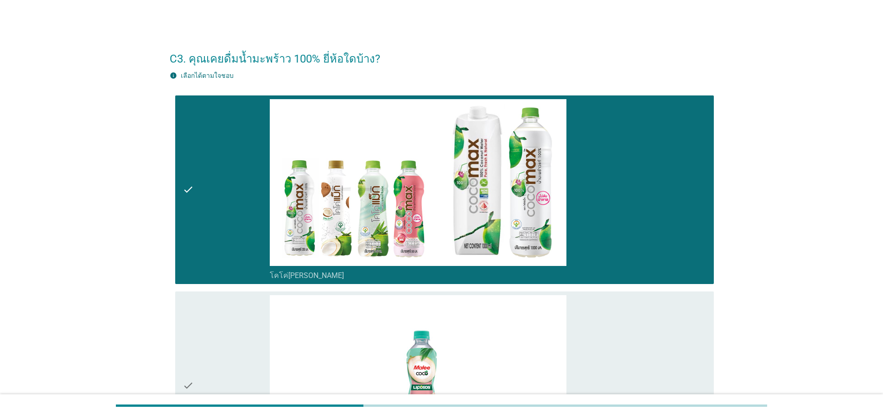
click at [203, 329] on div "check" at bounding box center [226, 385] width 87 height 181
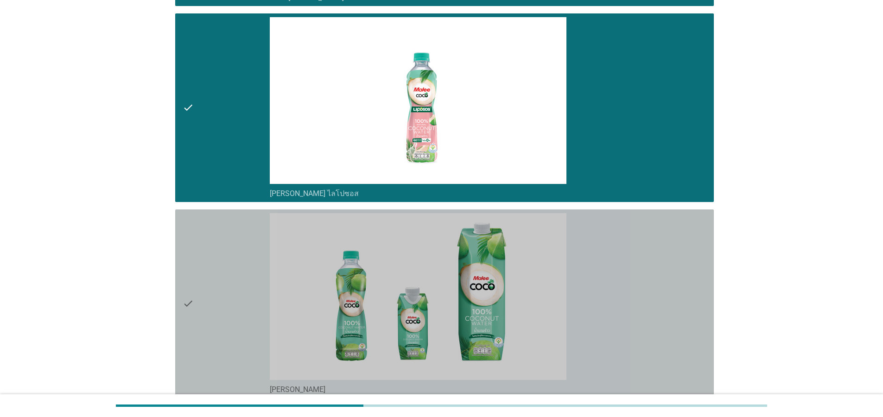
click at [201, 284] on div "check" at bounding box center [226, 303] width 87 height 181
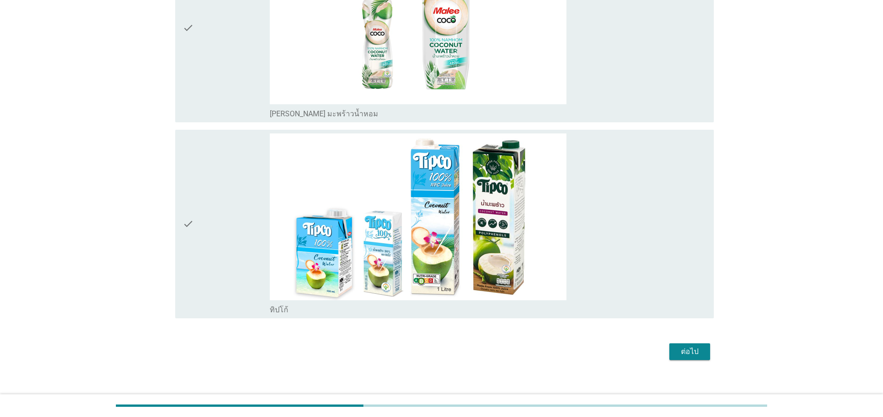
scroll to position [759, 0]
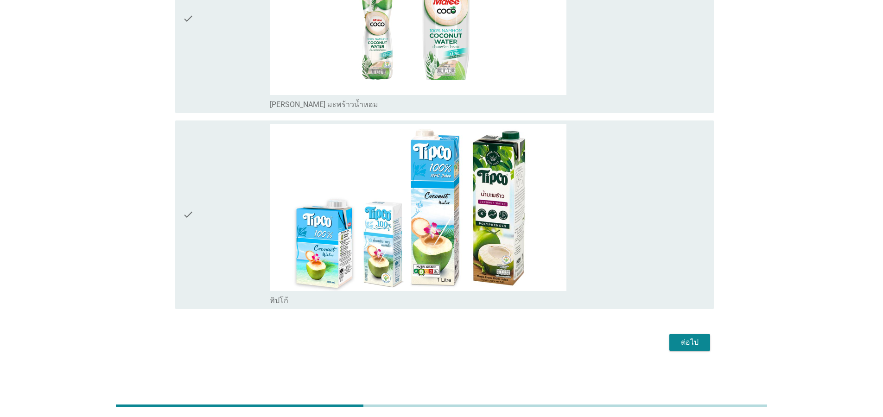
click at [221, 40] on div "check" at bounding box center [226, 18] width 87 height 181
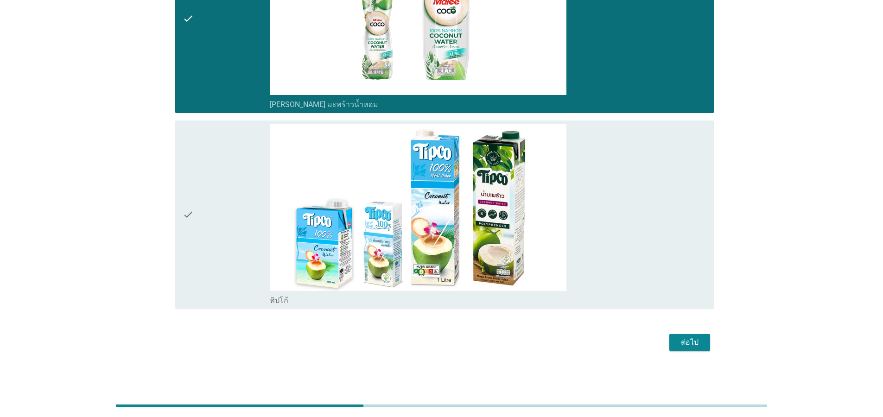
click at [187, 194] on icon "check" at bounding box center [188, 214] width 11 height 181
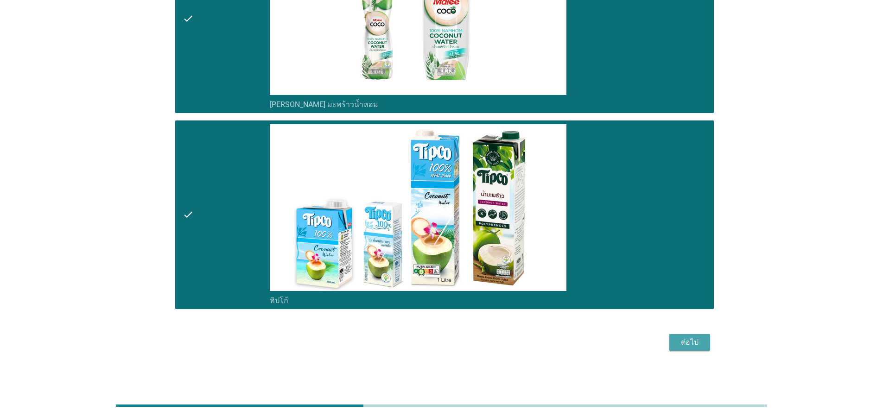
click at [683, 344] on div "ต่อไป" at bounding box center [690, 342] width 26 height 11
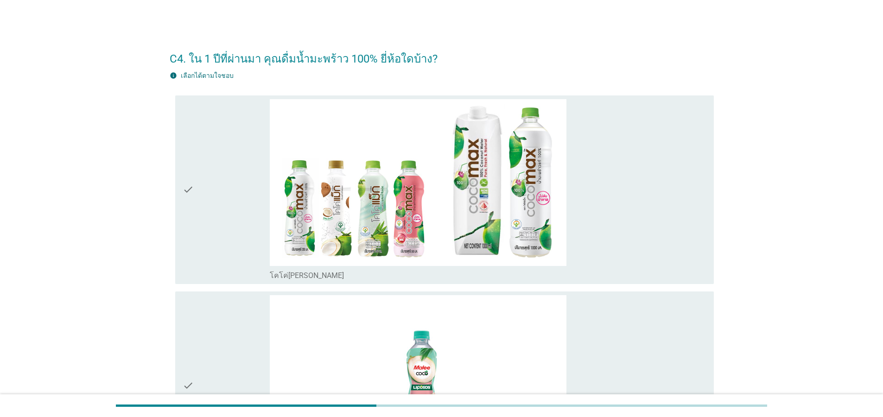
click at [219, 189] on div "check" at bounding box center [226, 189] width 87 height 181
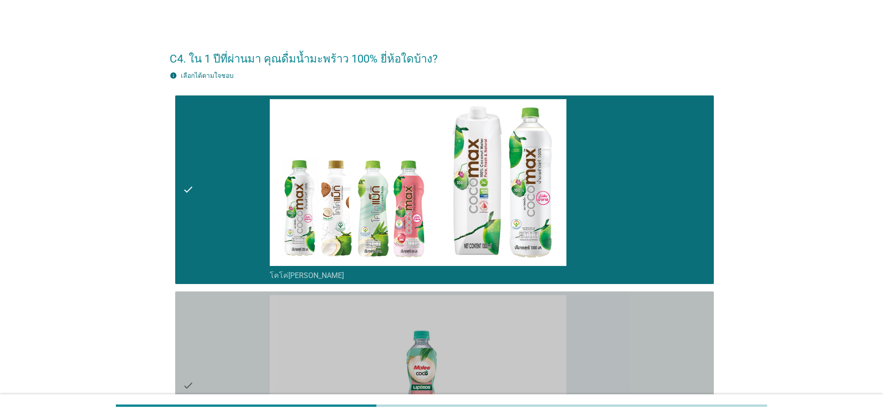
drag, startPoint x: 201, startPoint y: 307, endPoint x: 231, endPoint y: 315, distance: 31.5
click at [201, 308] on div "check" at bounding box center [226, 385] width 87 height 181
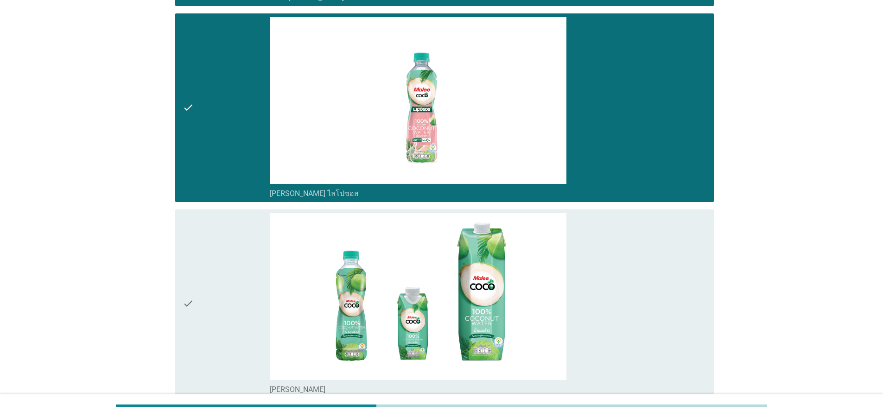
scroll to position [500, 0]
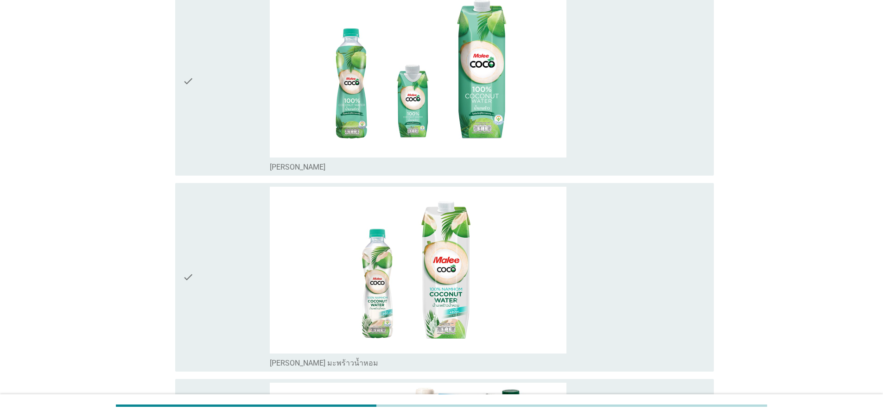
click at [213, 139] on div "check" at bounding box center [226, 81] width 87 height 181
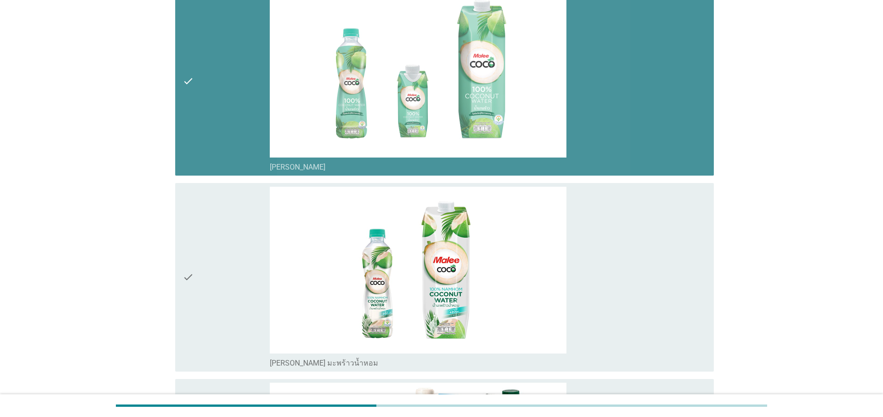
click at [206, 291] on div "check" at bounding box center [226, 277] width 87 height 181
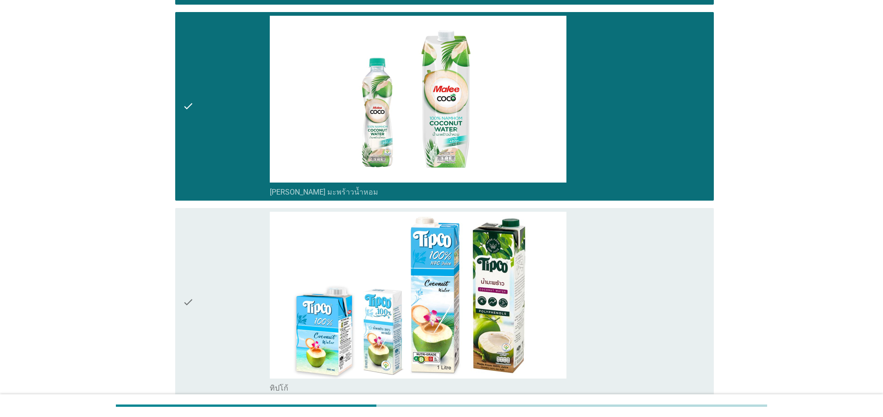
scroll to position [759, 0]
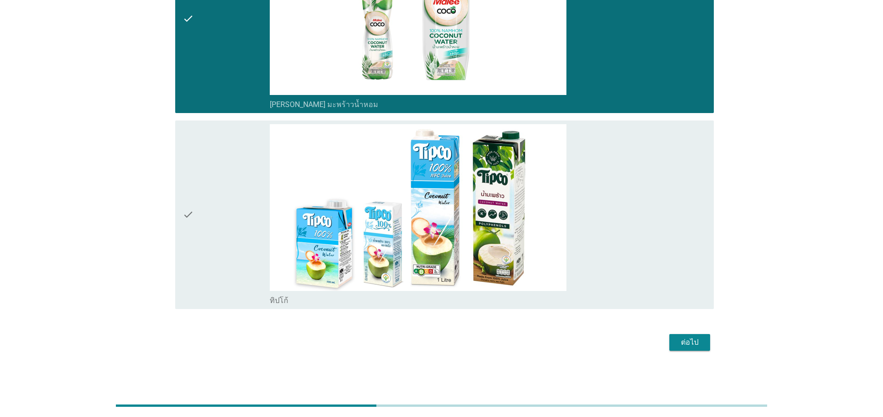
click at [188, 207] on icon "check" at bounding box center [188, 214] width 11 height 181
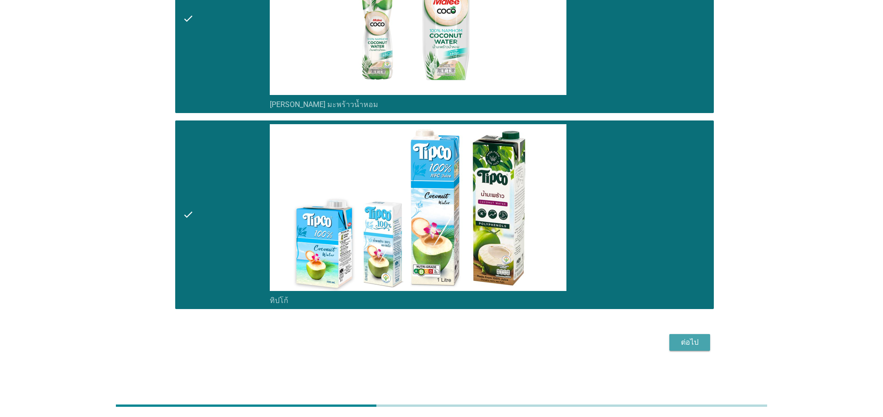
click at [688, 341] on div "ต่อไป" at bounding box center [690, 342] width 26 height 11
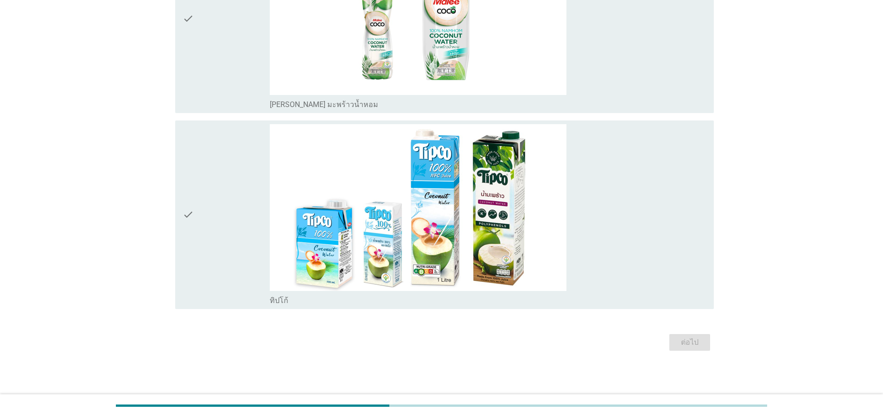
scroll to position [0, 0]
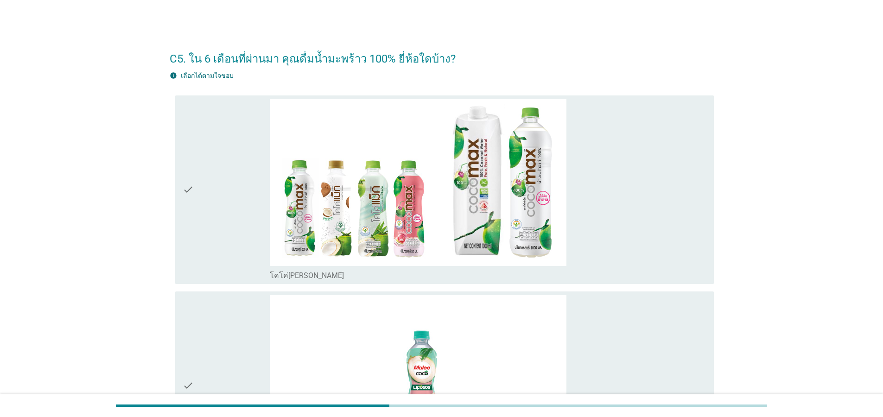
click at [235, 238] on div "check" at bounding box center [226, 189] width 87 height 181
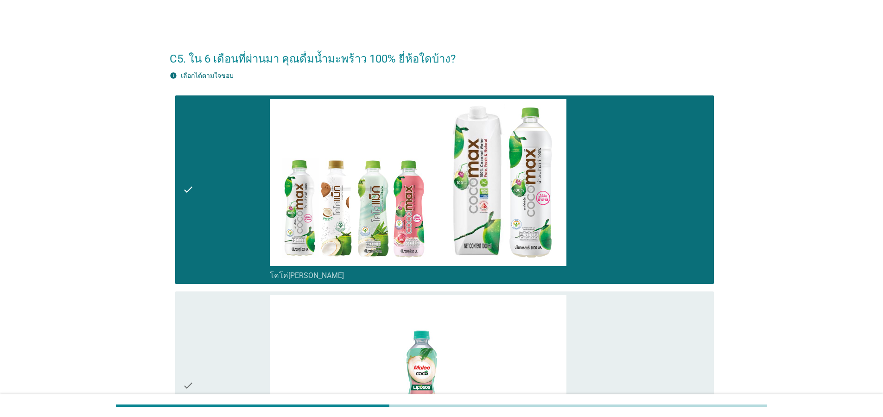
click at [222, 343] on div "check" at bounding box center [226, 385] width 87 height 181
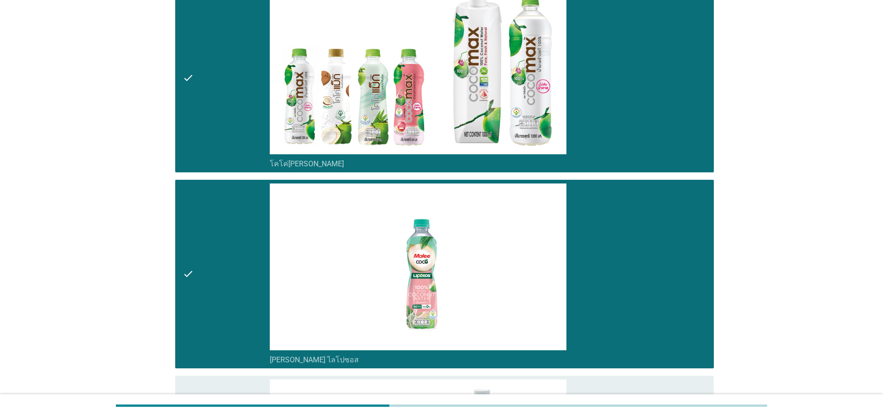
scroll to position [389, 0]
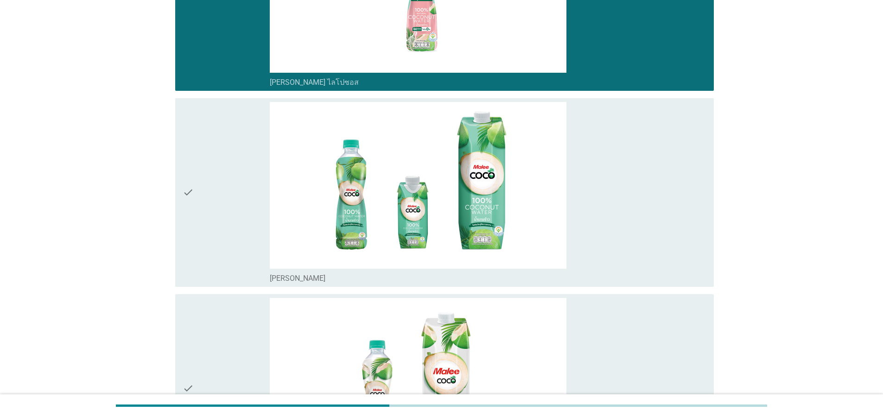
click at [210, 231] on div "check" at bounding box center [226, 192] width 87 height 181
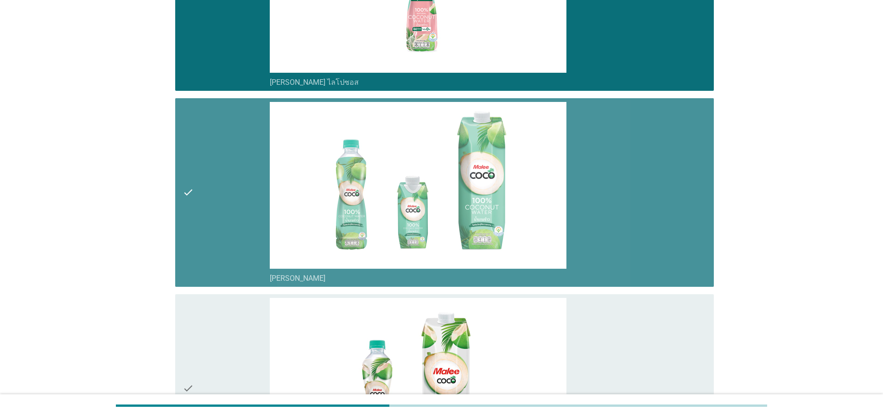
click at [221, 366] on div "check" at bounding box center [226, 388] width 87 height 181
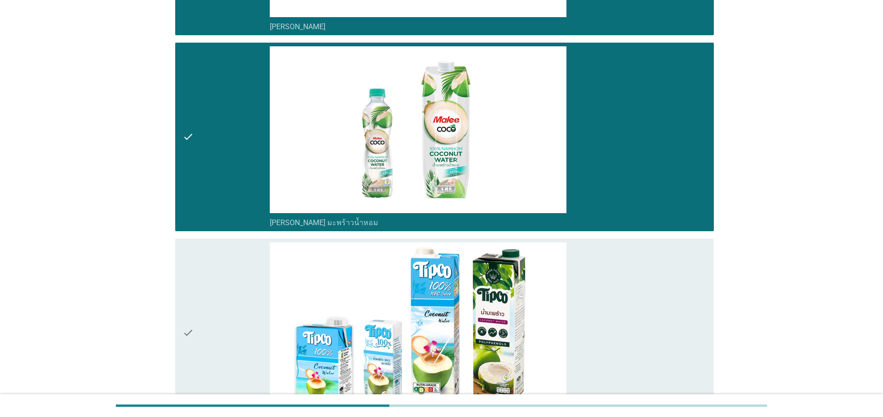
scroll to position [723, 0]
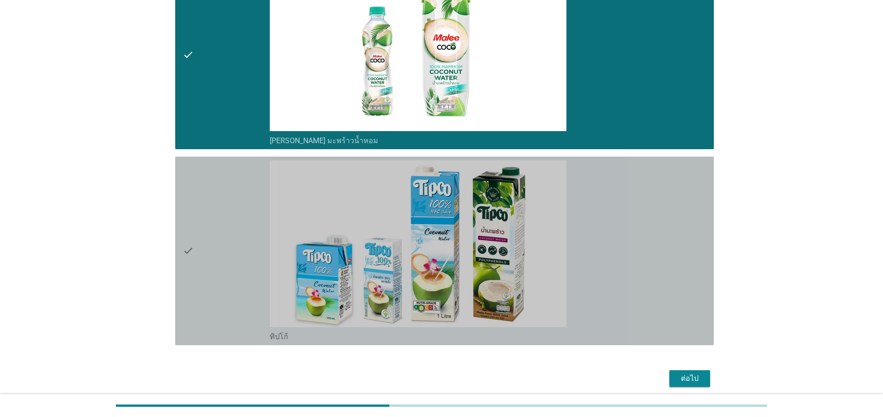
click at [202, 291] on div "check" at bounding box center [226, 250] width 87 height 181
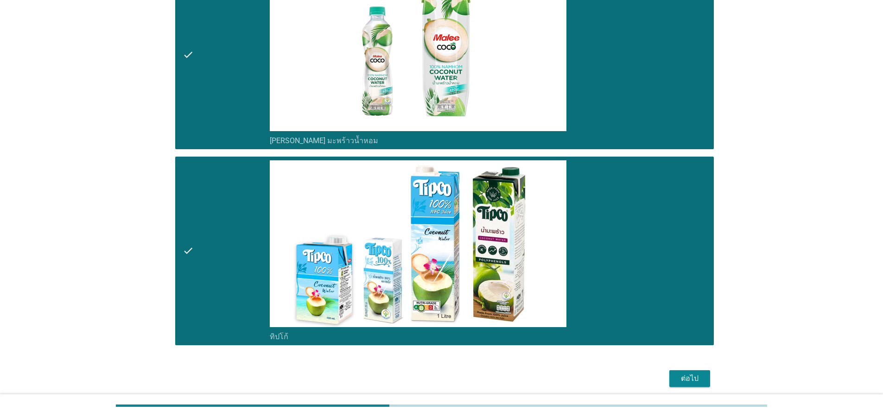
click at [702, 373] on button "ต่อไป" at bounding box center [689, 378] width 41 height 17
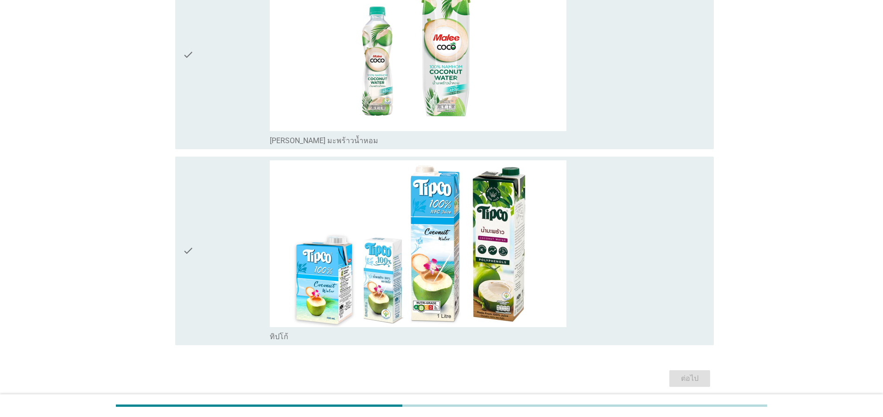
scroll to position [0, 0]
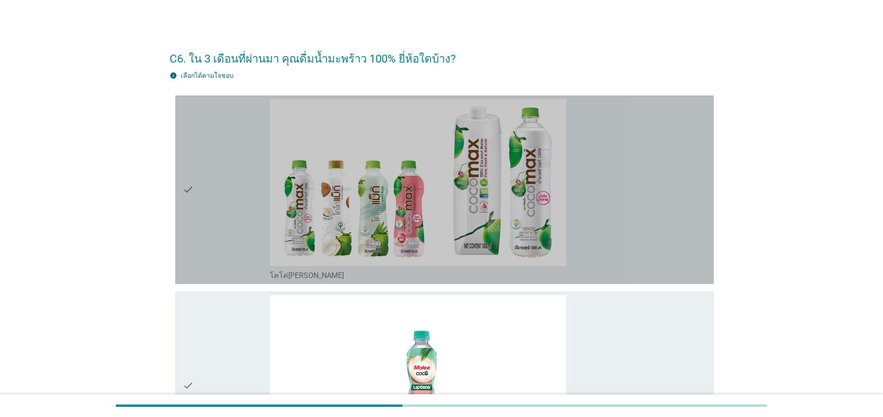
click at [211, 197] on div "check" at bounding box center [226, 189] width 87 height 181
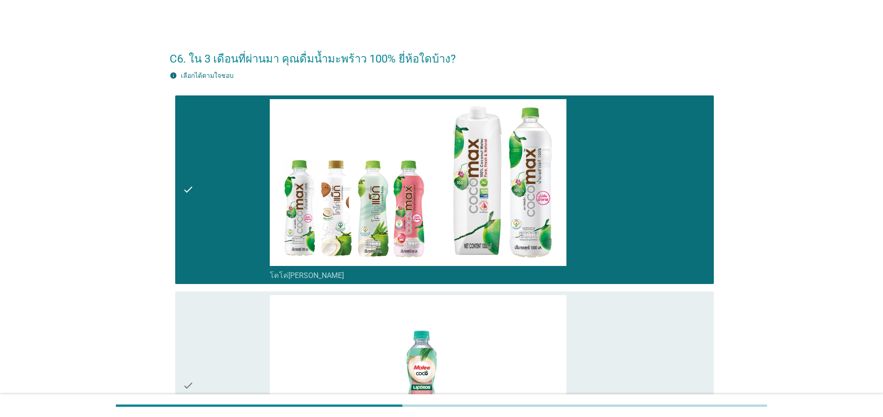
click at [212, 355] on div "check" at bounding box center [226, 385] width 87 height 181
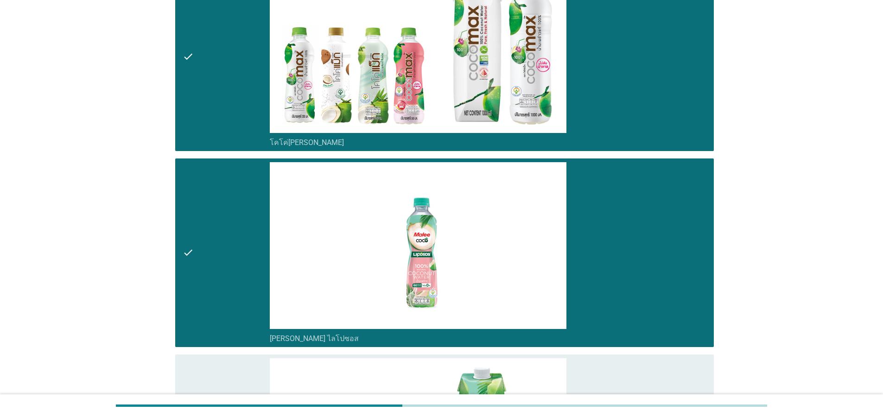
scroll to position [222, 0]
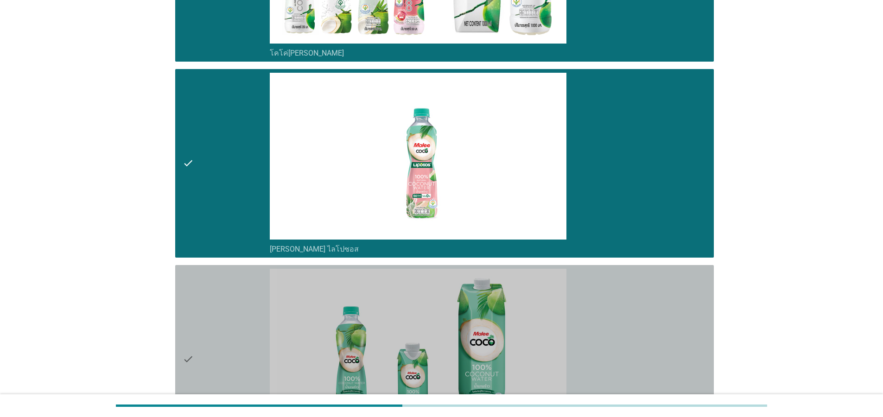
click at [222, 340] on div "check" at bounding box center [226, 359] width 87 height 181
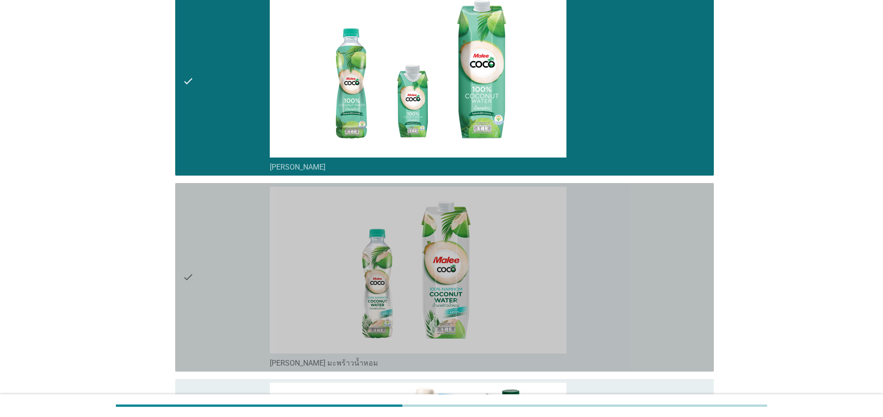
click at [207, 264] on div "check" at bounding box center [226, 277] width 87 height 181
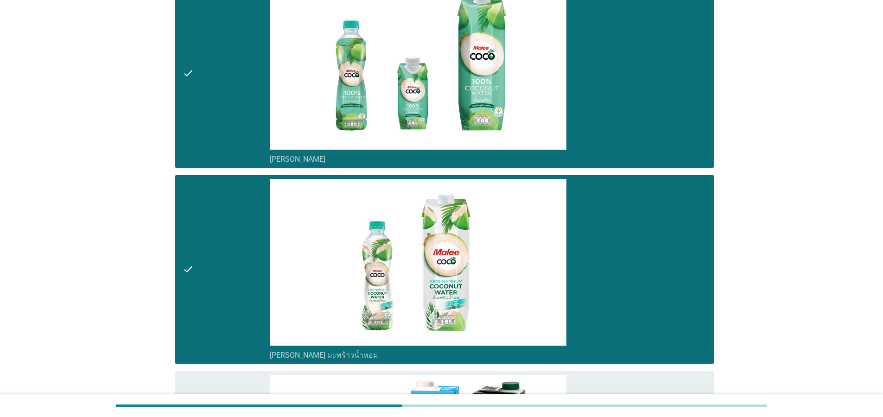
scroll to position [723, 0]
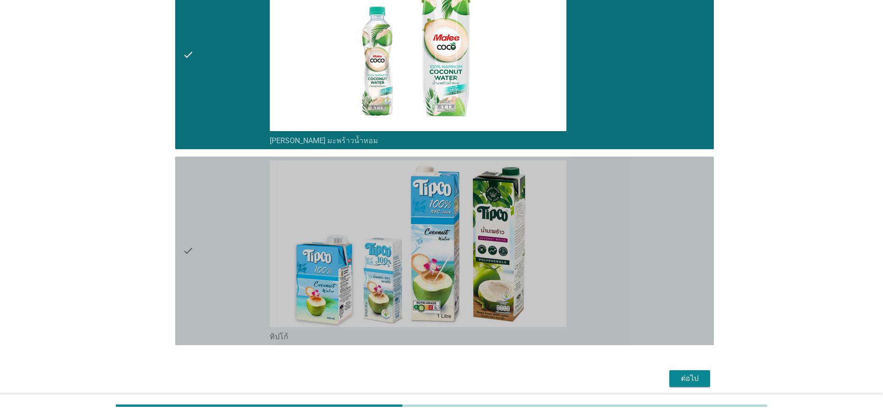
click at [205, 272] on div "check" at bounding box center [226, 250] width 87 height 181
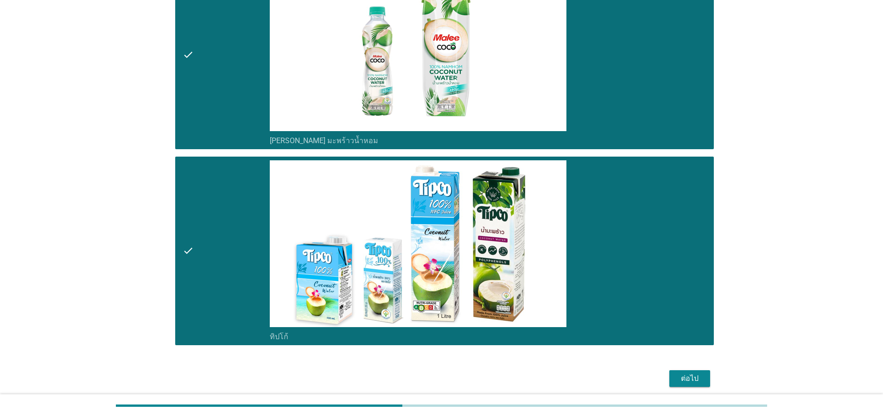
click at [687, 381] on div "ต่อไป" at bounding box center [690, 378] width 26 height 11
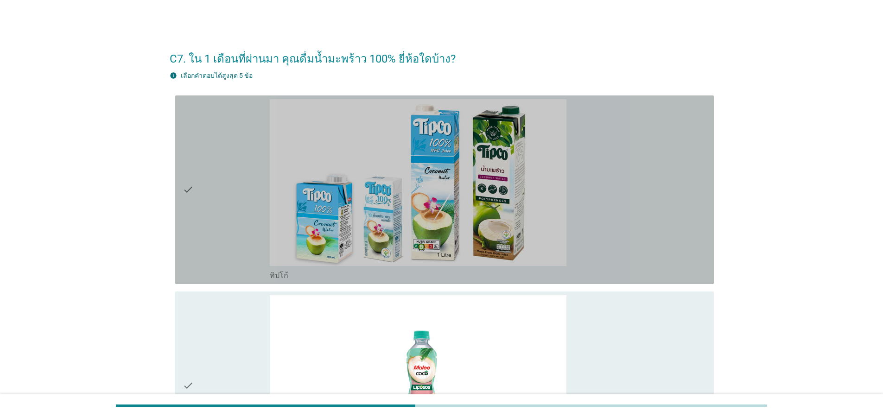
click at [196, 200] on div "check" at bounding box center [226, 189] width 87 height 181
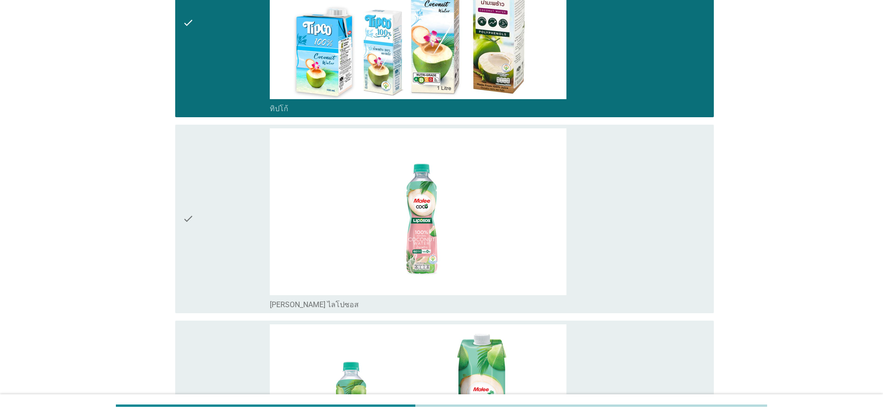
click at [212, 222] on div "check" at bounding box center [226, 218] width 87 height 181
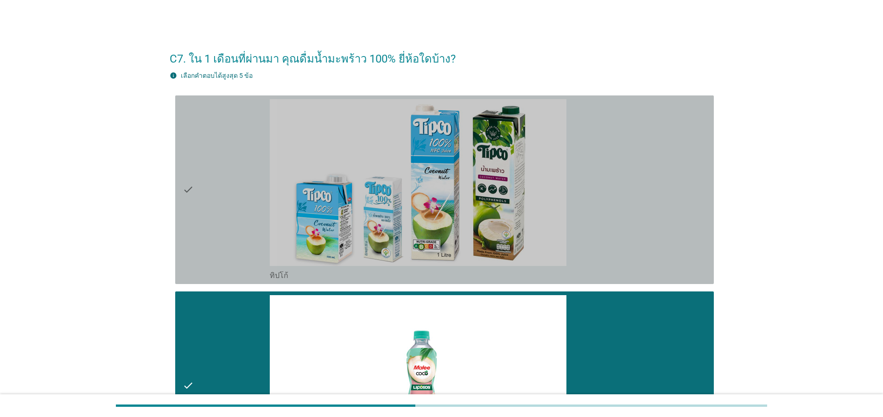
click at [221, 206] on div "check" at bounding box center [226, 189] width 87 height 181
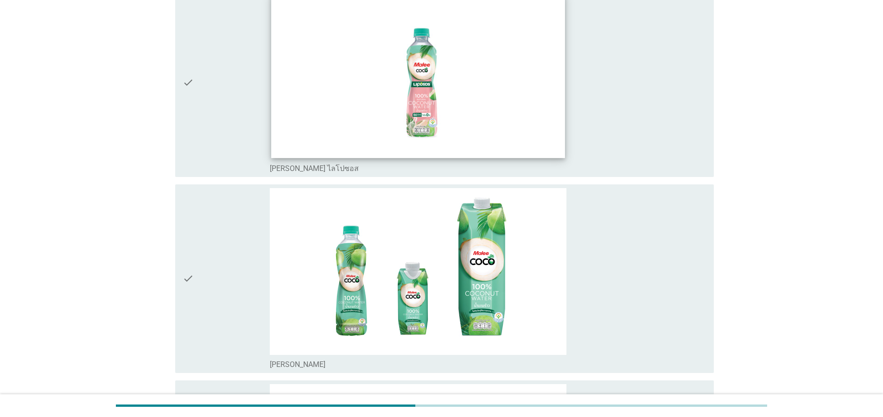
scroll to position [334, 0]
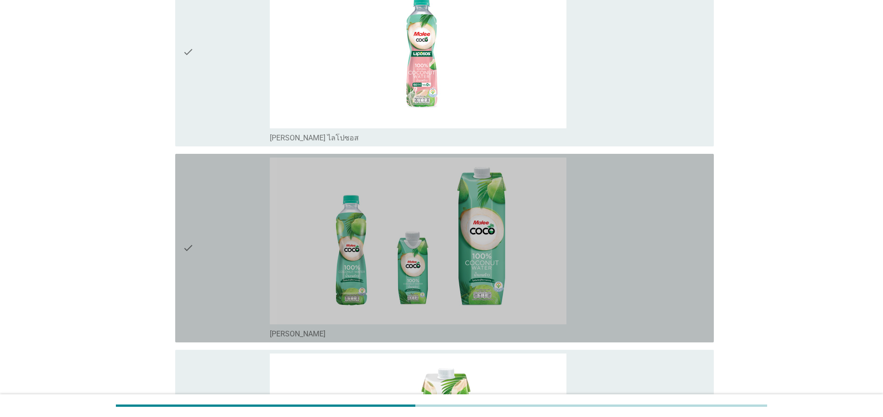
click at [222, 288] on div "check" at bounding box center [226, 248] width 87 height 181
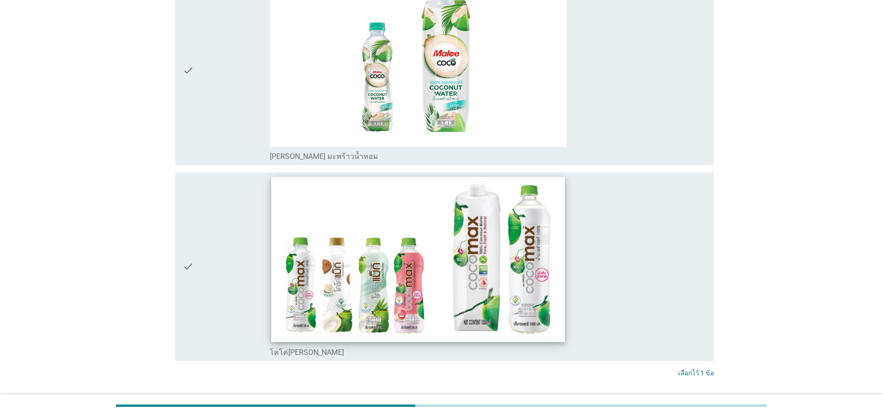
scroll to position [772, 0]
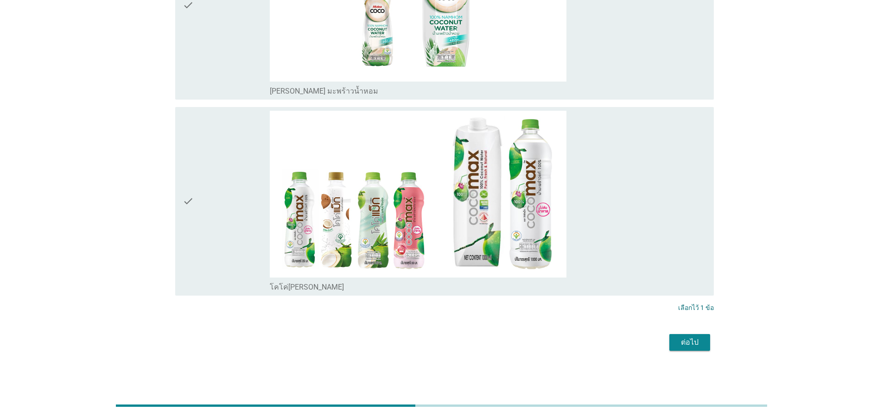
click at [691, 339] on div "ต่อไป" at bounding box center [690, 342] width 26 height 11
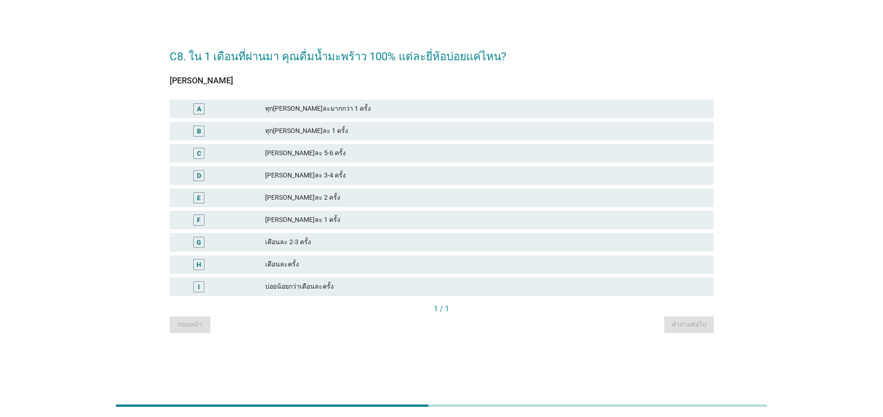
scroll to position [0, 0]
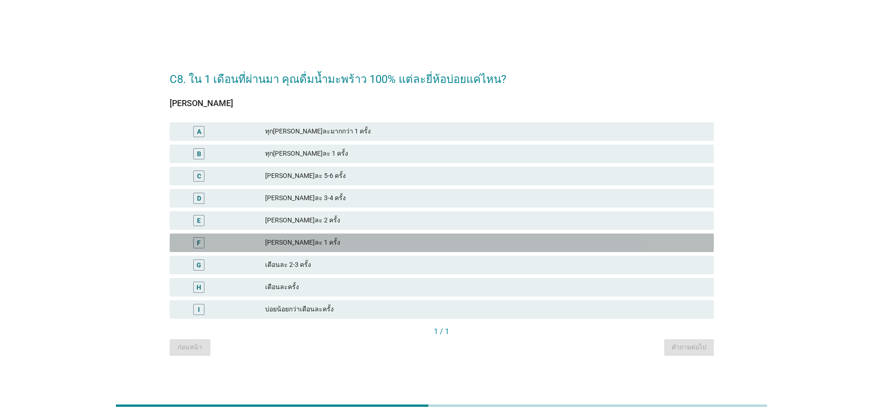
click at [335, 238] on div "[PERSON_NAME]ละ 1 ครั้ง" at bounding box center [485, 242] width 441 height 11
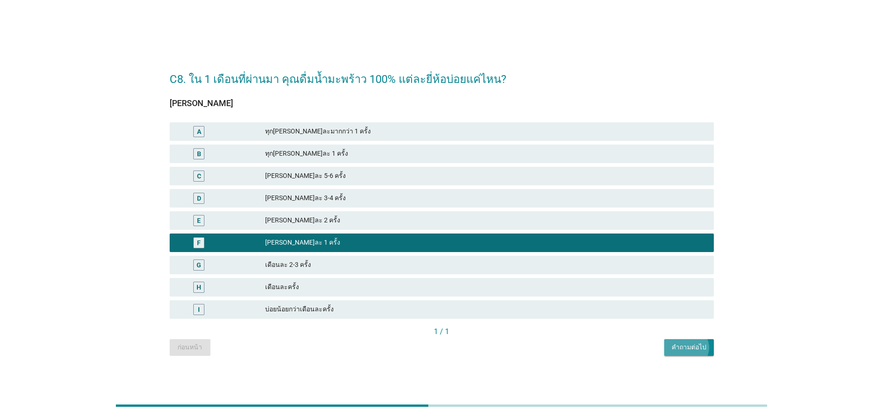
click at [686, 347] on div "คำถามต่อไป" at bounding box center [688, 347] width 35 height 10
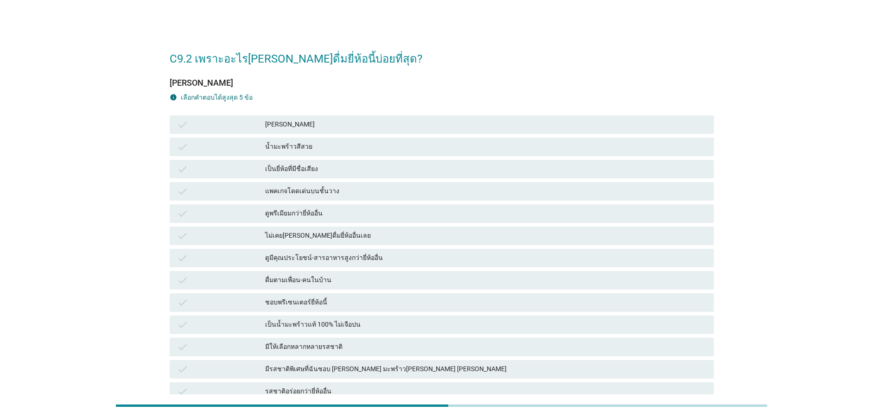
click at [319, 121] on div "[PERSON_NAME]" at bounding box center [485, 124] width 441 height 11
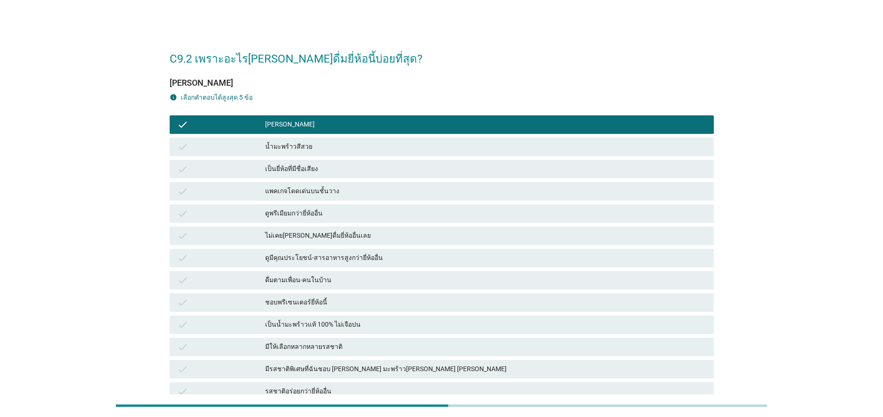
click at [298, 206] on div "check ดูพรีเมียมกว่ายี่ห้ออื่น" at bounding box center [442, 213] width 544 height 19
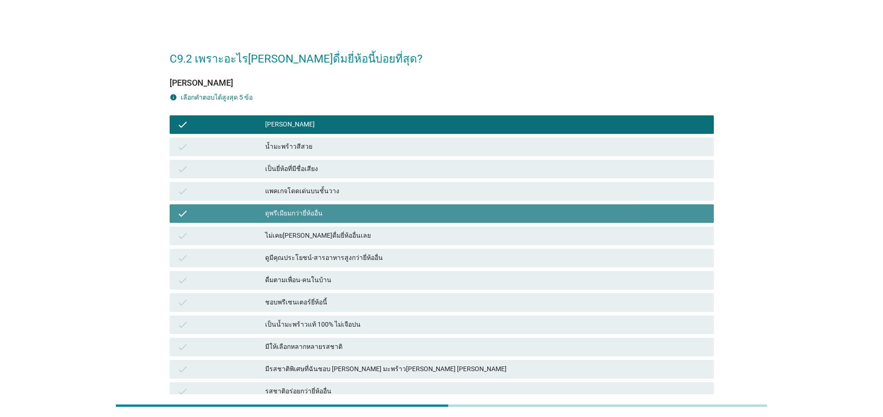
click at [301, 285] on div "ดื่มตามเพื่อน-คนในบ้าน" at bounding box center [485, 280] width 441 height 11
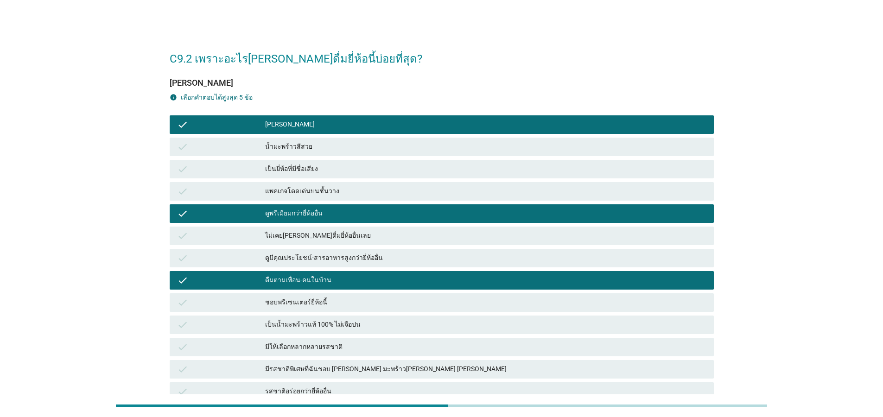
click at [316, 279] on div "ดื่มตามเพื่อน-คนในบ้าน" at bounding box center [485, 280] width 441 height 11
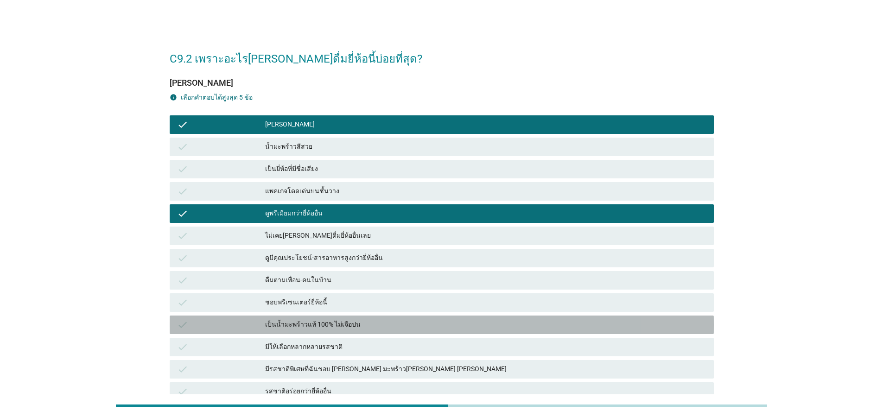
click at [358, 329] on div "เป็นน้ำมะพร้าวแท้ 100% ไม่เจือปน" at bounding box center [485, 324] width 441 height 11
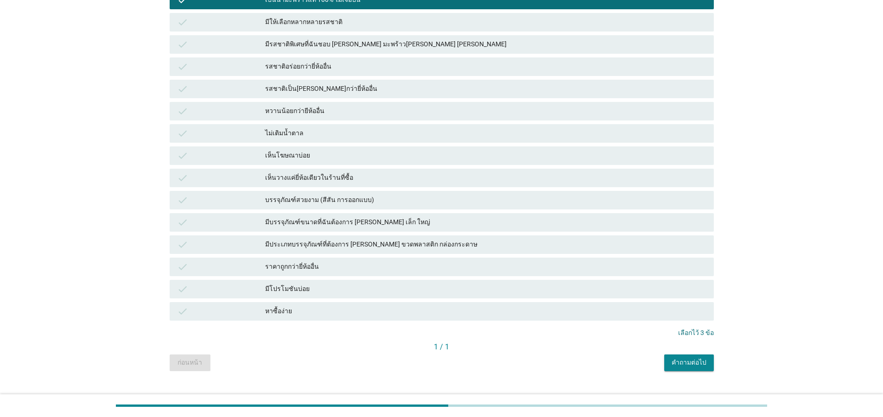
scroll to position [334, 0]
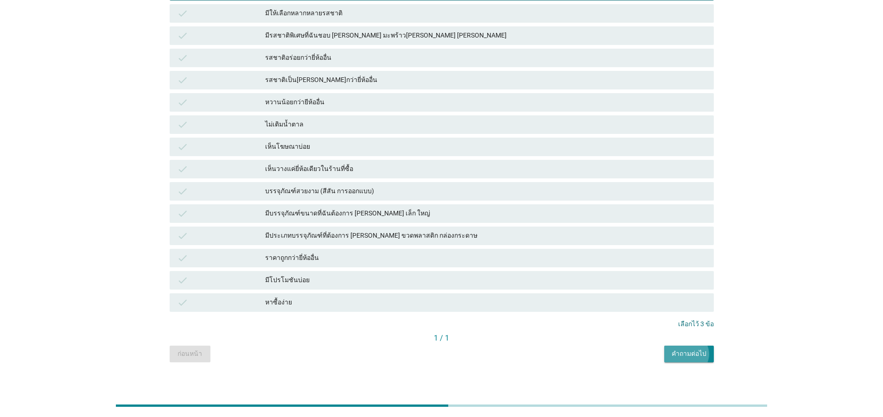
click at [700, 354] on div "คำถามต่อไป" at bounding box center [688, 354] width 35 height 10
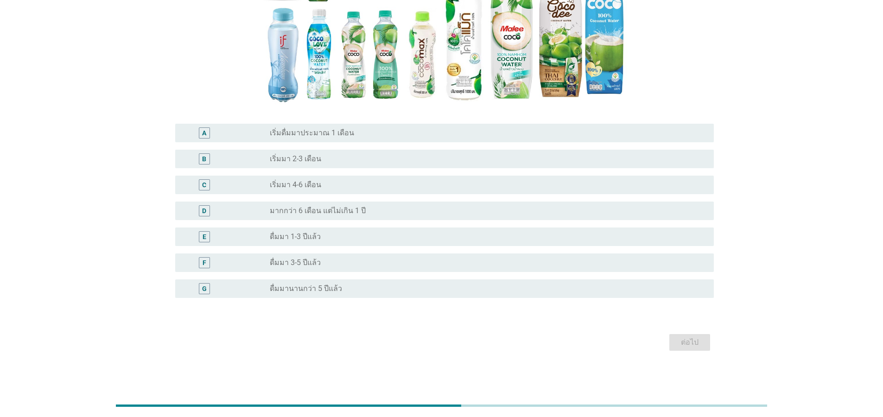
scroll to position [0, 0]
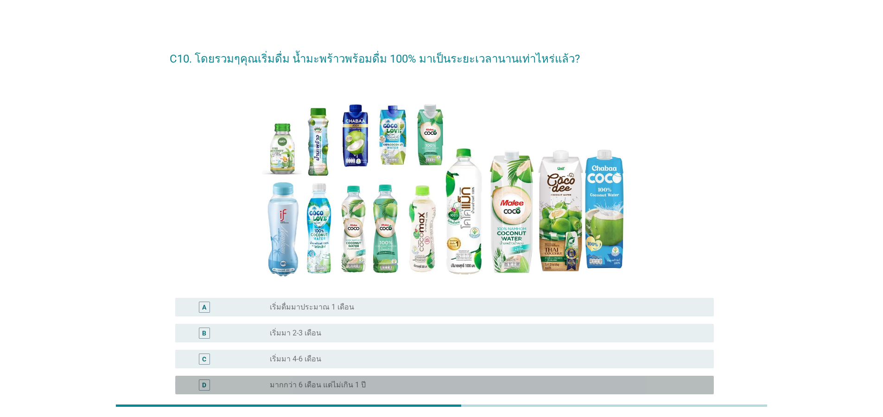
click at [357, 386] on div "radio_button_unchecked มากกว่า 6 เดือน แต่ไม่เกิน 1 ปี" at bounding box center [484, 384] width 429 height 9
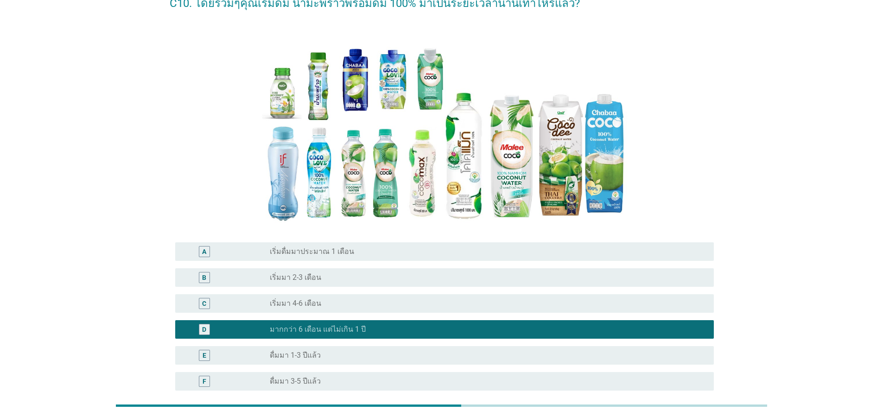
scroll to position [174, 0]
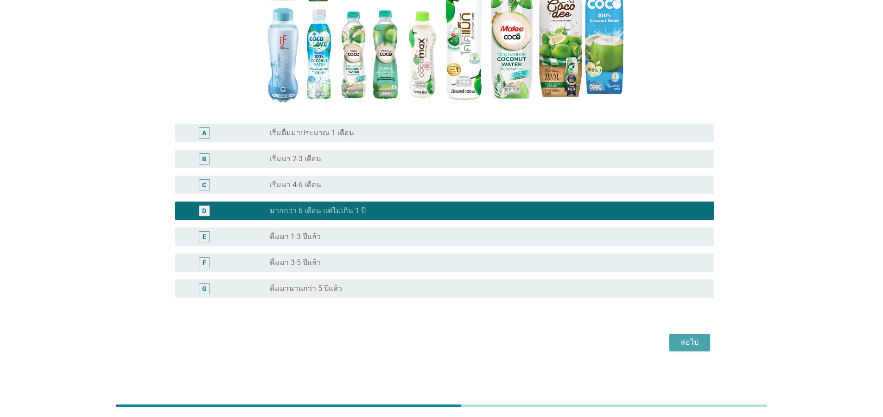
click at [696, 344] on div "ต่อไป" at bounding box center [690, 342] width 26 height 11
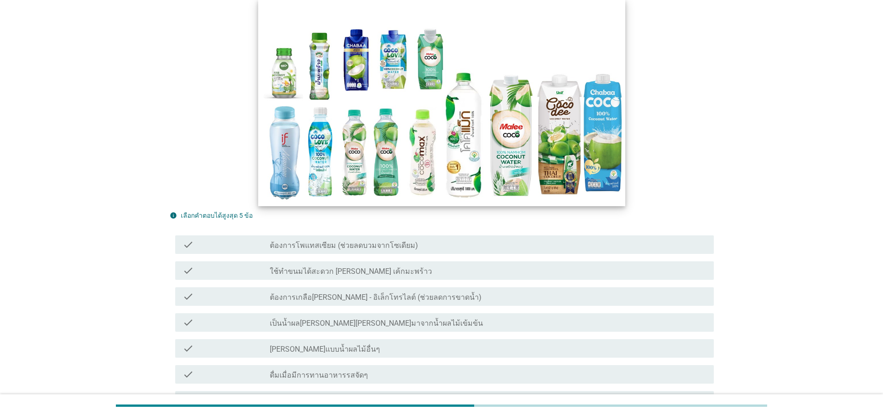
scroll to position [111, 0]
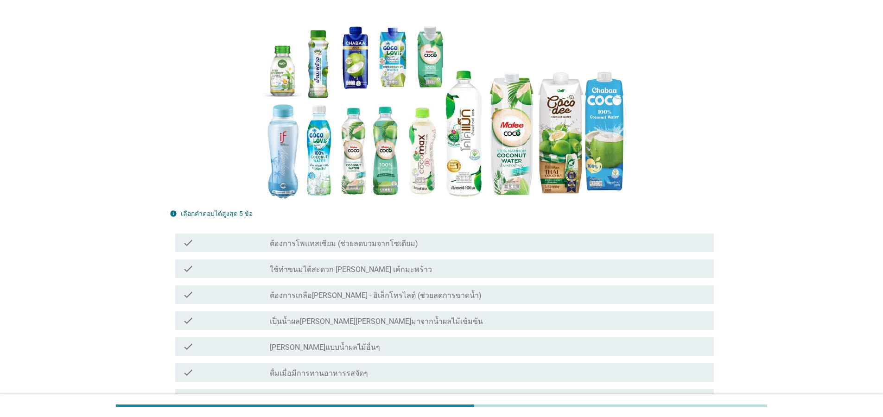
click at [378, 346] on div "check_box_outline_blank [PERSON_NAME]แบบน้ำผลไม้อื่นๆ" at bounding box center [488, 346] width 436 height 11
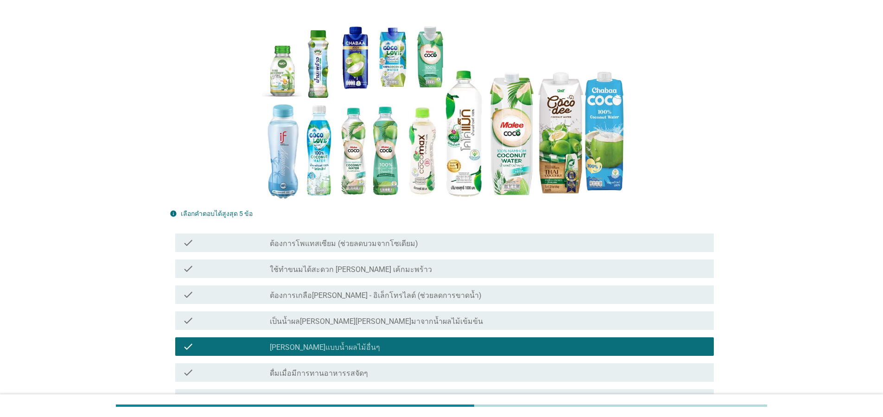
scroll to position [222, 0]
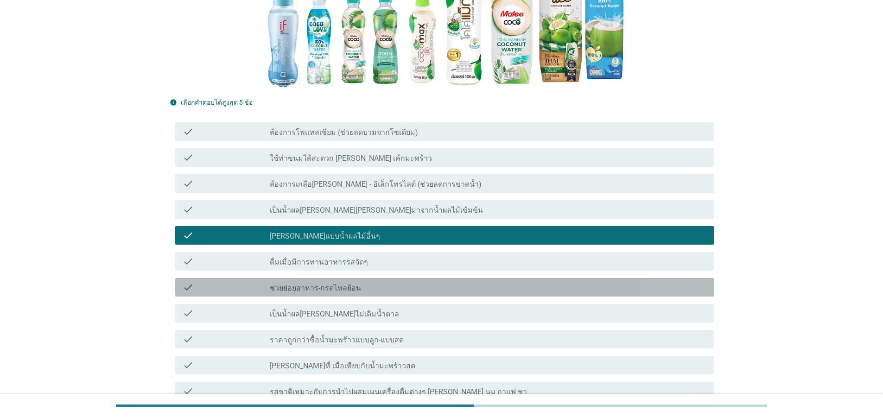
click at [360, 293] on div "check check_box_outline_blank ช่วยย่อยอาหาร-กรดไหลย้อน" at bounding box center [444, 287] width 538 height 19
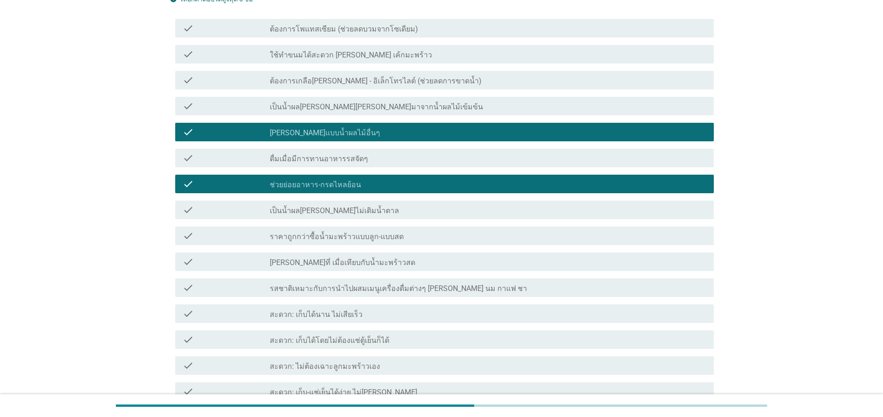
scroll to position [334, 0]
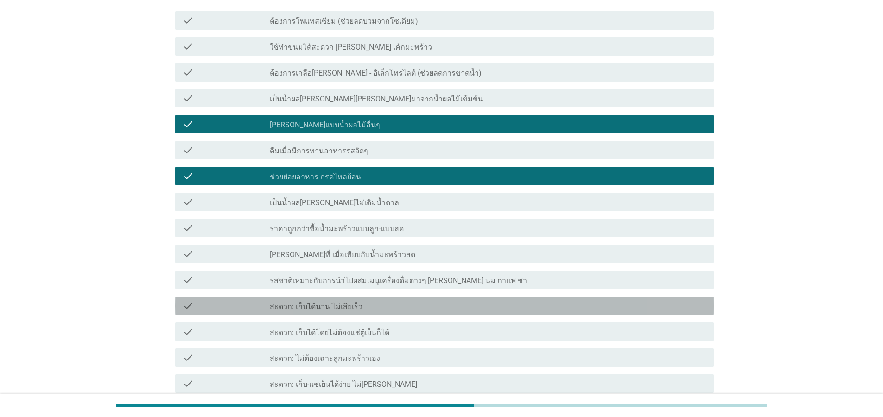
click at [402, 304] on div "check_box_outline_blank สะดวก: เก็บได้นาน ไม่เสียเร็ว" at bounding box center [488, 305] width 436 height 11
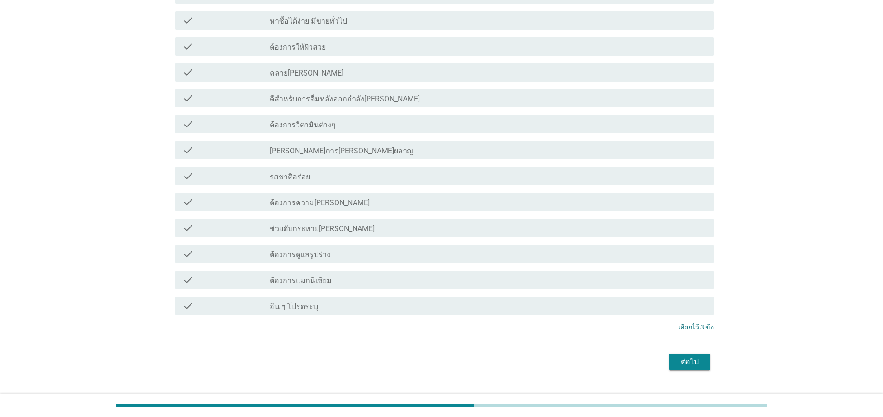
scroll to position [742, 0]
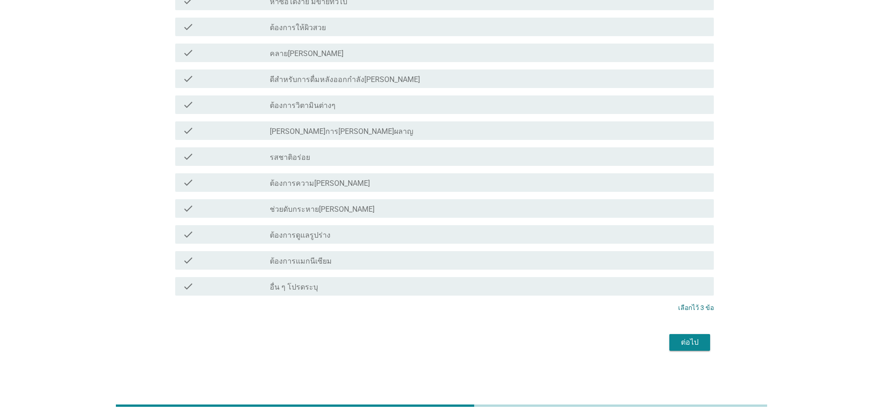
click at [689, 348] on button "ต่อไป" at bounding box center [689, 342] width 41 height 17
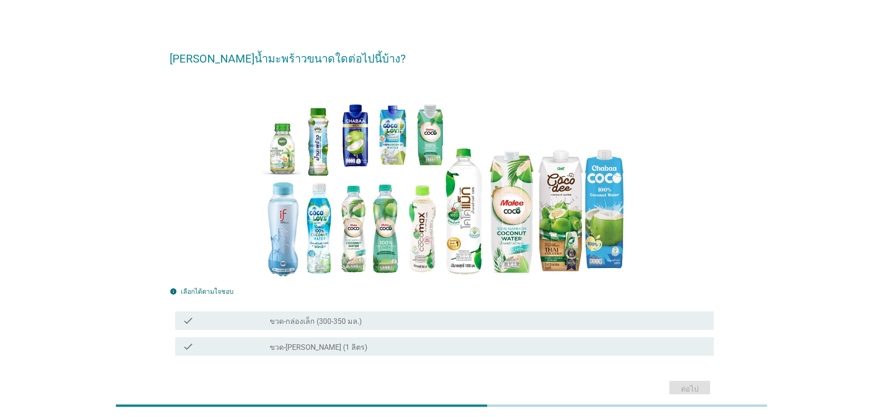
click at [380, 351] on div "check_box_outline_blank ขวด-[PERSON_NAME] (1 ลิตร)" at bounding box center [488, 346] width 436 height 11
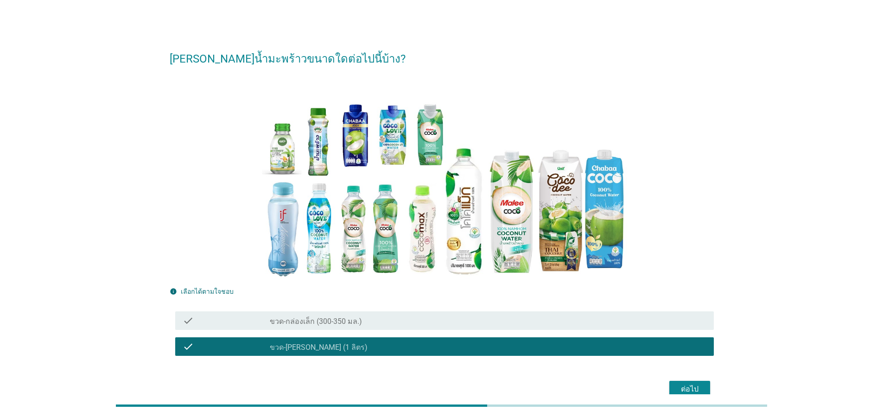
click at [696, 393] on div "ต่อไป" at bounding box center [690, 389] width 26 height 11
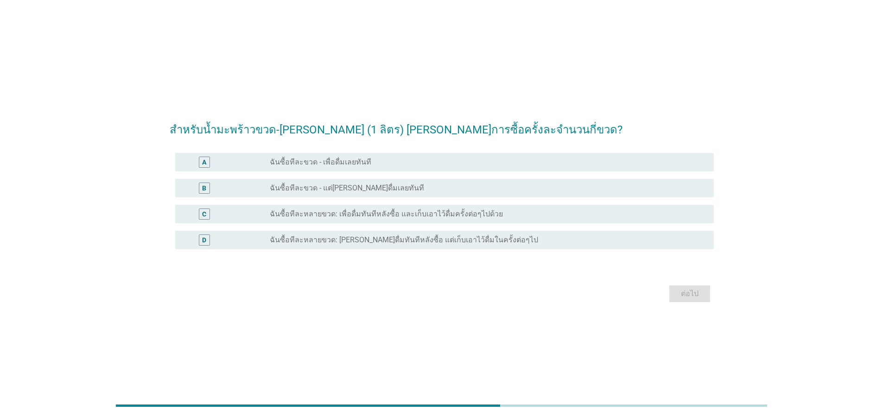
click at [373, 189] on div "radio_button_unchecked ฉันซื้อทีละขวด - แต่[PERSON_NAME]ดื่มเลยทันที" at bounding box center [484, 187] width 429 height 9
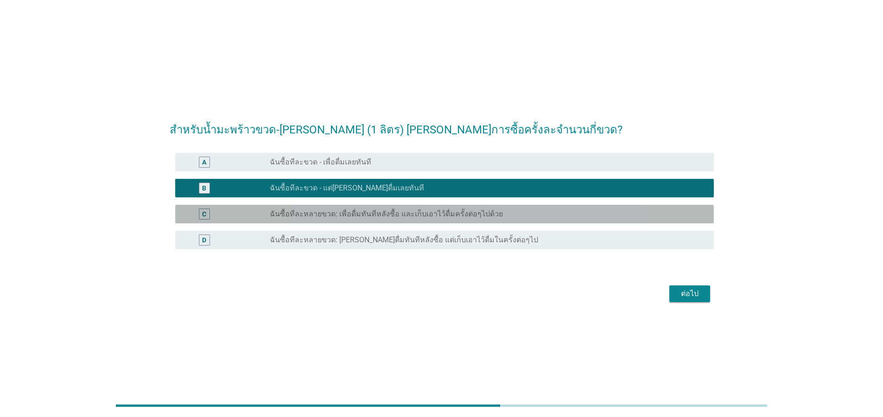
click at [383, 216] on label "ฉันซื้อทีละหลายขวด: เพื่อดื่มทันทีหลังซื้อ และเก็บเอาไว้ดื่มครั้งต่อๆไปด้วย" at bounding box center [386, 213] width 233 height 9
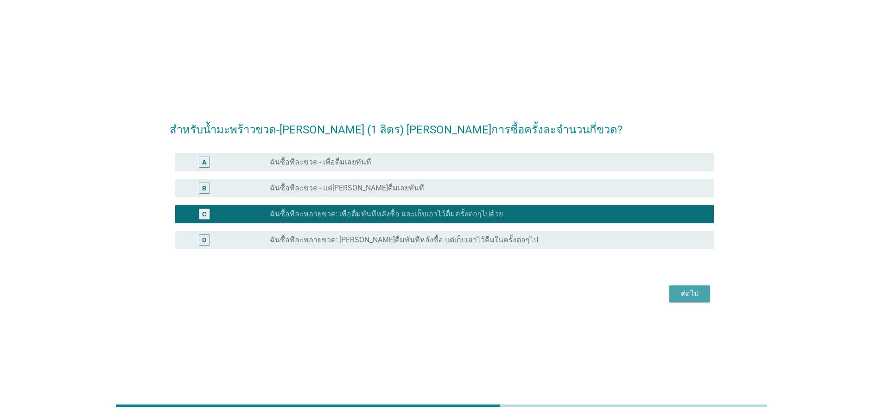
click at [699, 297] on div "ต่อไป" at bounding box center [690, 293] width 26 height 11
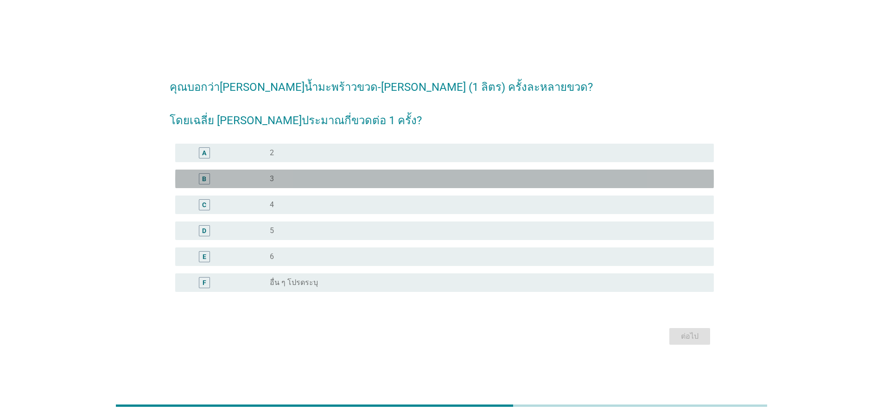
click at [328, 179] on div "radio_button_unchecked 3" at bounding box center [484, 178] width 429 height 9
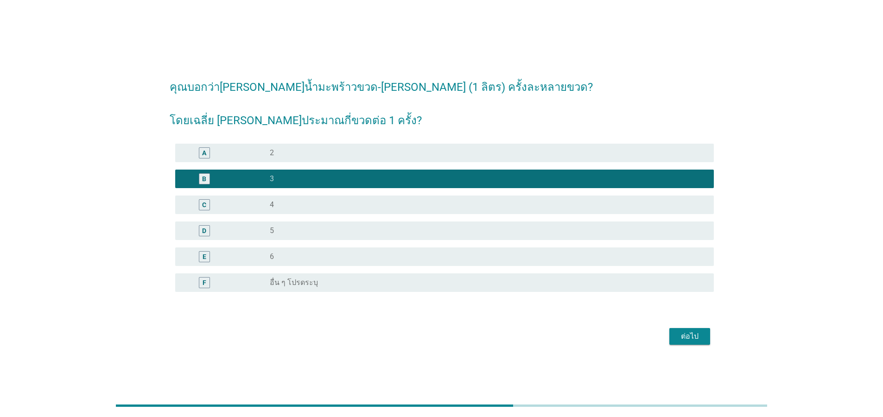
click at [684, 328] on div "ต่อไป" at bounding box center [442, 336] width 544 height 22
click at [689, 342] on div "ต่อไป" at bounding box center [690, 336] width 26 height 11
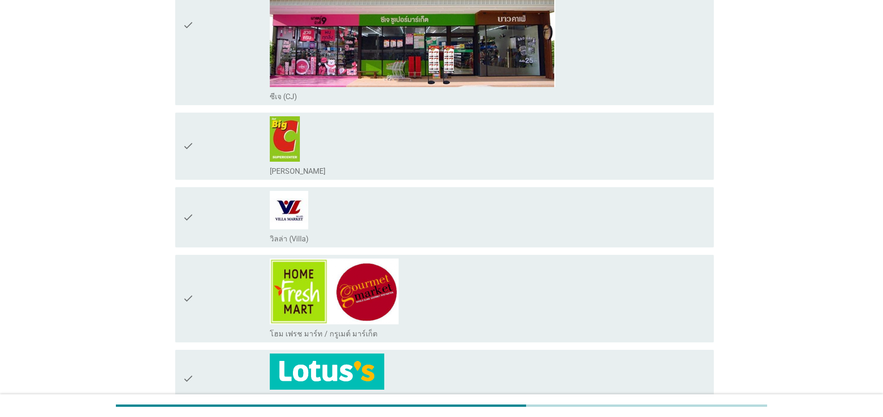
scroll to position [500, 0]
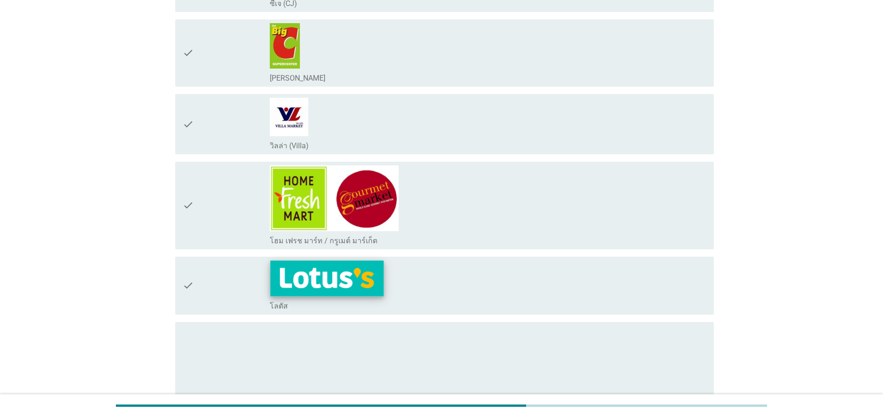
click at [330, 286] on img at bounding box center [327, 278] width 114 height 36
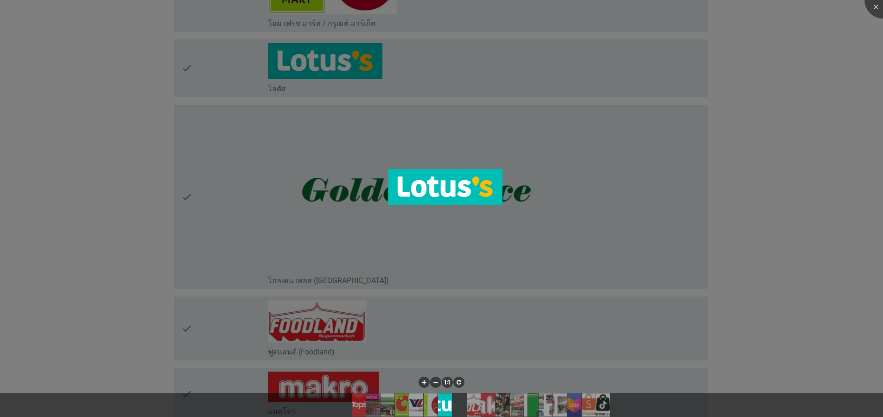
scroll to position [778, 0]
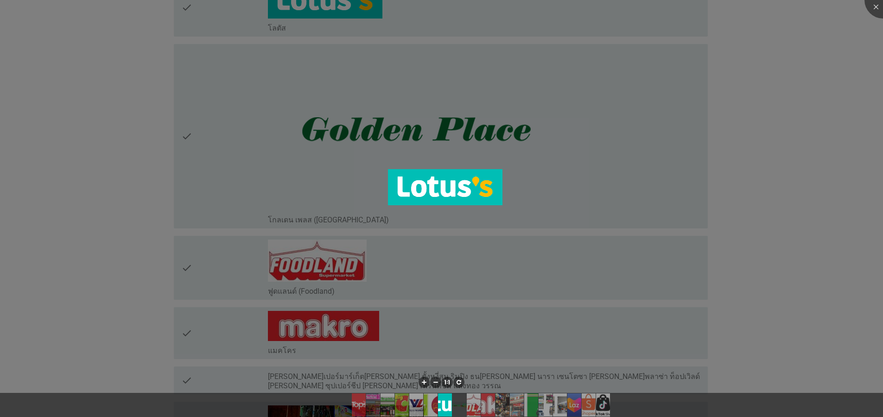
click at [749, 333] on div at bounding box center [441, 208] width 883 height 417
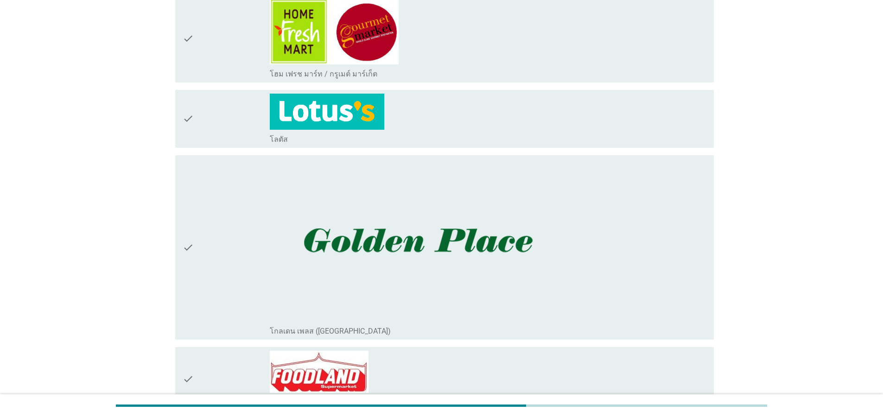
click at [213, 120] on div "check" at bounding box center [226, 119] width 87 height 51
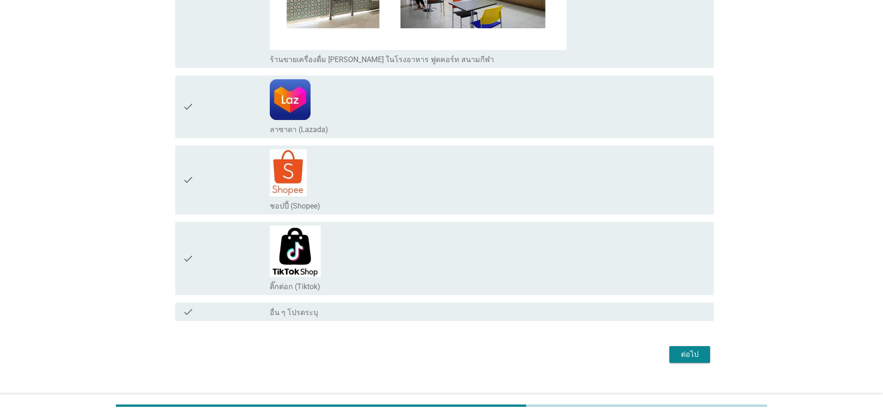
scroll to position [2049, 0]
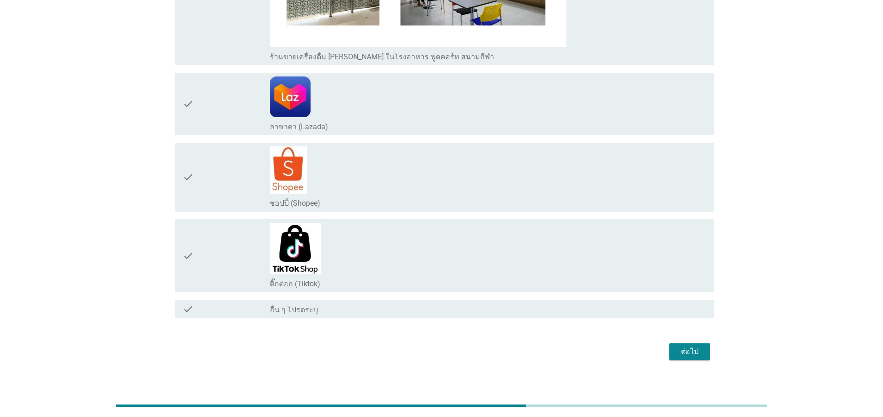
click at [673, 343] on button "ต่อไป" at bounding box center [689, 351] width 41 height 17
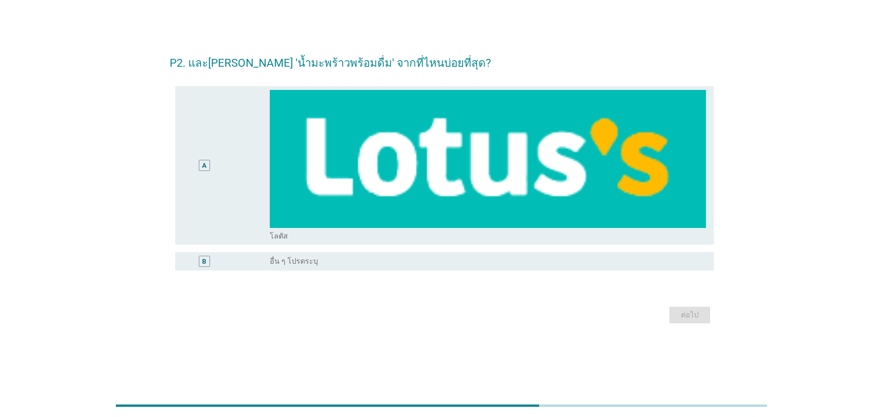
scroll to position [0, 0]
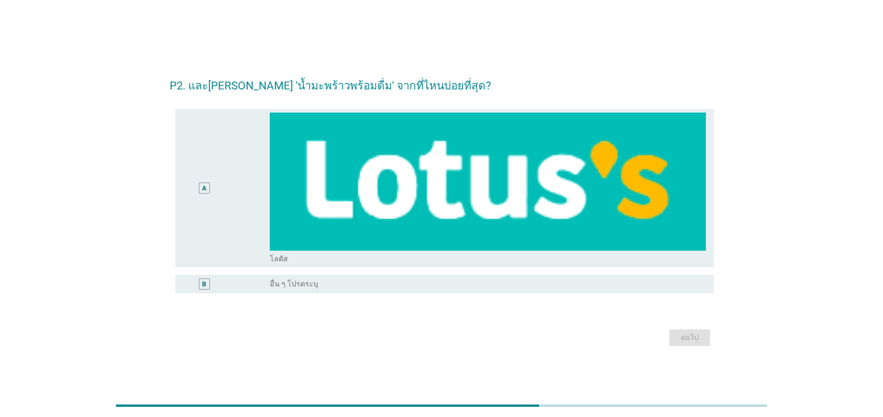
click at [200, 187] on div "A" at bounding box center [204, 188] width 11 height 11
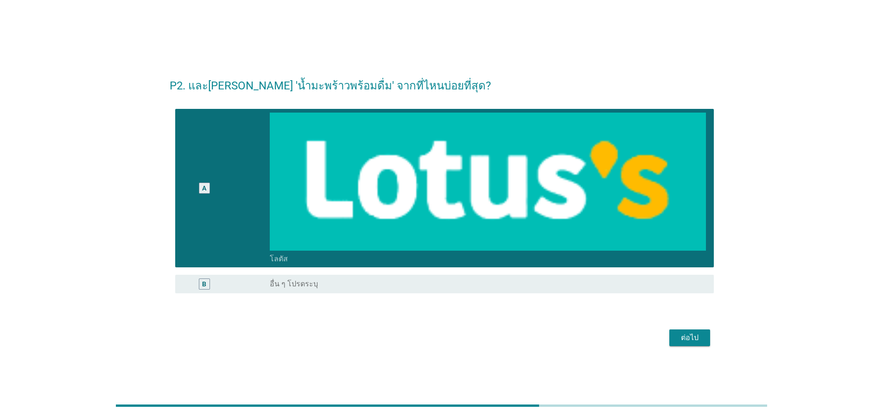
click at [683, 335] on div "ต่อไป" at bounding box center [690, 337] width 26 height 11
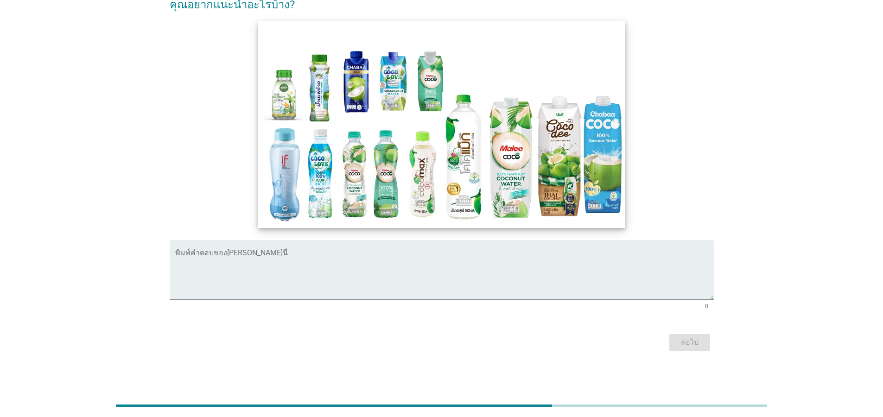
click at [329, 184] on img at bounding box center [441, 124] width 367 height 207
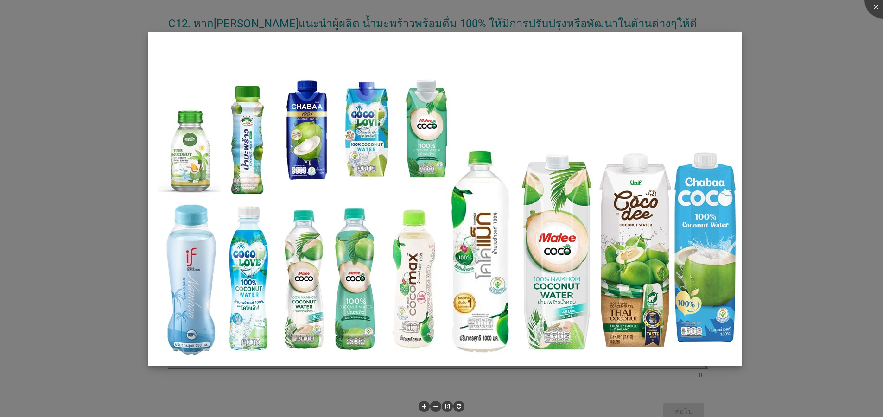
scroll to position [26, 0]
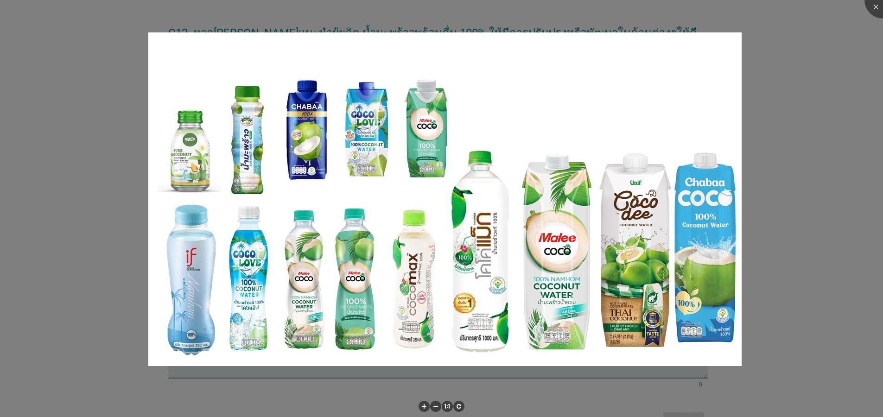
click at [88, 227] on div at bounding box center [441, 208] width 883 height 417
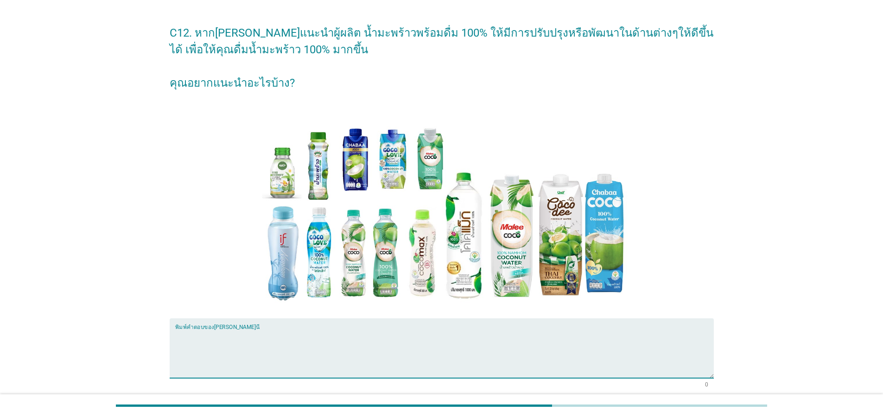
click at [386, 361] on textarea "พิมพ์คำตอบของคุณ ที่นี่" at bounding box center [444, 353] width 538 height 49
type textarea "ไ"
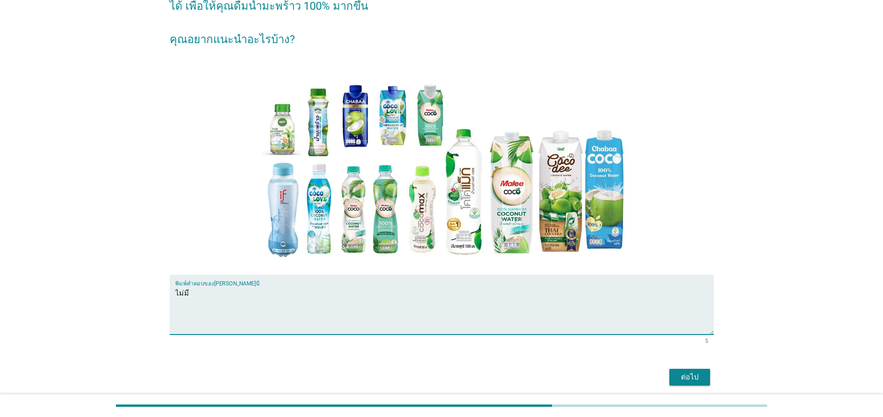
scroll to position [104, 0]
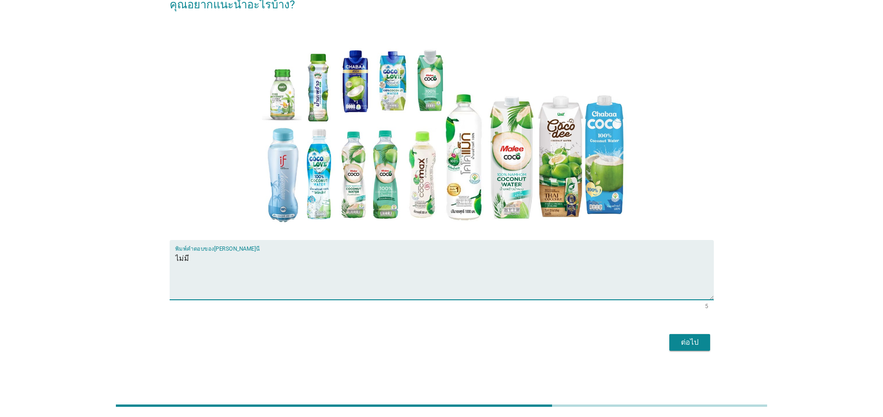
type textarea "ไม่มี"
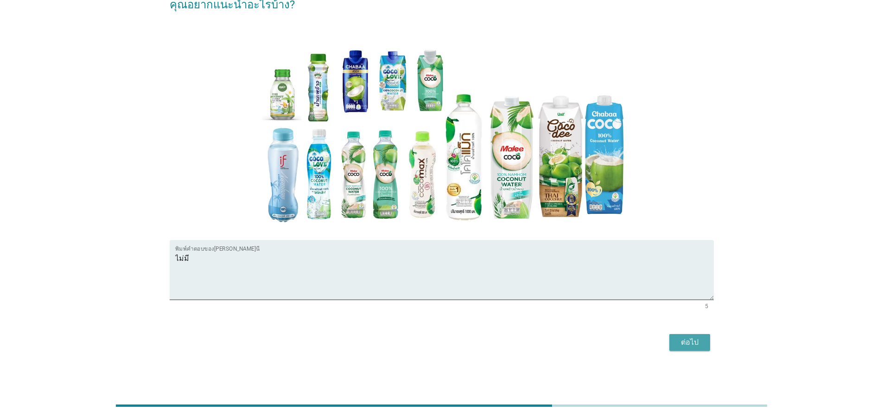
click at [697, 337] on div "ต่อไป" at bounding box center [690, 342] width 26 height 11
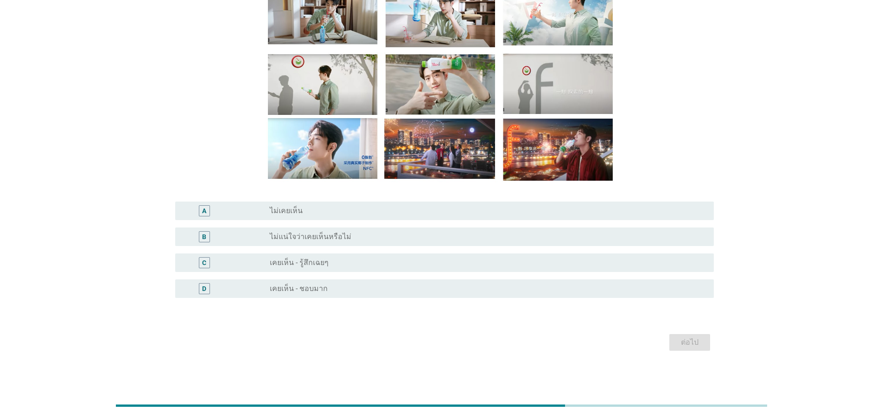
scroll to position [0, 0]
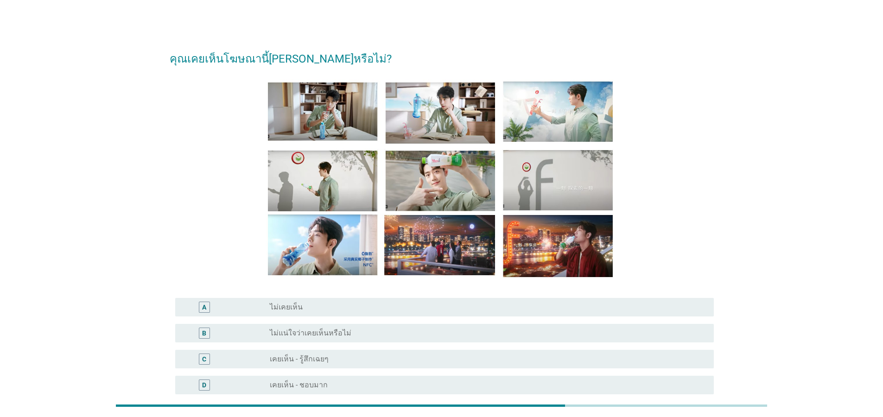
click at [329, 330] on label "ไม่แน่ใจว่าเคยเห็นหรือไม่" at bounding box center [311, 333] width 82 height 9
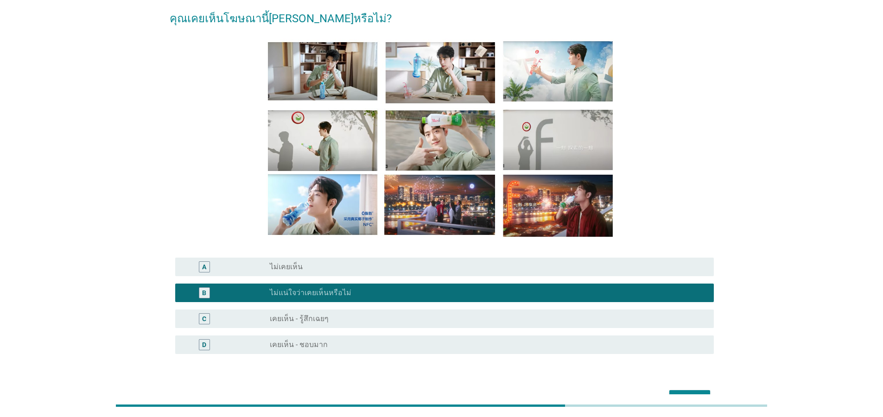
scroll to position [41, 0]
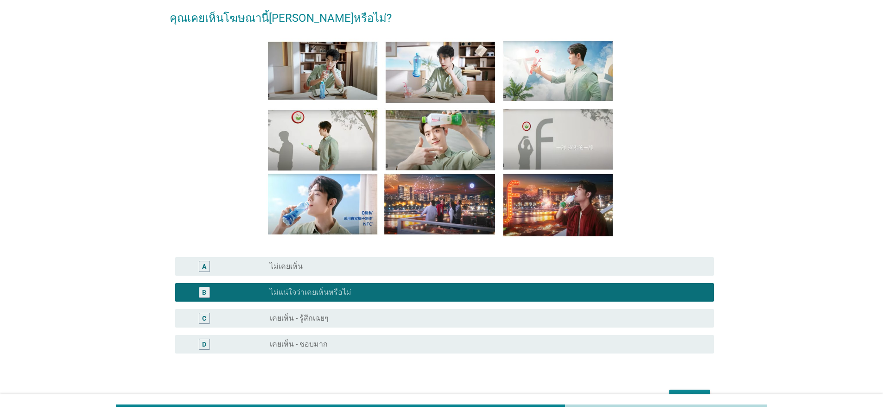
click at [696, 391] on button "ต่อไป" at bounding box center [689, 398] width 41 height 17
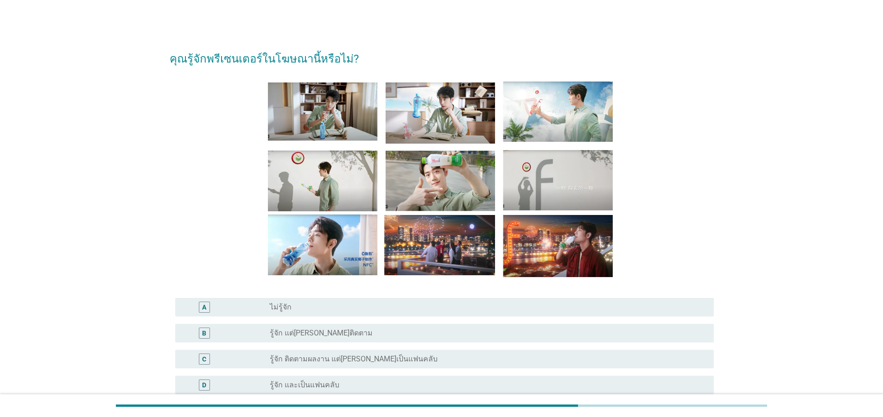
click at [333, 303] on div "radio_button_unchecked ไม่รู้จัก" at bounding box center [484, 307] width 429 height 9
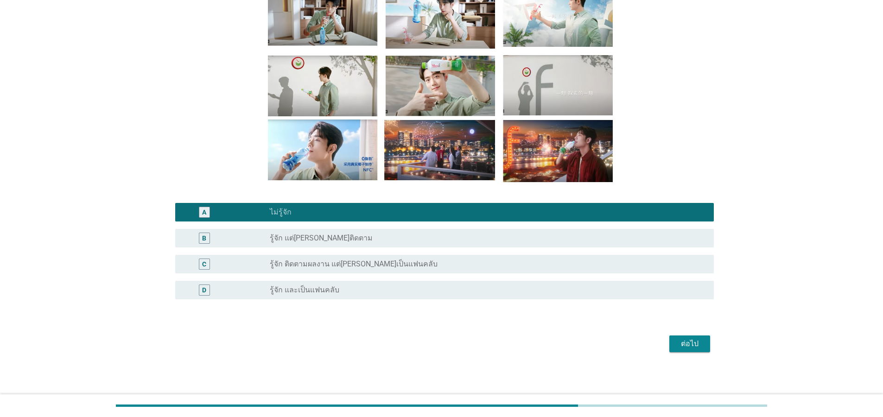
scroll to position [96, 0]
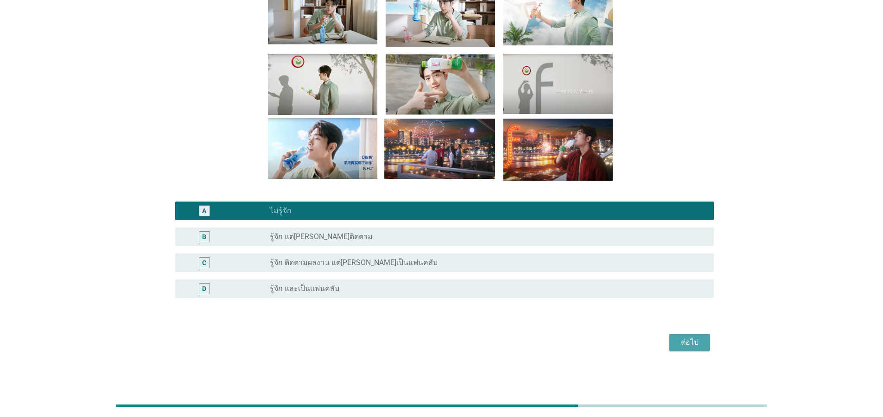
click at [689, 339] on div "ต่อไป" at bounding box center [690, 342] width 26 height 11
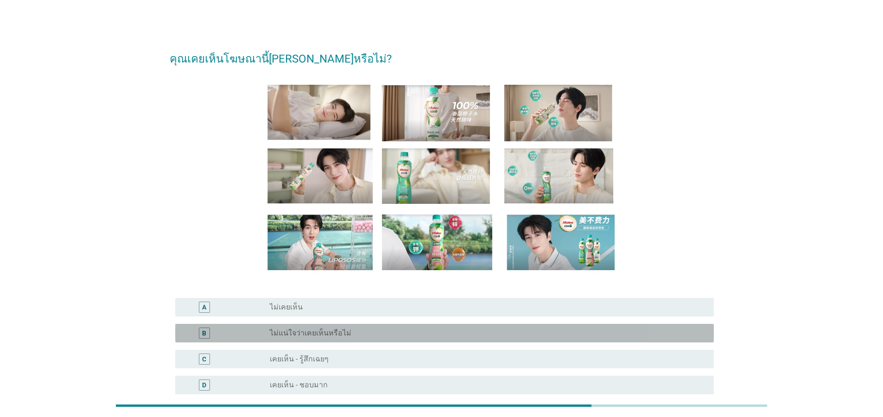
click at [370, 335] on div "radio_button_unchecked ไม่แน่ใจว่าเคยเห็นหรือไม่" at bounding box center [484, 333] width 429 height 9
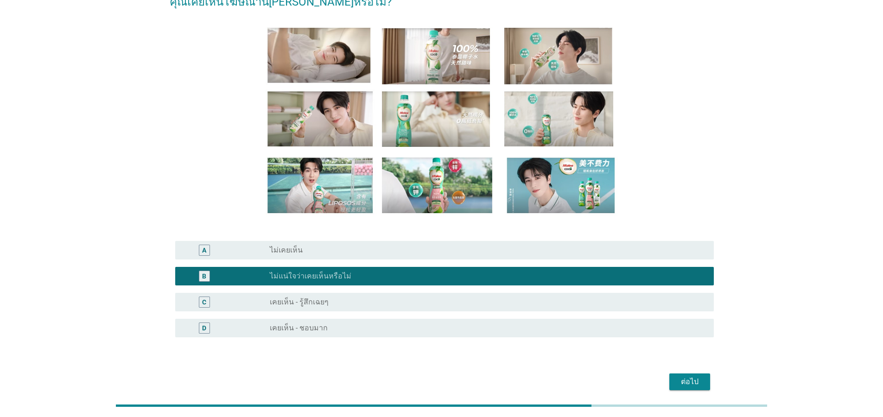
scroll to position [96, 0]
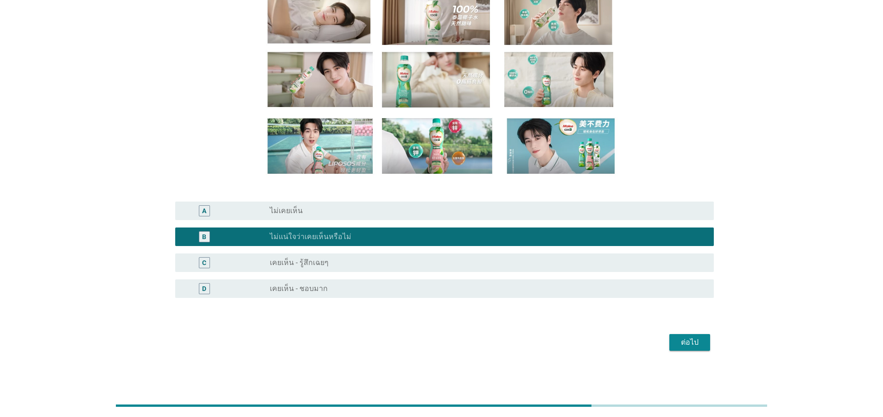
click at [694, 350] on button "ต่อไป" at bounding box center [689, 342] width 41 height 17
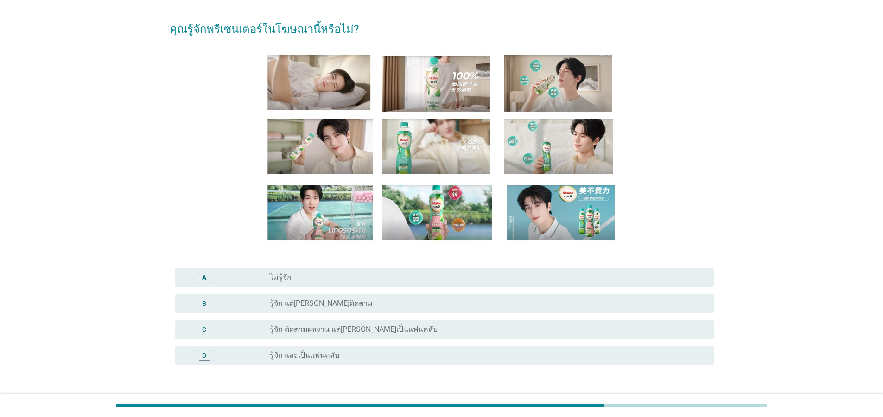
scroll to position [56, 0]
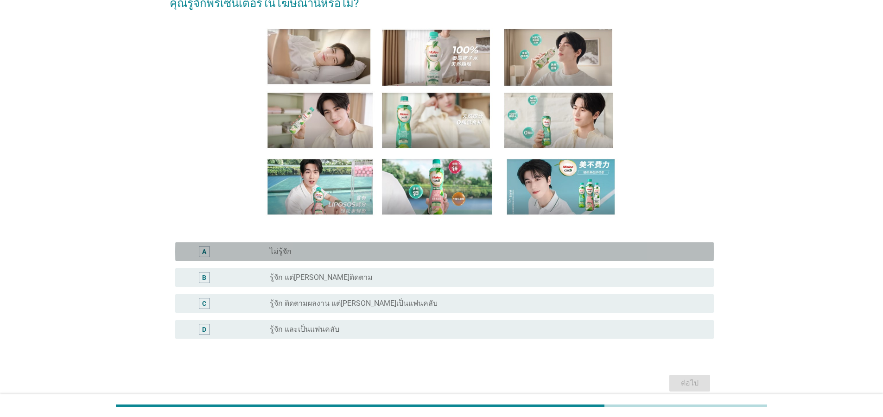
click at [348, 242] on div "A radio_button_unchecked ไม่รู้จัก" at bounding box center [444, 251] width 538 height 19
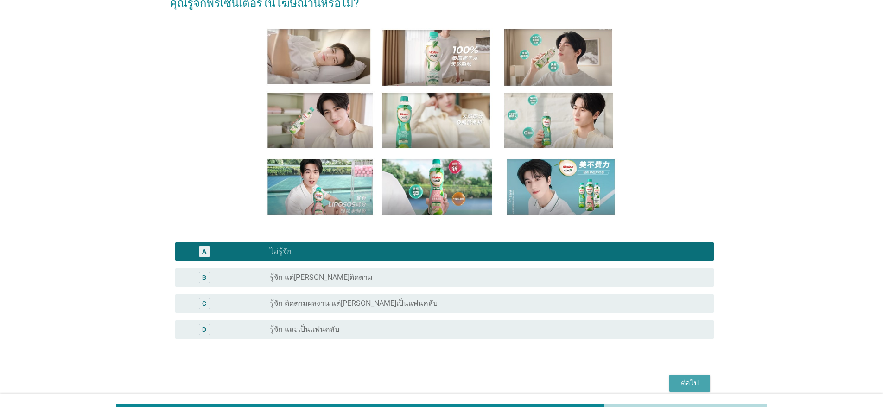
click at [702, 379] on button "ต่อไป" at bounding box center [689, 383] width 41 height 17
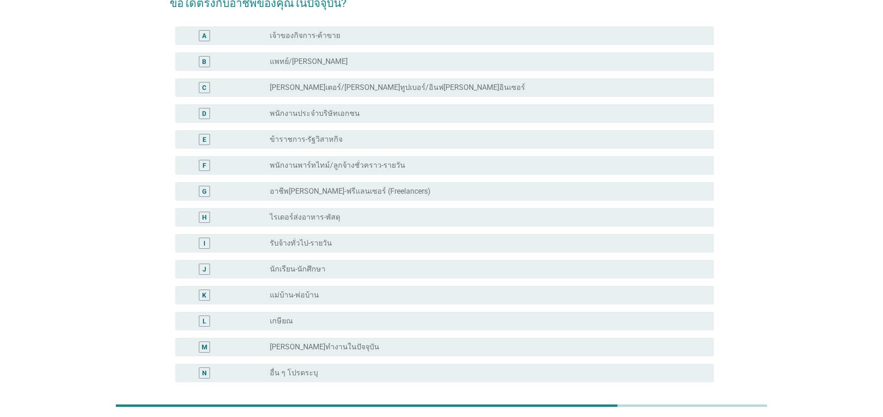
scroll to position [0, 0]
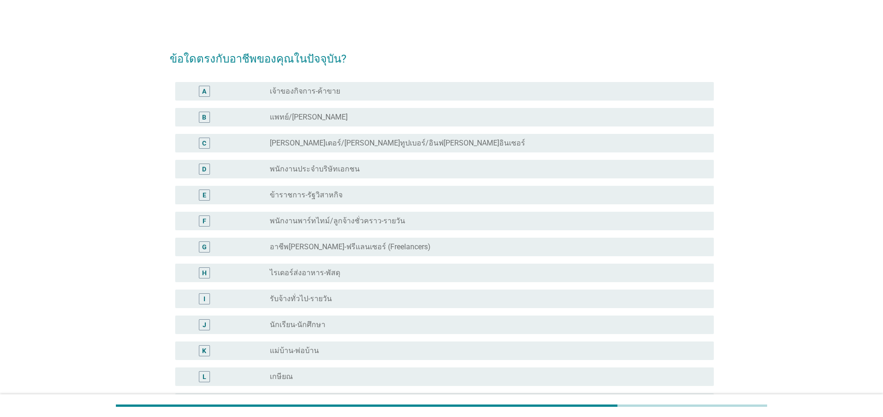
click at [332, 167] on label "พนักงานประจำบริษัทเอกชน" at bounding box center [315, 168] width 90 height 9
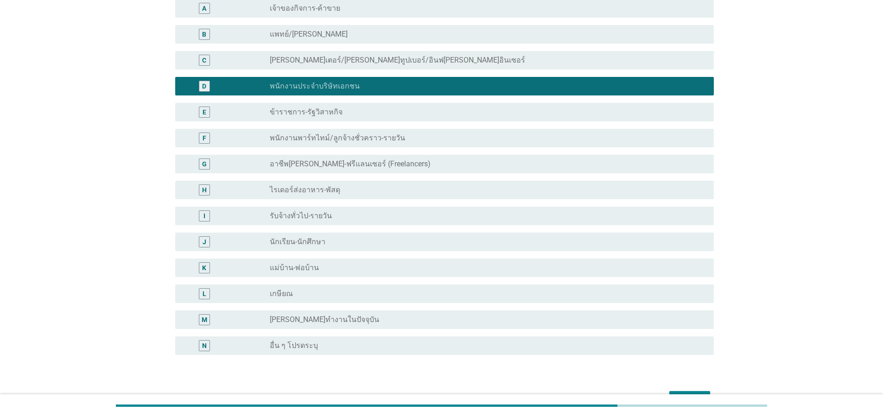
scroll to position [140, 0]
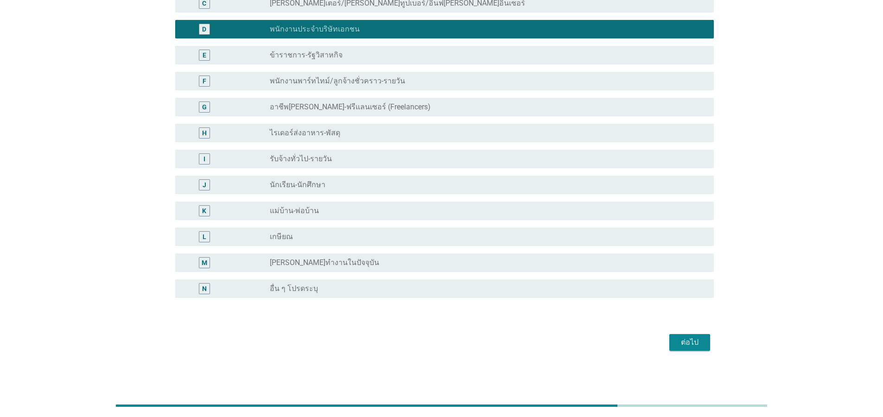
click at [698, 340] on div "ต่อไป" at bounding box center [690, 342] width 26 height 11
